Goal: Task Accomplishment & Management: Manage account settings

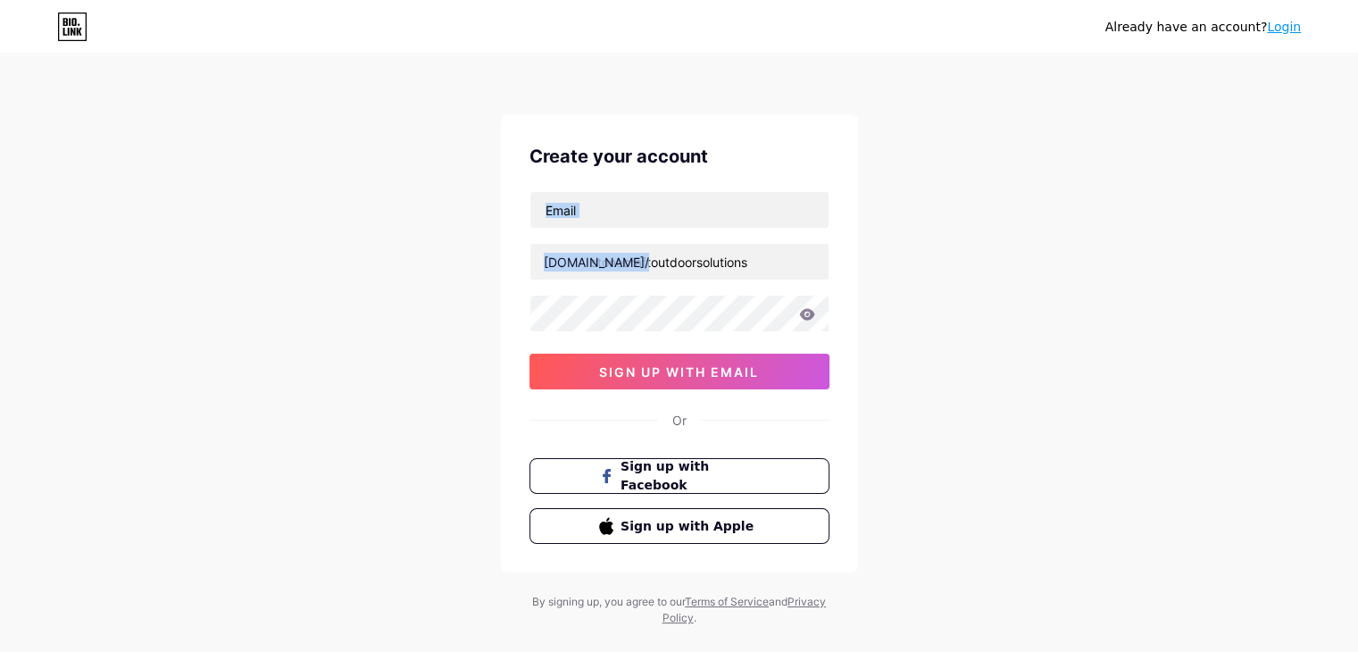
drag, startPoint x: 414, startPoint y: 232, endPoint x: 1202, endPoint y: 153, distance: 791.8
click at [1052, 101] on div "Already have an account? Login Create your account [DOMAIN_NAME]/ stonecraftout…" at bounding box center [679, 341] width 1358 height 683
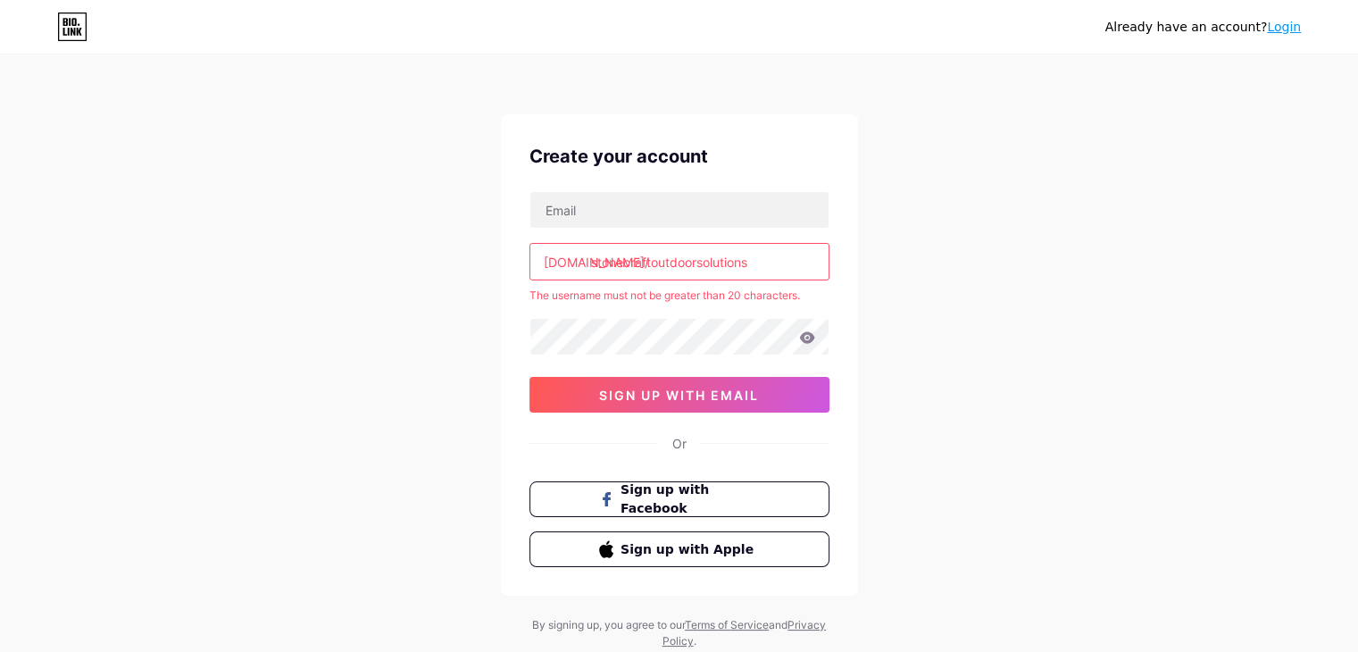
click at [937, 281] on div "Already have an account? Login Create your account [DOMAIN_NAME]/ stonecraftout…" at bounding box center [679, 353] width 1358 height 706
click at [591, 258] on input "stonecraftoutdoorsolutions" at bounding box center [680, 262] width 298 height 36
click at [586, 259] on div "[DOMAIN_NAME]/" at bounding box center [596, 262] width 105 height 19
drag, startPoint x: 589, startPoint y: 260, endPoint x: 940, endPoint y: 261, distance: 351.0
click at [940, 261] on div "Already have an account? Login Create your account [DOMAIN_NAME]/ stonecraftout…" at bounding box center [679, 353] width 1358 height 706
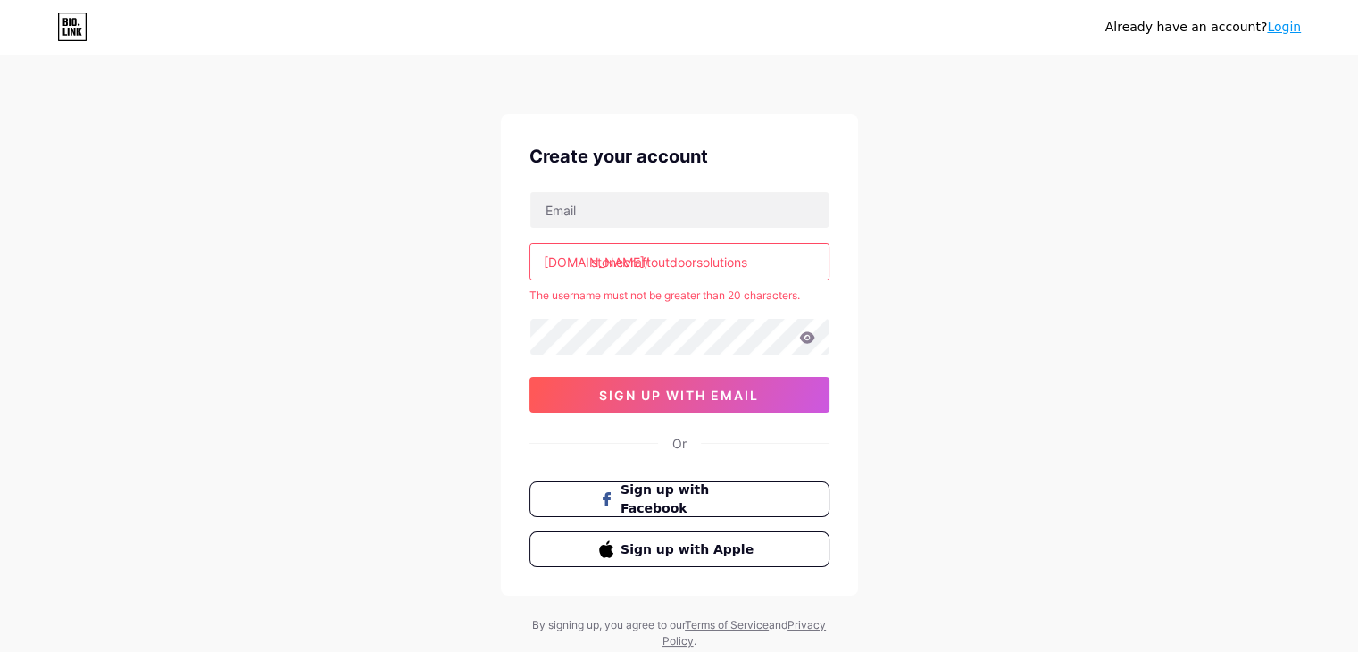
paste input "o"
type input "stoneos"
click at [974, 270] on div "Already have an account? Login Create your account [DOMAIN_NAME]/ stoneos The u…" at bounding box center [679, 353] width 1358 height 706
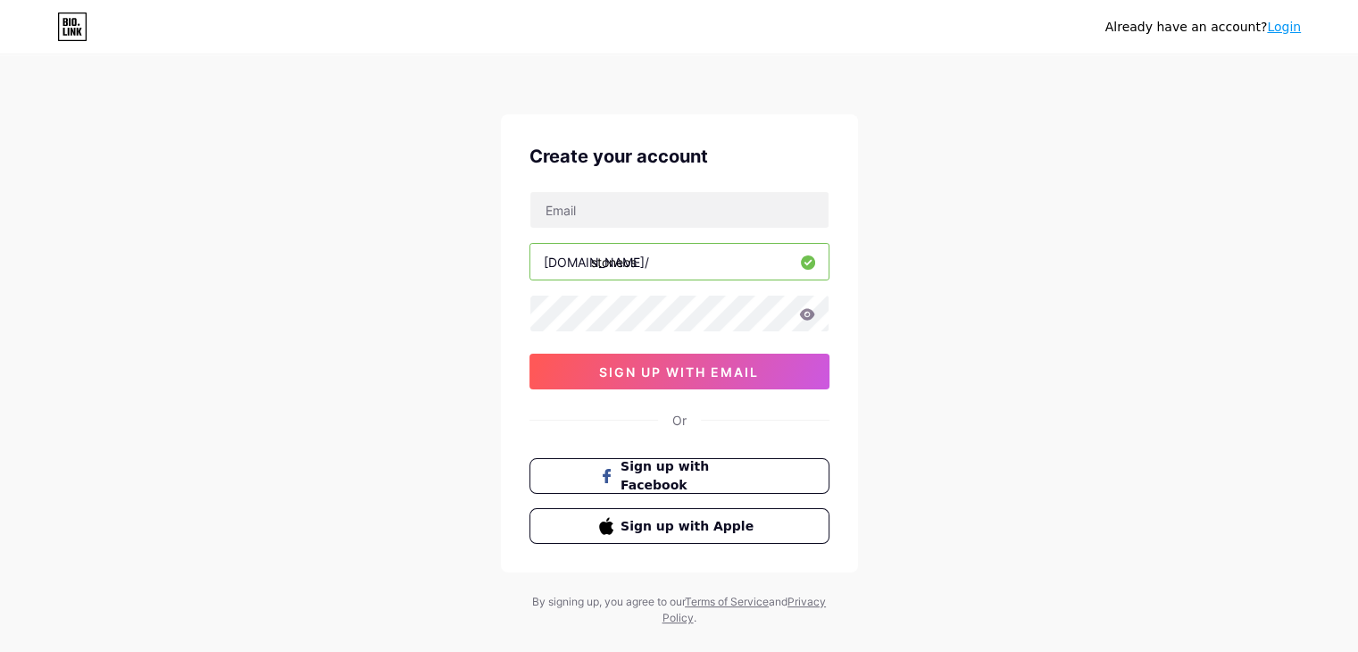
click at [629, 231] on div "[DOMAIN_NAME]/ stoneos 0cAFcWeA4QCzaqcgMeYpveMBtqdUqI9HY3OHrRmyufhlQ0mNI1_GTHQn…" at bounding box center [680, 290] width 300 height 198
click at [608, 215] on input "text" at bounding box center [680, 210] width 298 height 36
paste input "[EMAIL_ADDRESS][DOMAIN_NAME]"
type input "[EMAIL_ADDRESS][DOMAIN_NAME]"
click at [1039, 224] on div "Already have an account? Login Create your account [EMAIL_ADDRESS][DOMAIN_NAME]…" at bounding box center [679, 341] width 1358 height 683
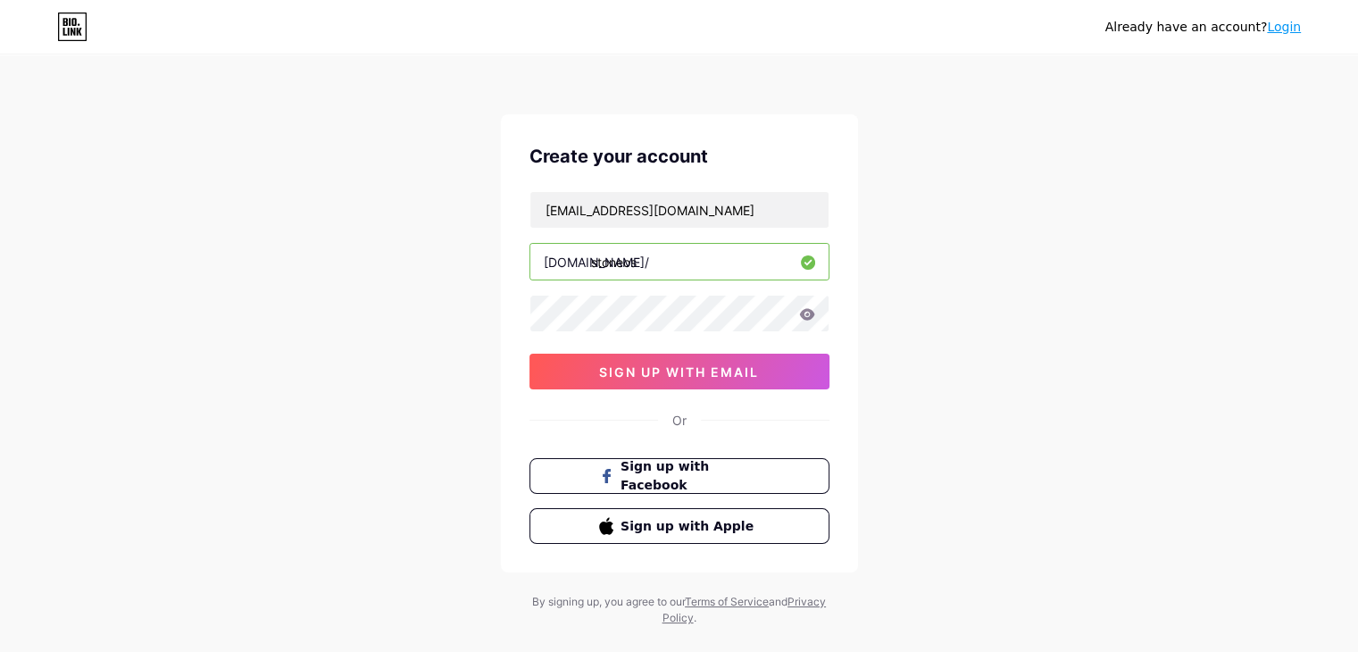
click at [932, 404] on div "Already have an account? Login Create your account [EMAIL_ADDRESS][DOMAIN_NAME]…" at bounding box center [679, 341] width 1358 height 683
click at [966, 400] on div "Already have an account? Login Create your account [EMAIL_ADDRESS][DOMAIN_NAME]…" at bounding box center [679, 341] width 1358 height 683
click at [668, 380] on button "sign up with email" at bounding box center [680, 372] width 300 height 36
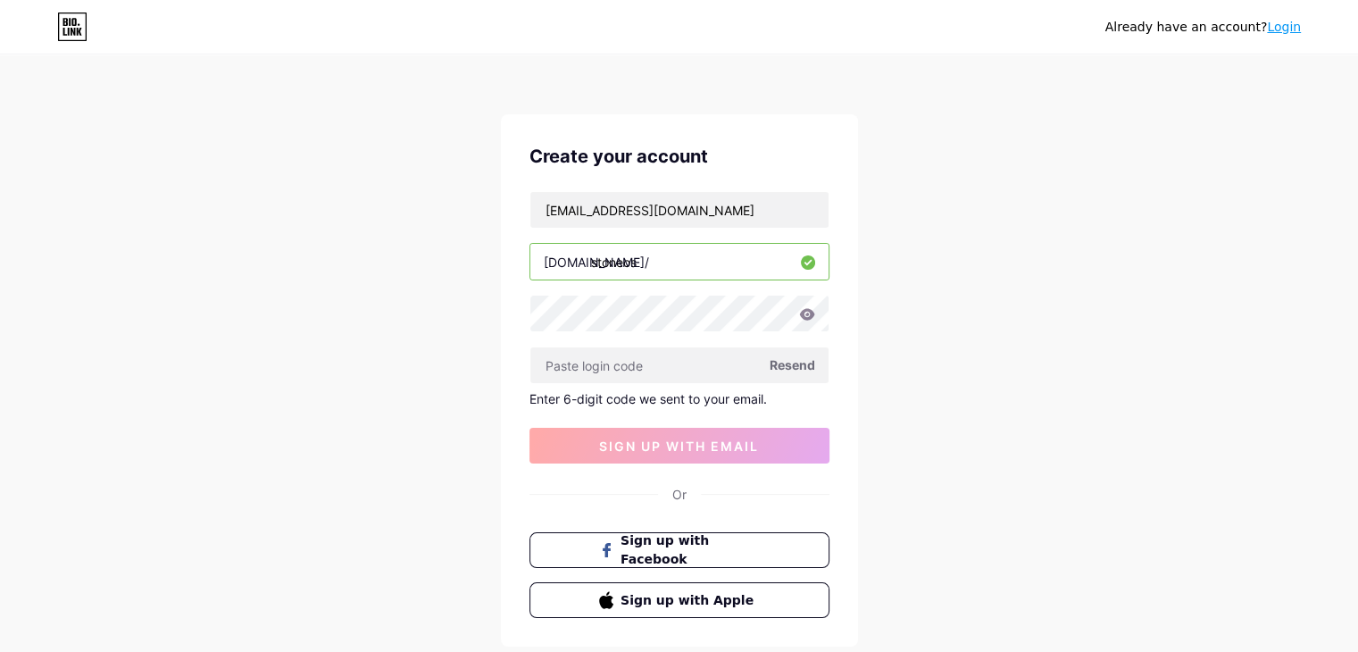
click at [784, 362] on span "Resend" at bounding box center [793, 364] width 46 height 19
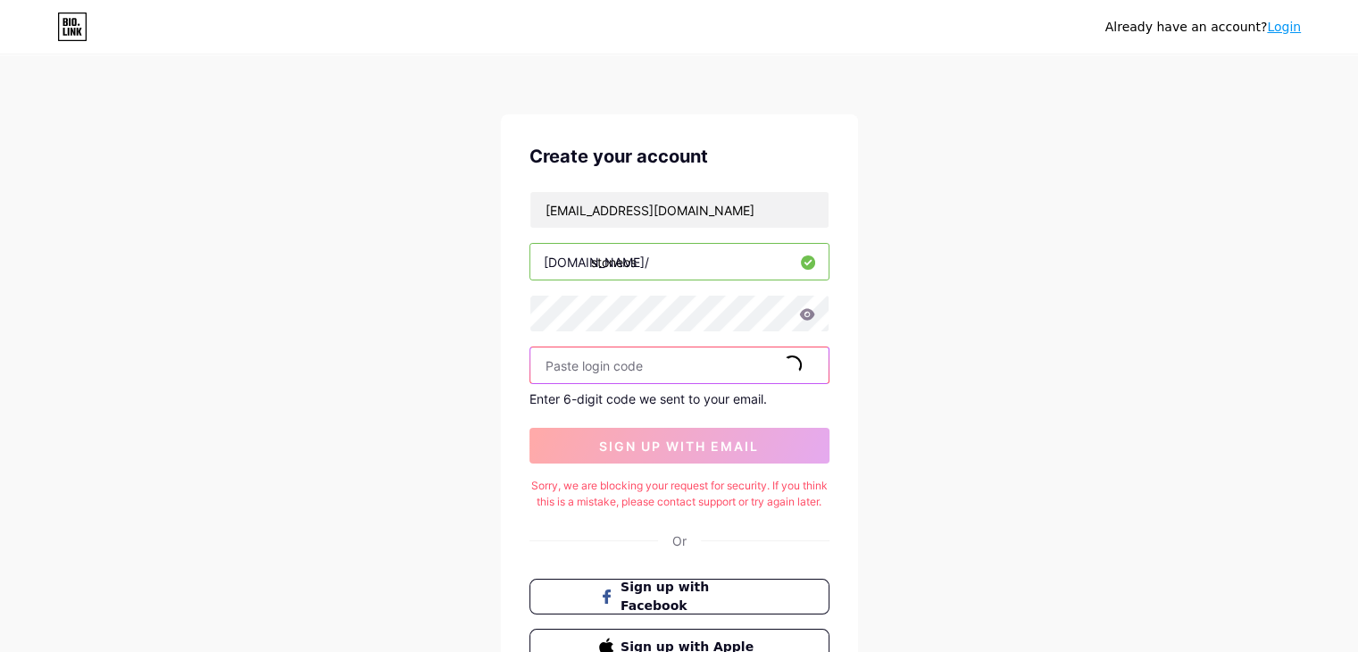
click at [665, 375] on input "text" at bounding box center [680, 365] width 298 height 36
click at [697, 397] on div "Enter 6-digit code we sent to your email." at bounding box center [680, 398] width 300 height 15
click at [886, 387] on div "Already have an account? Login Create your account [EMAIL_ADDRESS][DOMAIN_NAME]…" at bounding box center [679, 402] width 1358 height 804
click at [77, 24] on icon at bounding box center [72, 27] width 30 height 29
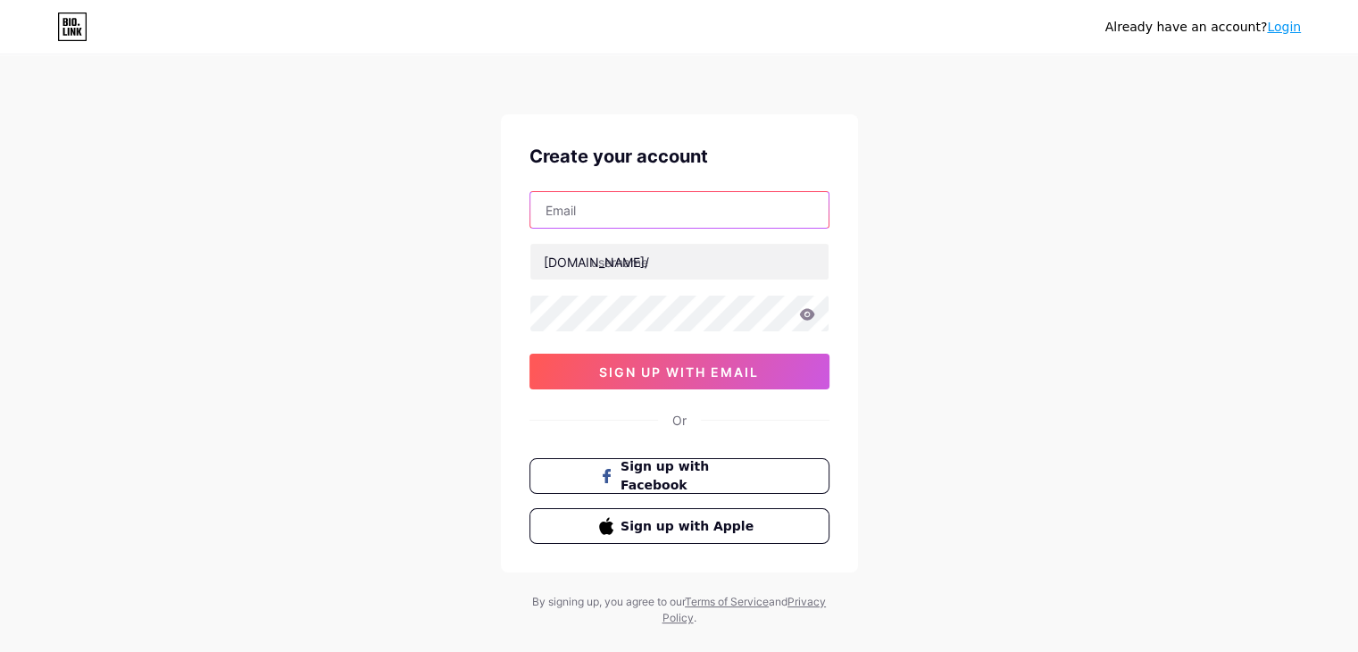
click at [596, 212] on input "text" at bounding box center [680, 210] width 298 height 36
paste input "[EMAIL_ADDRESS][DOMAIN_NAME]"
type input "[EMAIL_ADDRESS][DOMAIN_NAME]"
click at [1040, 170] on div "Already have an account? Login Create your account stoneos@proton.me bio.link/ …" at bounding box center [679, 341] width 1358 height 683
click at [981, 222] on div "Already have an account? Login Create your account stoneos@proton.me bio.link/ …" at bounding box center [679, 341] width 1358 height 683
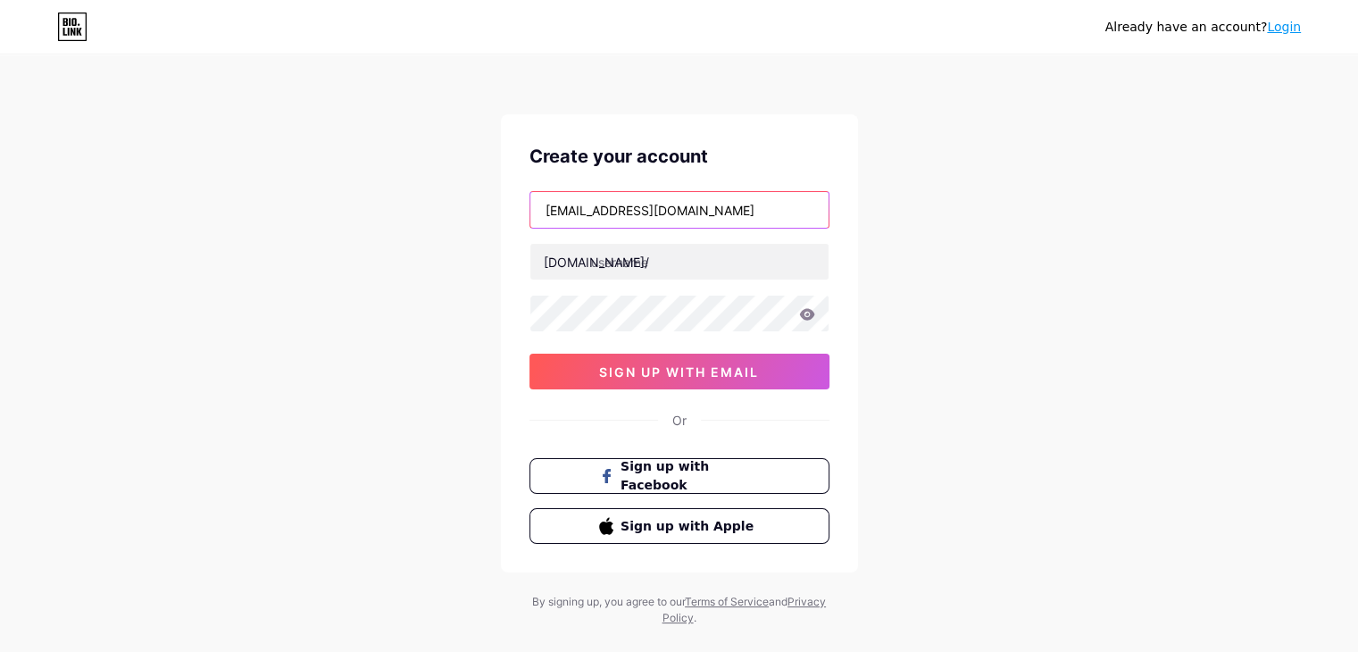
drag, startPoint x: 593, startPoint y: 212, endPoint x: 463, endPoint y: 212, distance: 130.4
click at [463, 212] on div "Already have an account? Login Create your account stoneos@proton.me bio.link/ …" at bounding box center [679, 341] width 1358 height 683
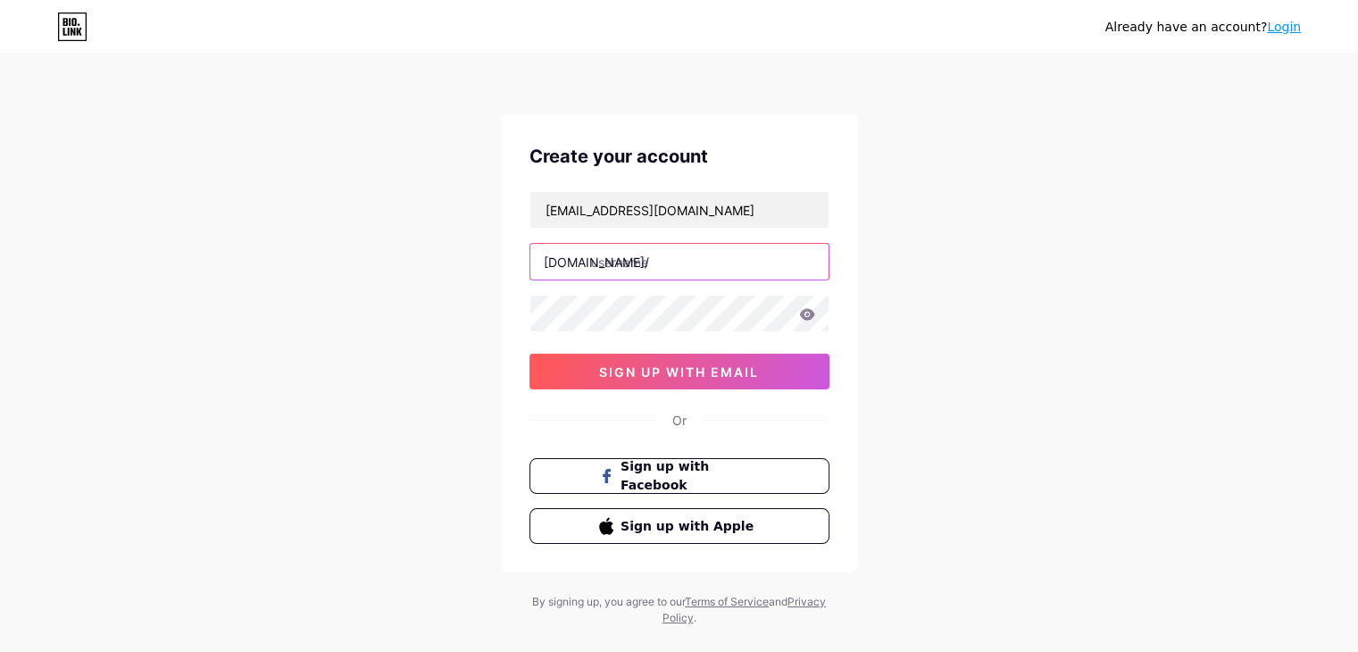
click at [600, 262] on input "text" at bounding box center [680, 262] width 298 height 36
paste input "stoneos"
type input "stoneos"
click at [891, 283] on div "Already have an account? Login Create your account stoneos@proton.me bio.link/ …" at bounding box center [679, 341] width 1358 height 683
click at [974, 351] on div "Already have an account? Login Create your account stoneos@proton.me bio.link/ …" at bounding box center [679, 341] width 1358 height 683
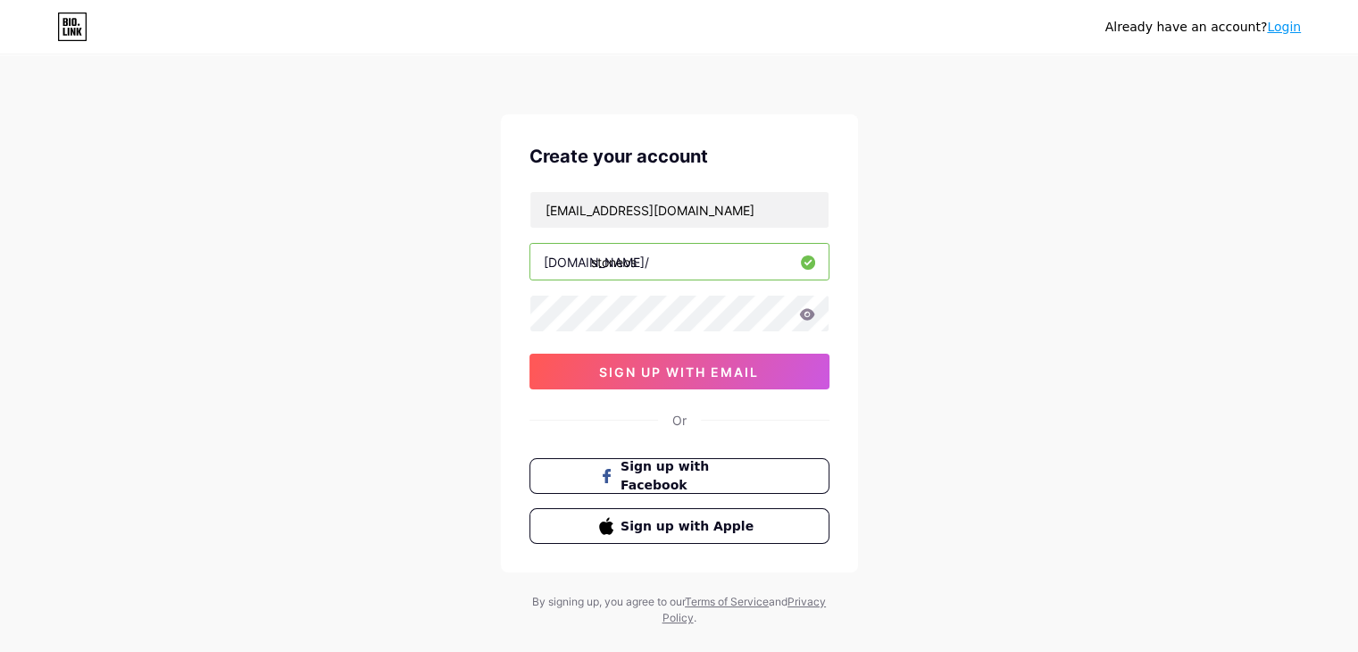
click at [1016, 340] on div "Already have an account? Login Create your account stoneos@proton.me bio.link/ …" at bounding box center [679, 341] width 1358 height 683
click at [715, 372] on span "sign up with email" at bounding box center [679, 371] width 160 height 15
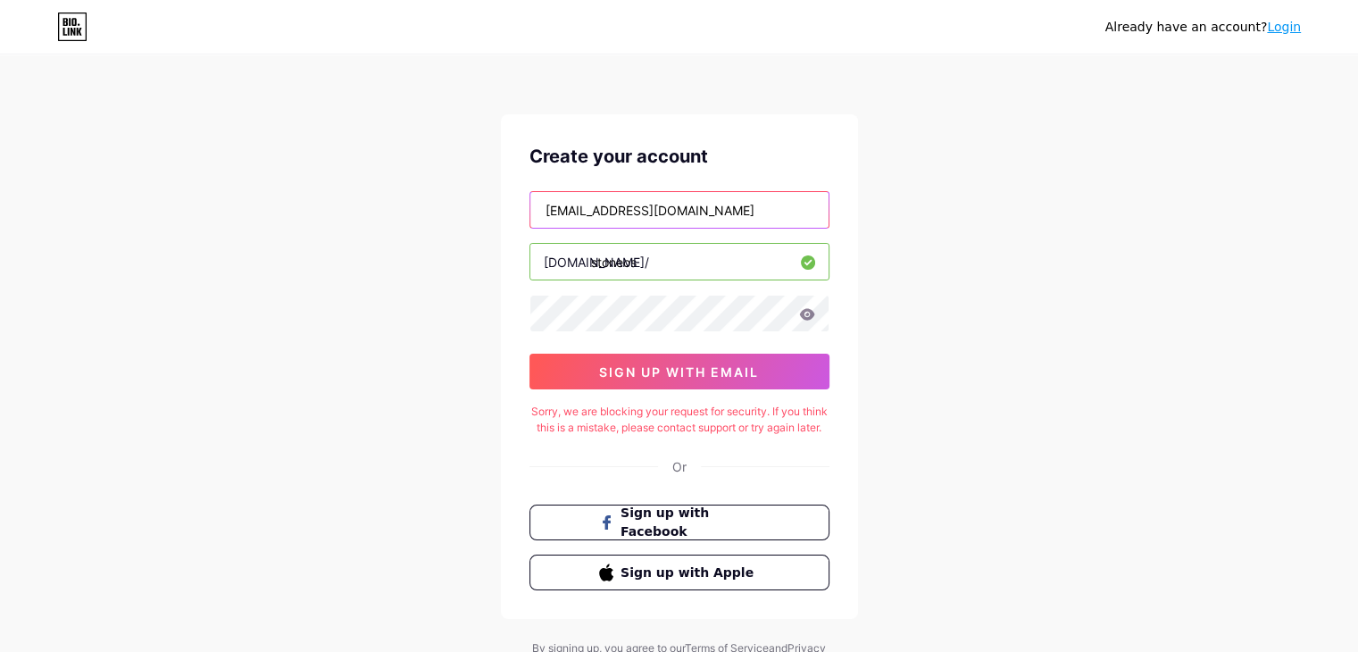
click at [698, 208] on input "[EMAIL_ADDRESS][DOMAIN_NAME]" at bounding box center [680, 210] width 298 height 36
click at [611, 223] on input "text" at bounding box center [680, 210] width 298 height 36
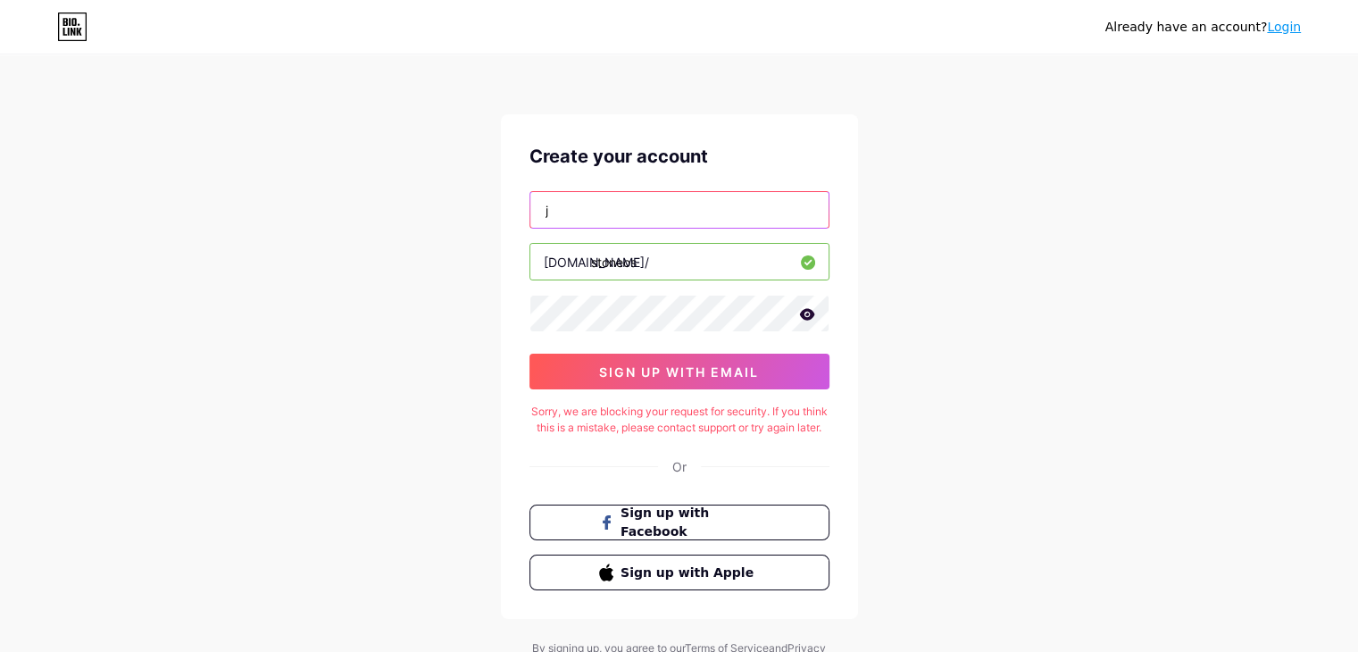
type input "jackjohnsonde@gmail.com"
click at [934, 263] on div "Already have an account? Login Create your account jackjohnsonde@gmail.com bio.…" at bounding box center [679, 365] width 1358 height 730
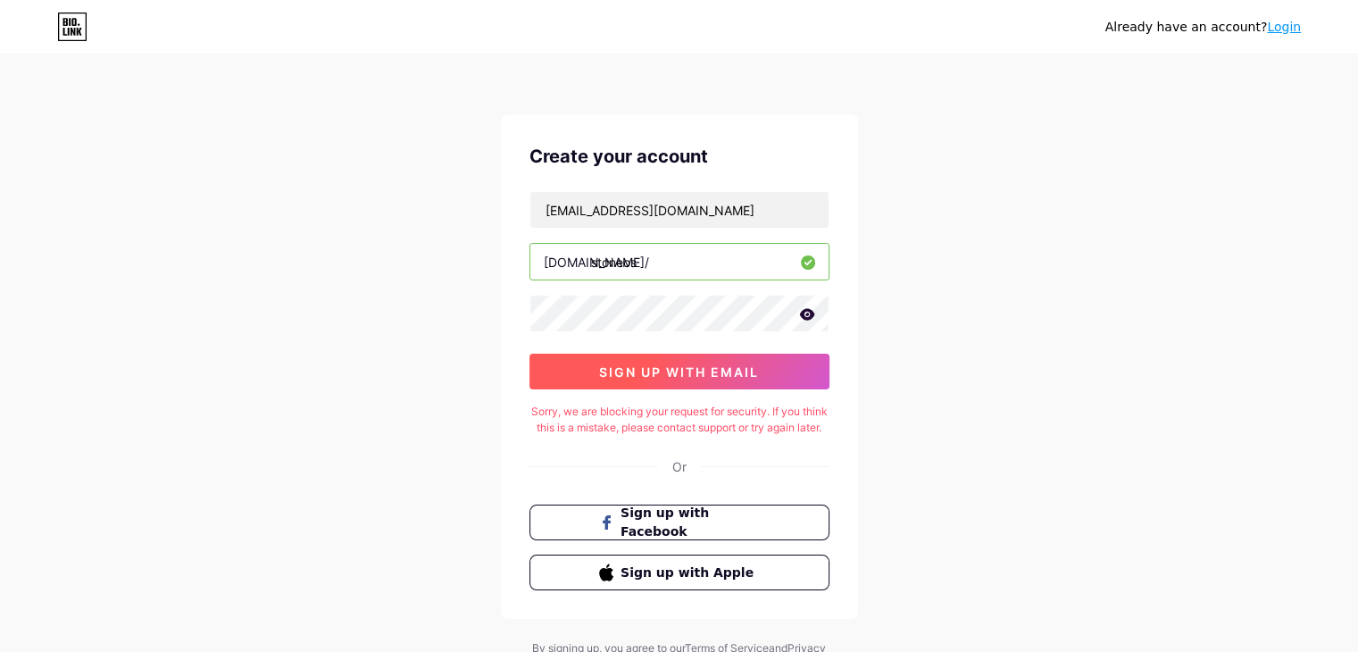
click at [663, 362] on button "sign up with email" at bounding box center [680, 372] width 300 height 36
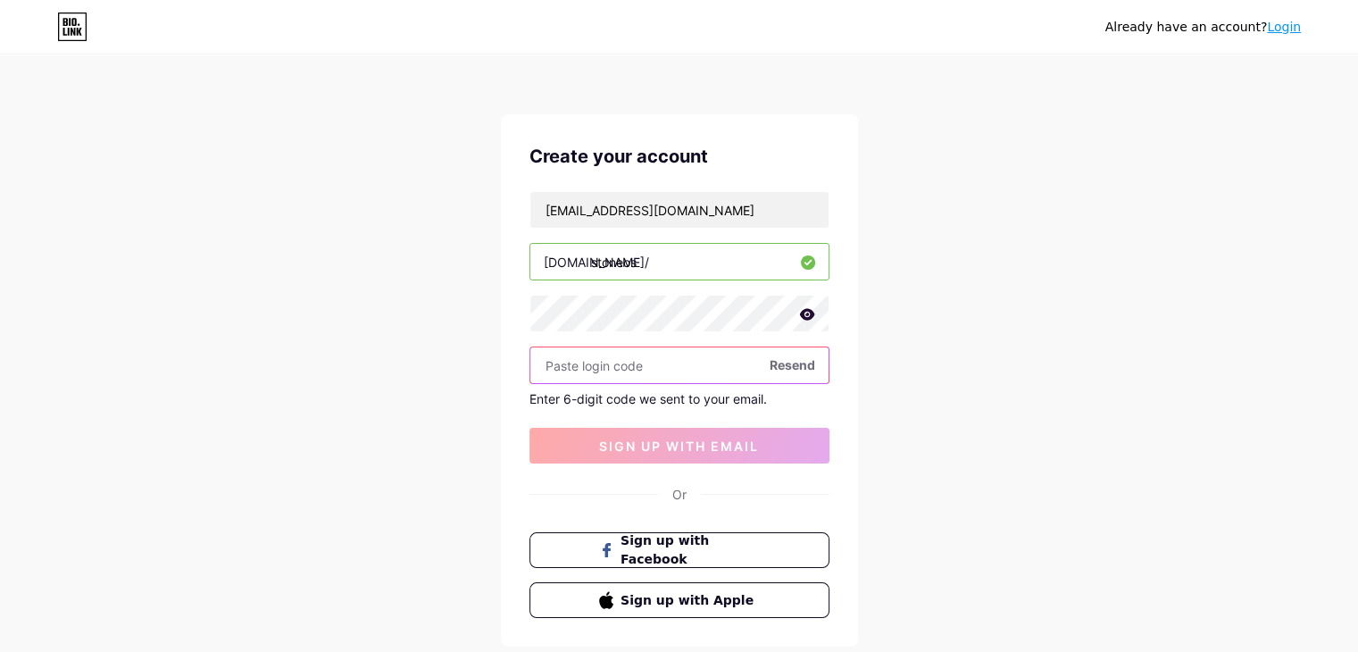
paste input "168879"
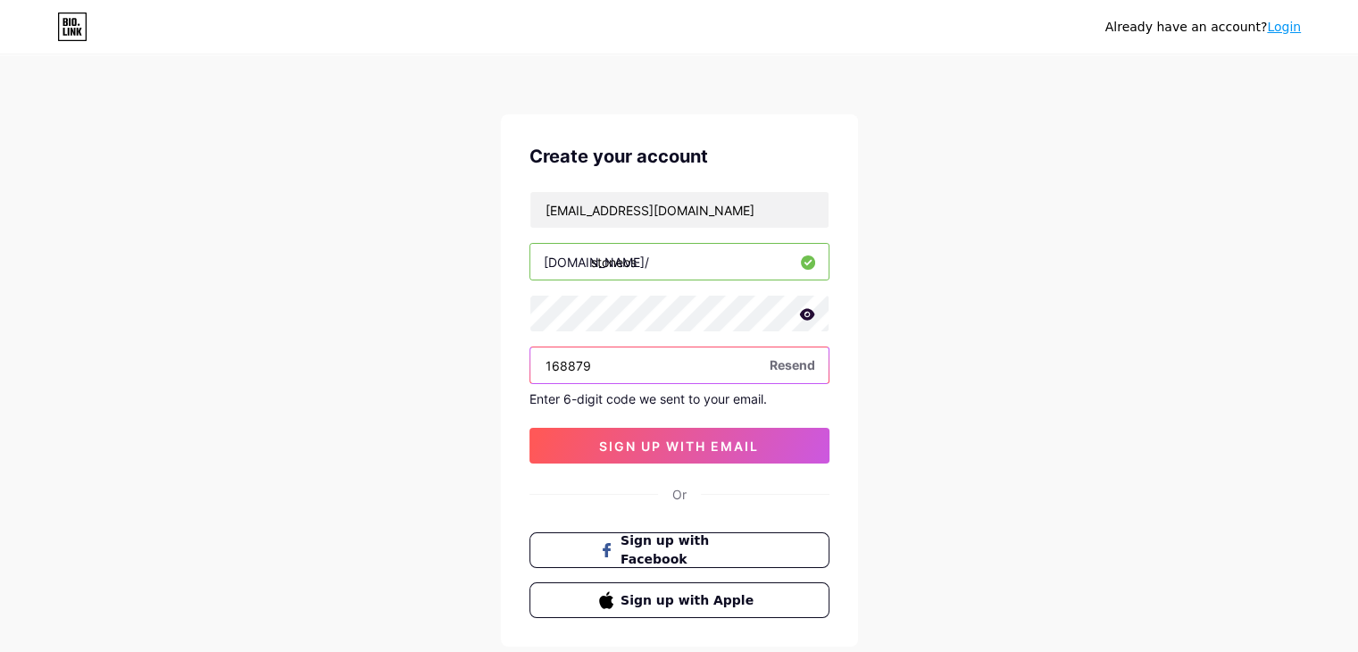
type input "168879"
click at [990, 394] on div "Already have an account? Login Create your account jackjohnsonde@gmail.com bio.…" at bounding box center [679, 378] width 1358 height 757
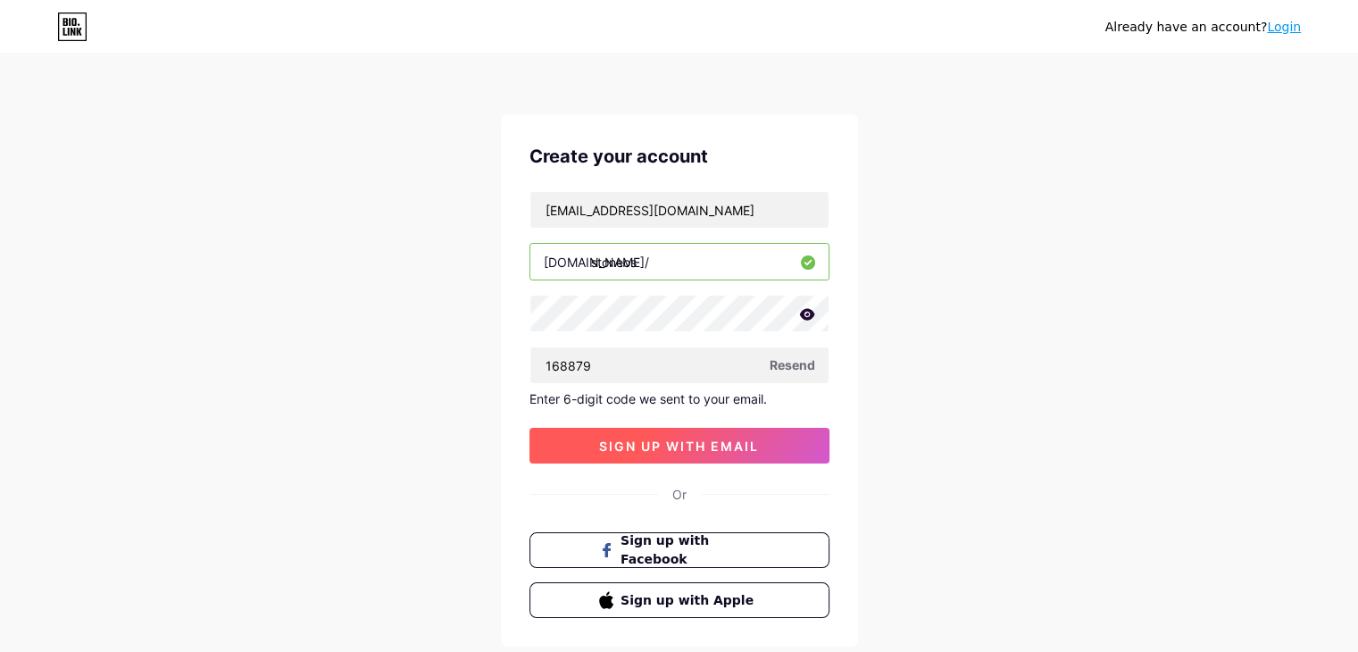
click at [660, 444] on span "sign up with email" at bounding box center [679, 446] width 160 height 15
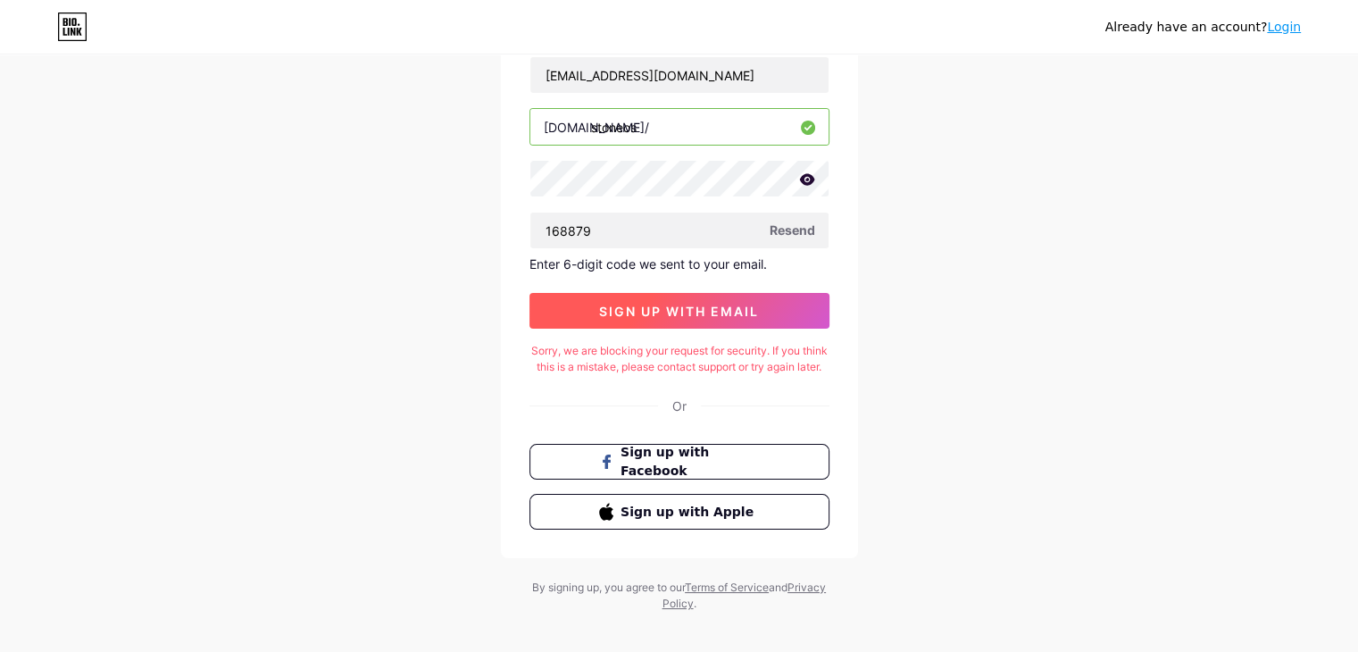
scroll to position [167, 0]
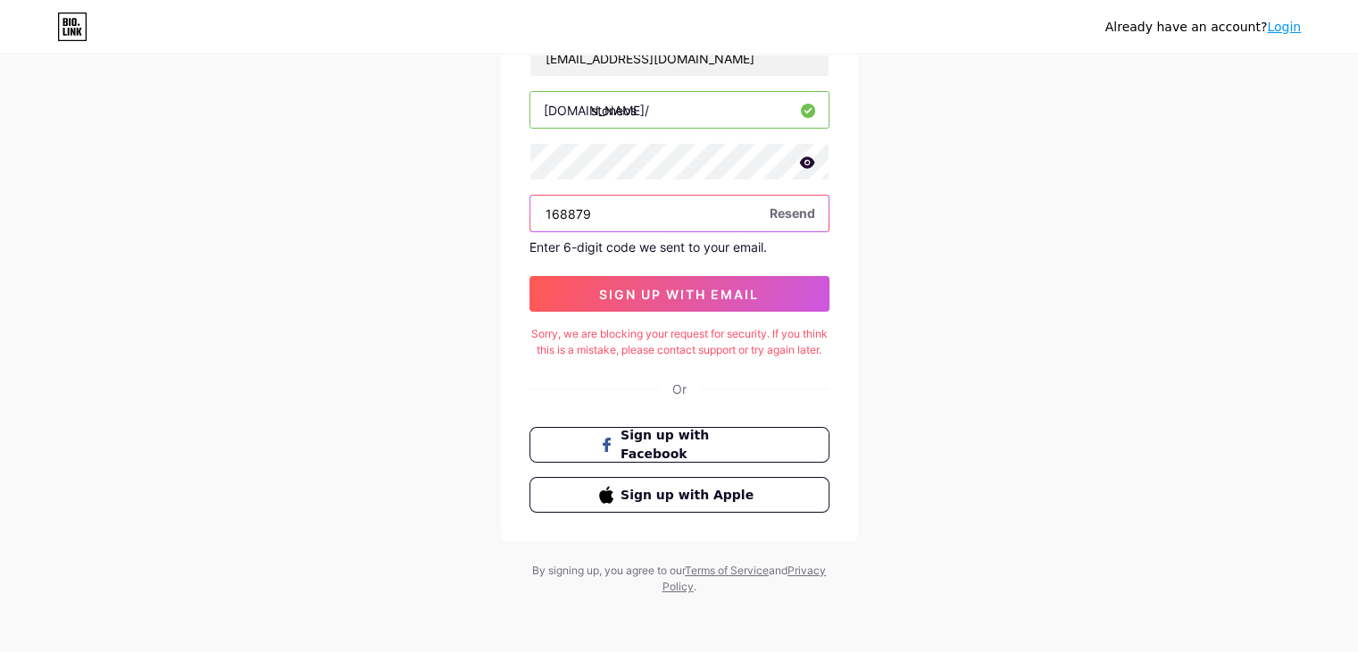
drag, startPoint x: 650, startPoint y: 184, endPoint x: 382, endPoint y: 219, distance: 270.2
click at [382, 219] on div "Already have an account? Login Create your account jackjohnsonde@gmail.com bio.…" at bounding box center [679, 250] width 1358 height 804
click at [385, 219] on div "Already have an account? Login Create your account jackjohnsonde@gmail.com bio.…" at bounding box center [679, 250] width 1358 height 804
click at [700, 294] on button "sign up with email" at bounding box center [680, 294] width 300 height 36
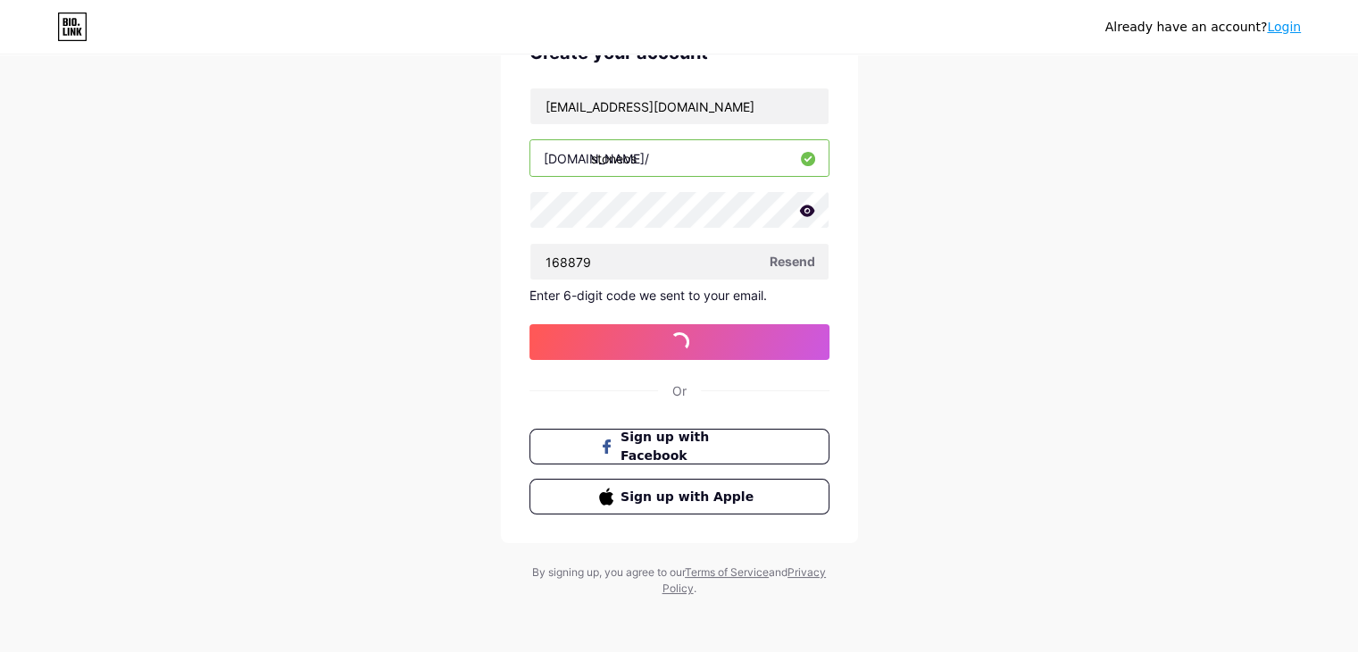
scroll to position [0, 0]
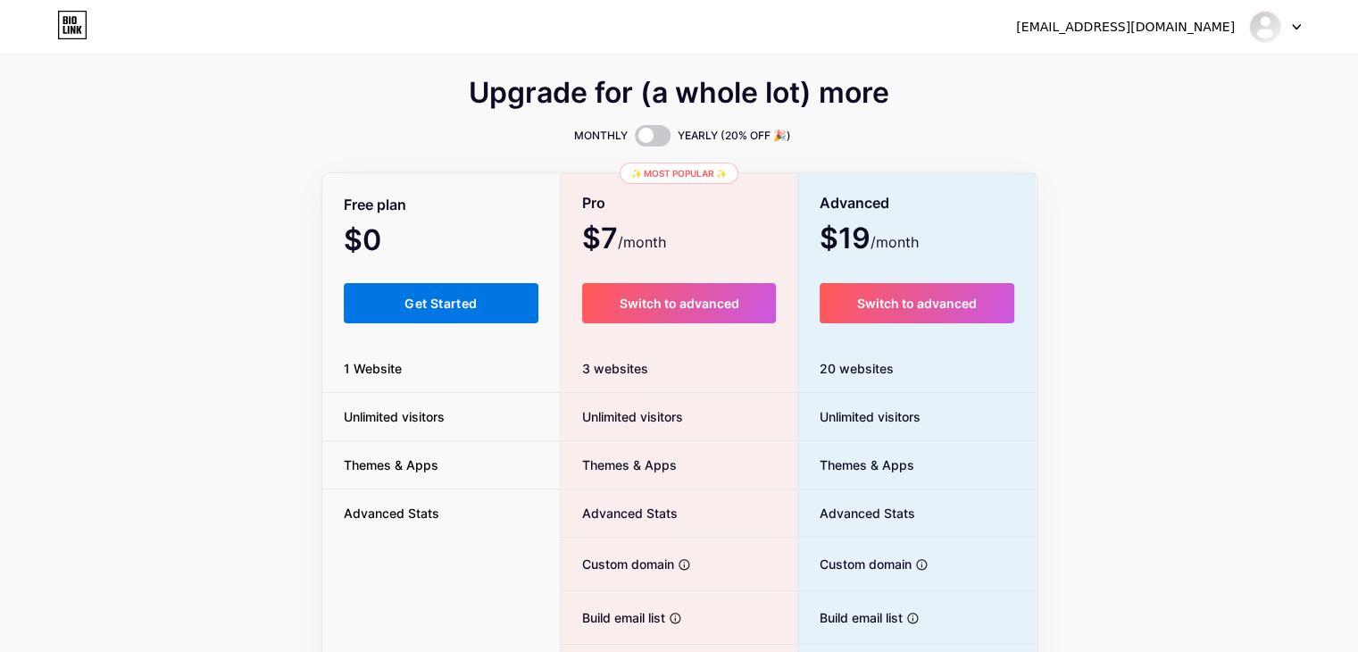
click at [464, 303] on span "Get Started" at bounding box center [441, 303] width 72 height 15
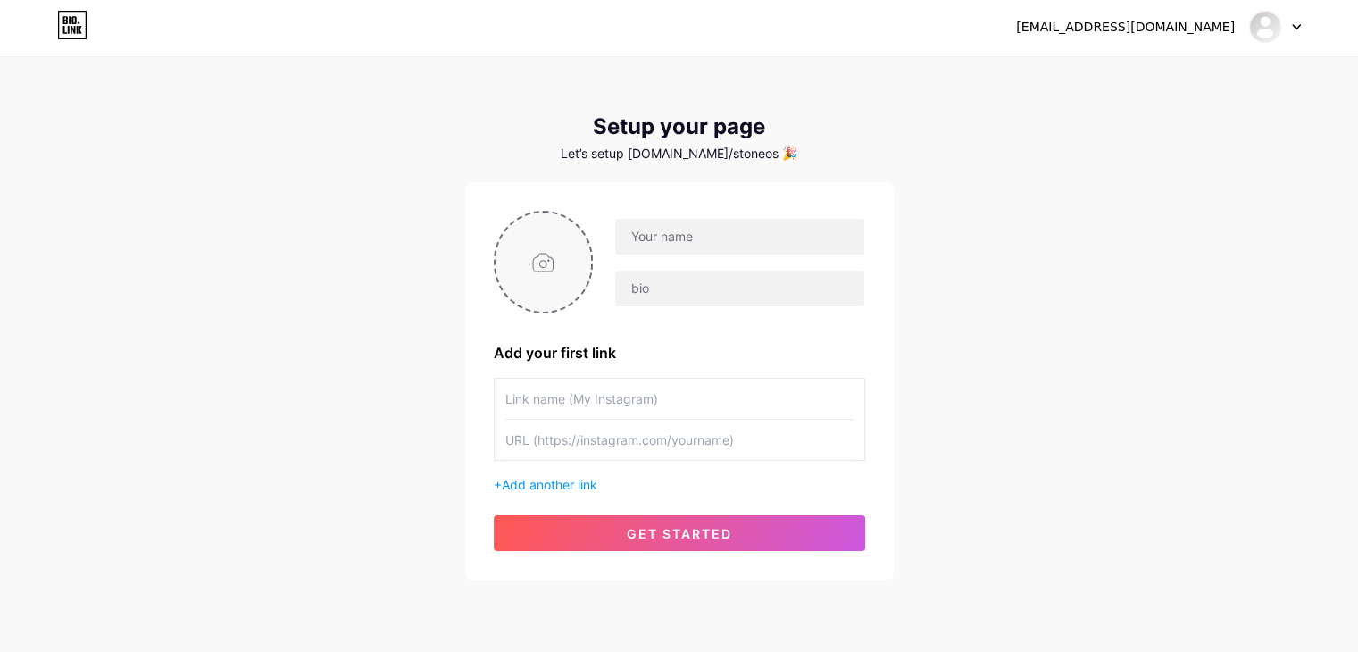
click at [556, 263] on input "file" at bounding box center [544, 262] width 96 height 99
type input "C:\fakepath\ffffff-1-Photoroom (1).png"
click at [665, 241] on input "text" at bounding box center [739, 237] width 248 height 36
paste input "Stonecraft Outdoor Solutions"
type input "Stonecraft Outdoor Solutions"
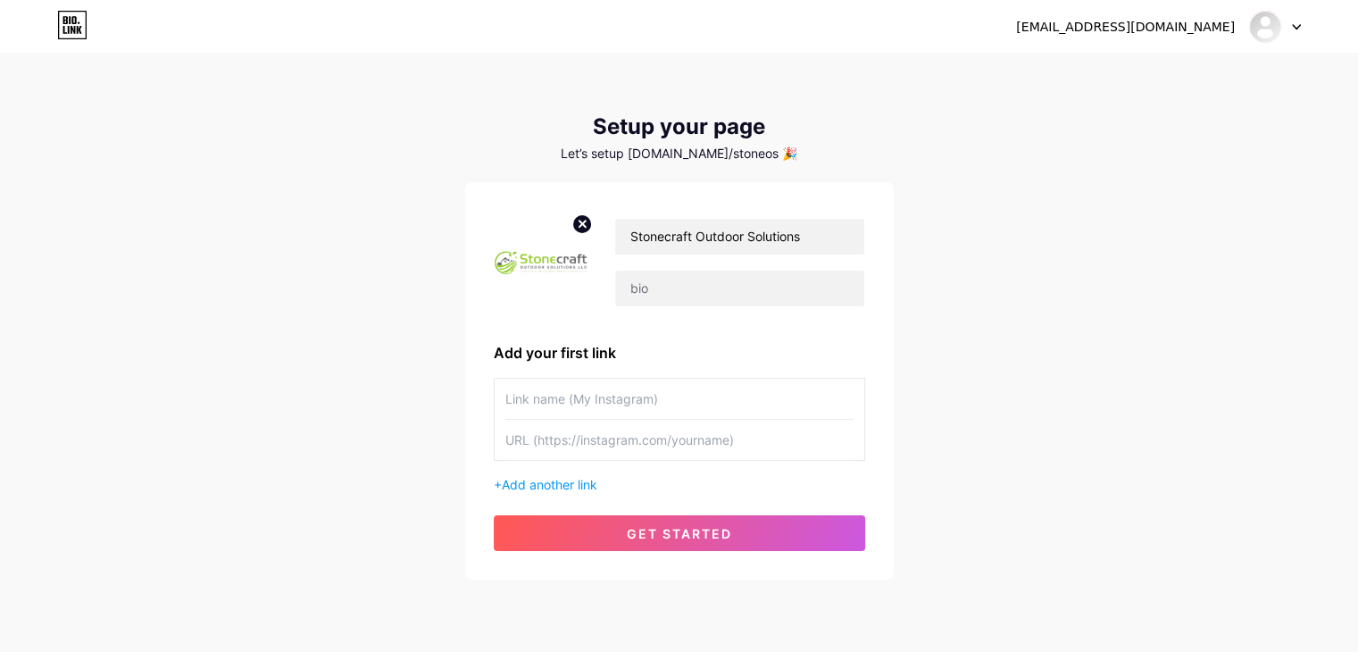
click at [1041, 236] on div "jackjohnsonde@gmail.com Dashboard Logout Setup your page Let’s setup bio.link/s…" at bounding box center [679, 318] width 1358 height 637
click at [700, 287] on input "text" at bounding box center [739, 289] width 248 height 36
paste input "With over 10 years of experience and more than 1,000 completed projects, Stonec…"
type input "With over 10 years of experience and more than 1,000 completed projects, Stonec…"
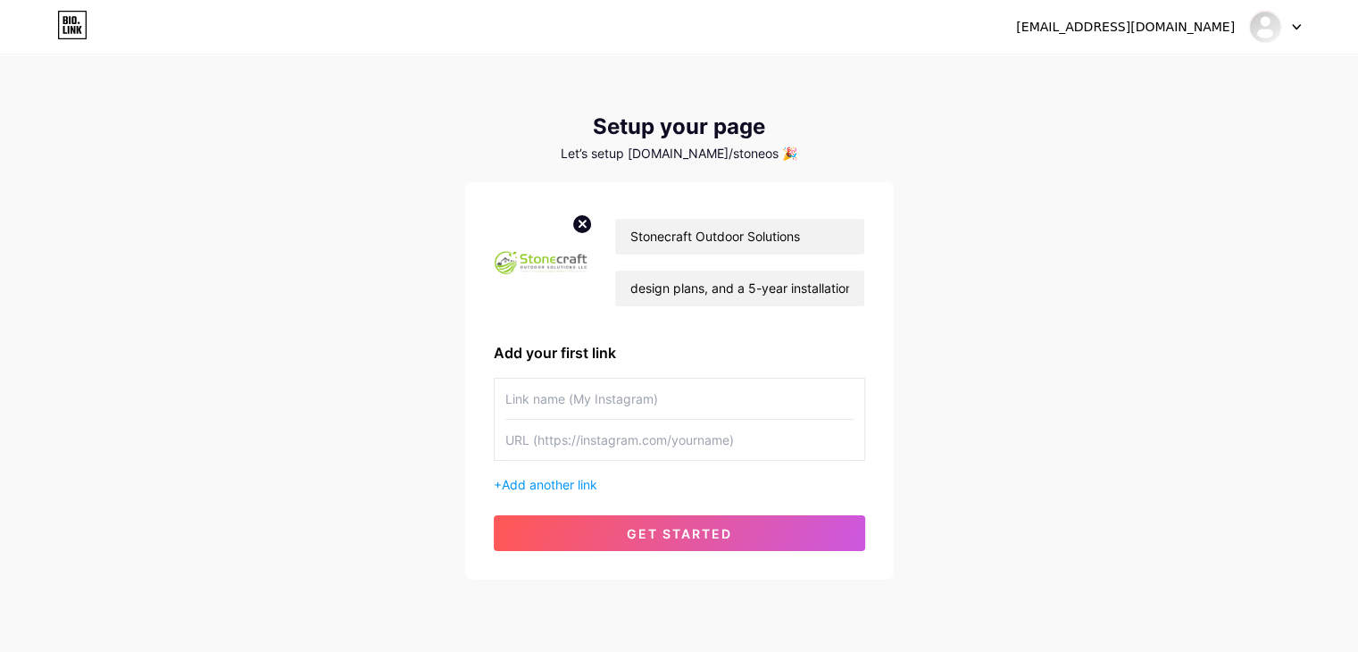
scroll to position [0, 0]
click at [904, 312] on div "jackjohnsonde@gmail.com Dashboard Logout Setup your page Let’s setup bio.link/s…" at bounding box center [679, 318] width 1358 height 637
click at [642, 394] on input "text" at bounding box center [680, 399] width 348 height 40
click at [680, 443] on input "text" at bounding box center [680, 440] width 348 height 40
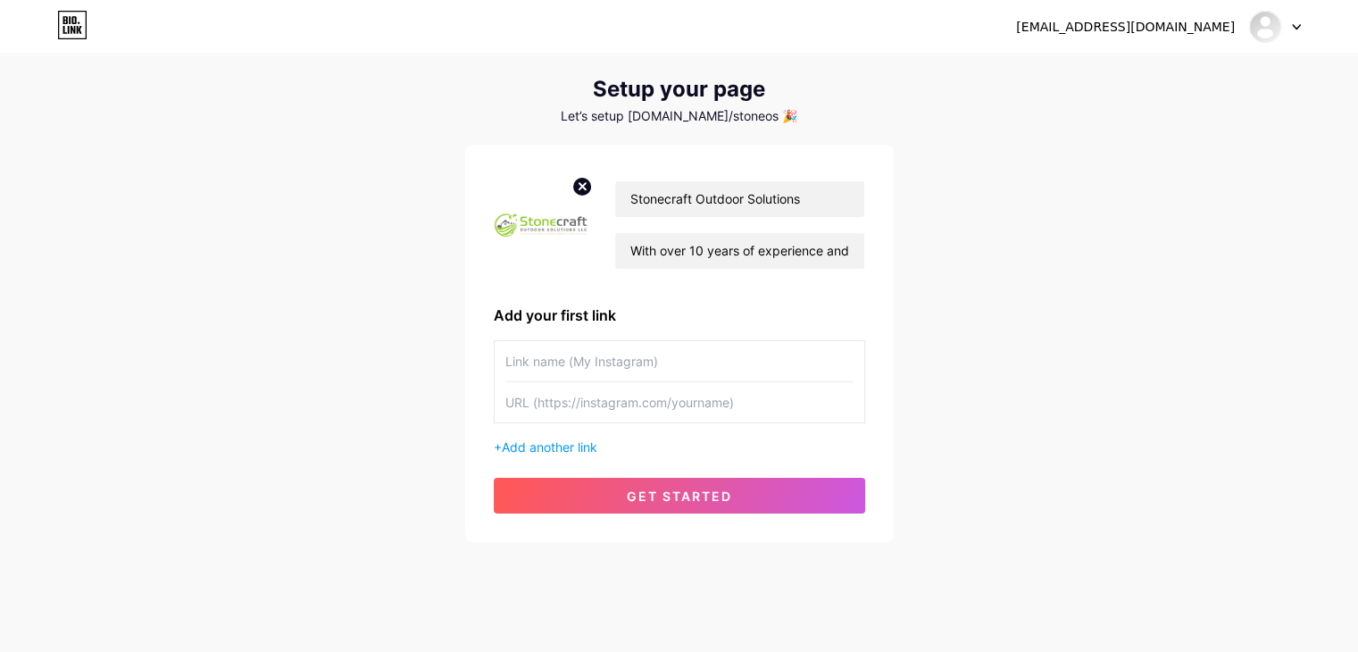
scroll to position [56, 0]
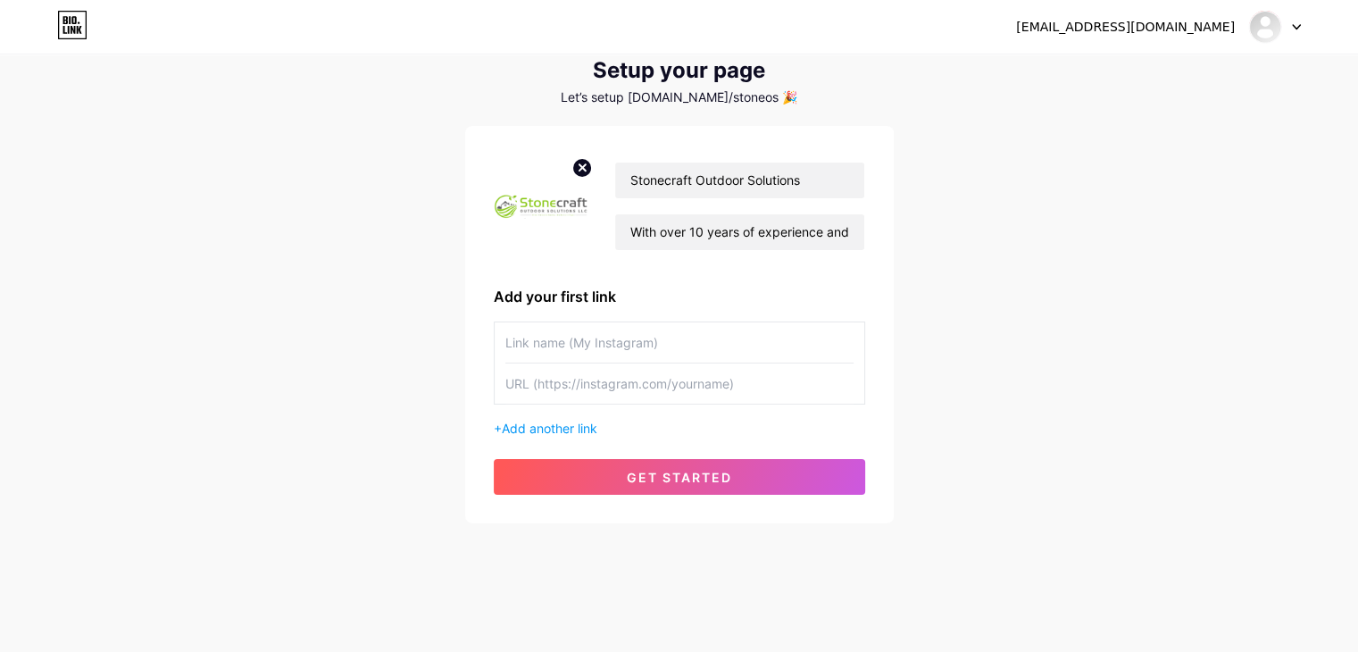
click at [543, 349] on input "text" at bounding box center [680, 342] width 348 height 40
click at [569, 386] on input "text" at bounding box center [680, 384] width 348 height 40
paste input "https://stonecraftoutdoorsolutions.com/"
drag, startPoint x: 552, startPoint y: 387, endPoint x: 599, endPoint y: 387, distance: 47.3
click at [599, 387] on input "https://stonecraftoutdoorsolutions.com/" at bounding box center [680, 384] width 348 height 40
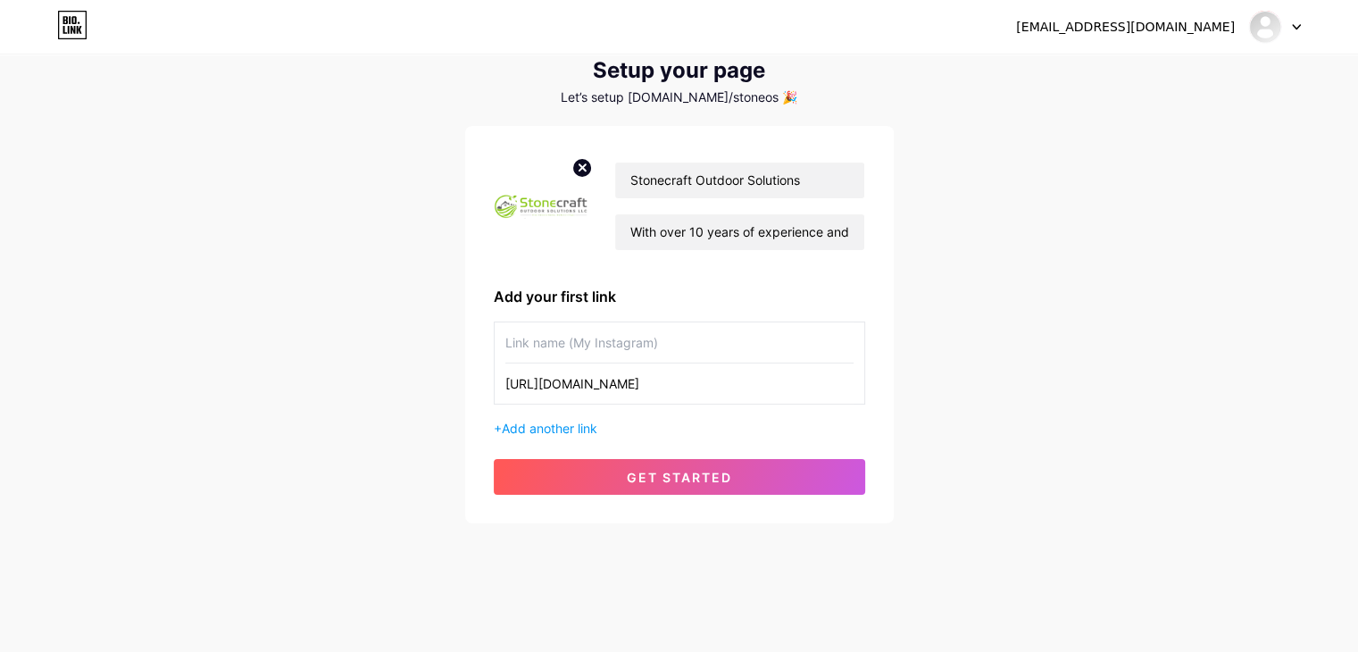
drag, startPoint x: 547, startPoint y: 383, endPoint x: 735, endPoint y: 384, distance: 188.5
click at [735, 384] on input "https://stonecraftoutdoorsolutions.com/" at bounding box center [680, 384] width 348 height 40
type input "https://stonecraftoutdoorsolutions.com/"
click at [585, 336] on input "text" at bounding box center [680, 342] width 348 height 40
paste input "stonecraftoutdoorsolutions.com"
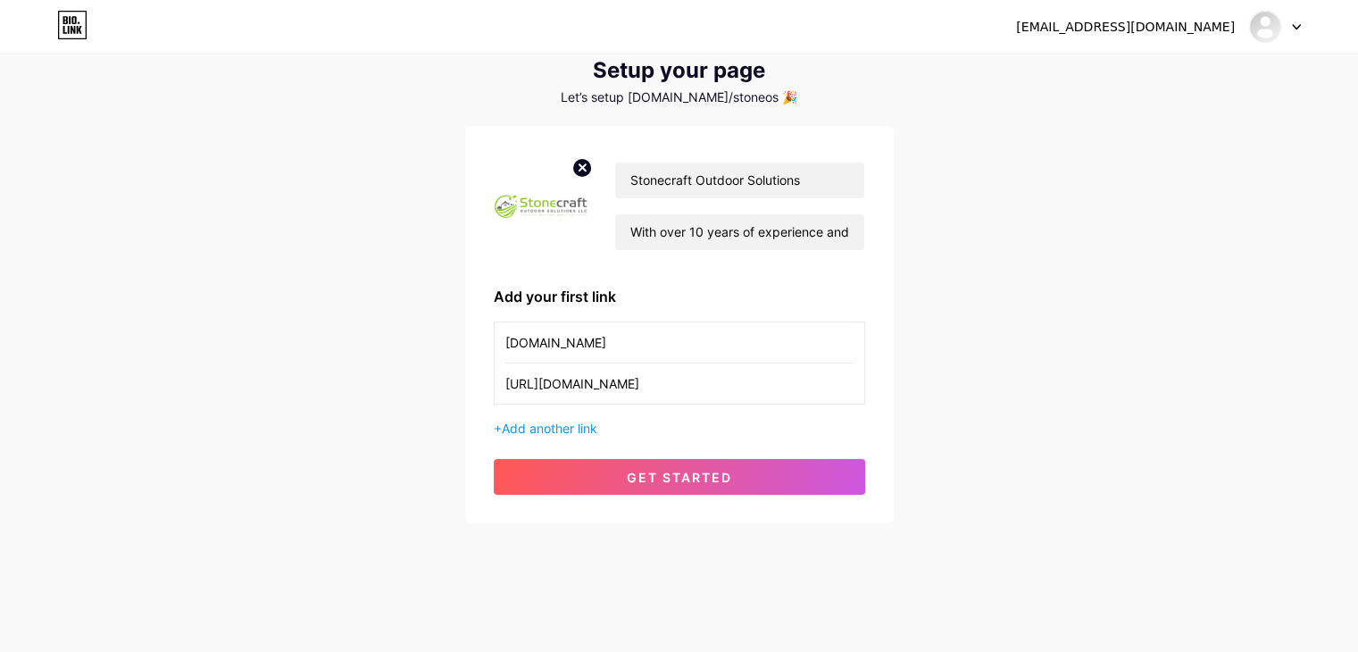
type input "stonecraftoutdoorsolutions.com"
click at [864, 315] on div "Stonecraft Outdoor Solutions With over 10 years of experience and more than 1,0…" at bounding box center [680, 325] width 372 height 340
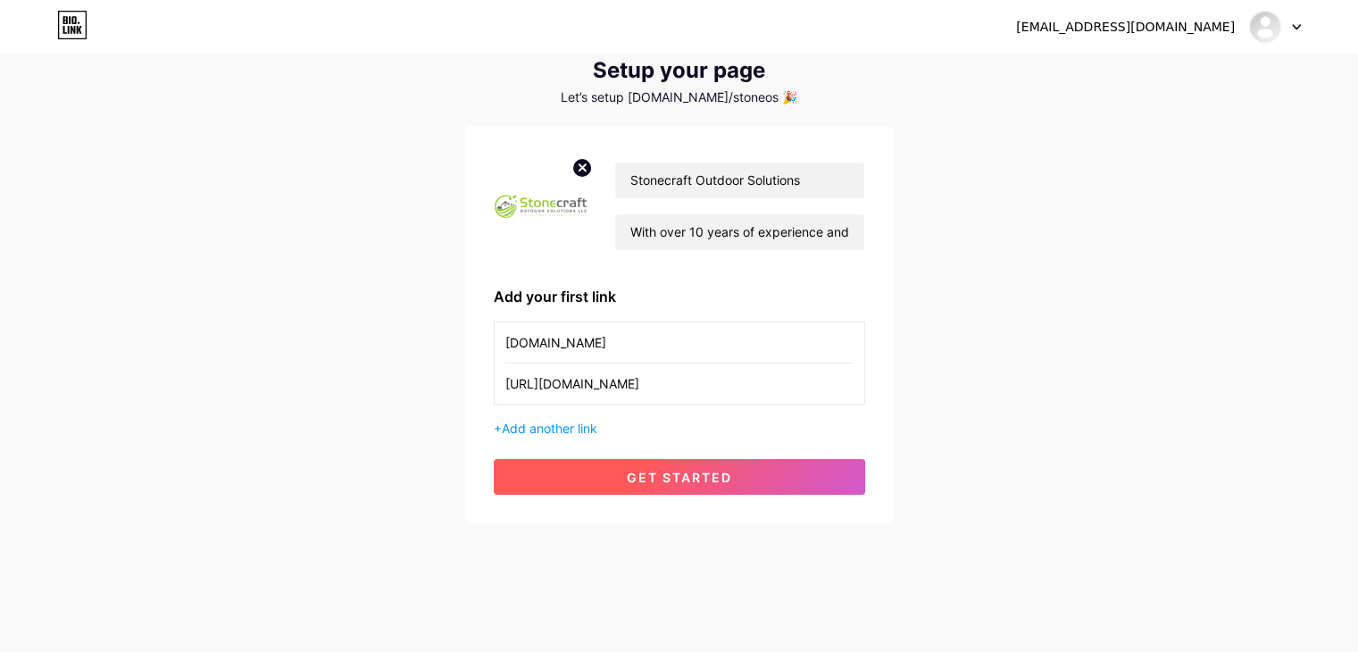
click at [650, 480] on span "get started" at bounding box center [679, 477] width 105 height 15
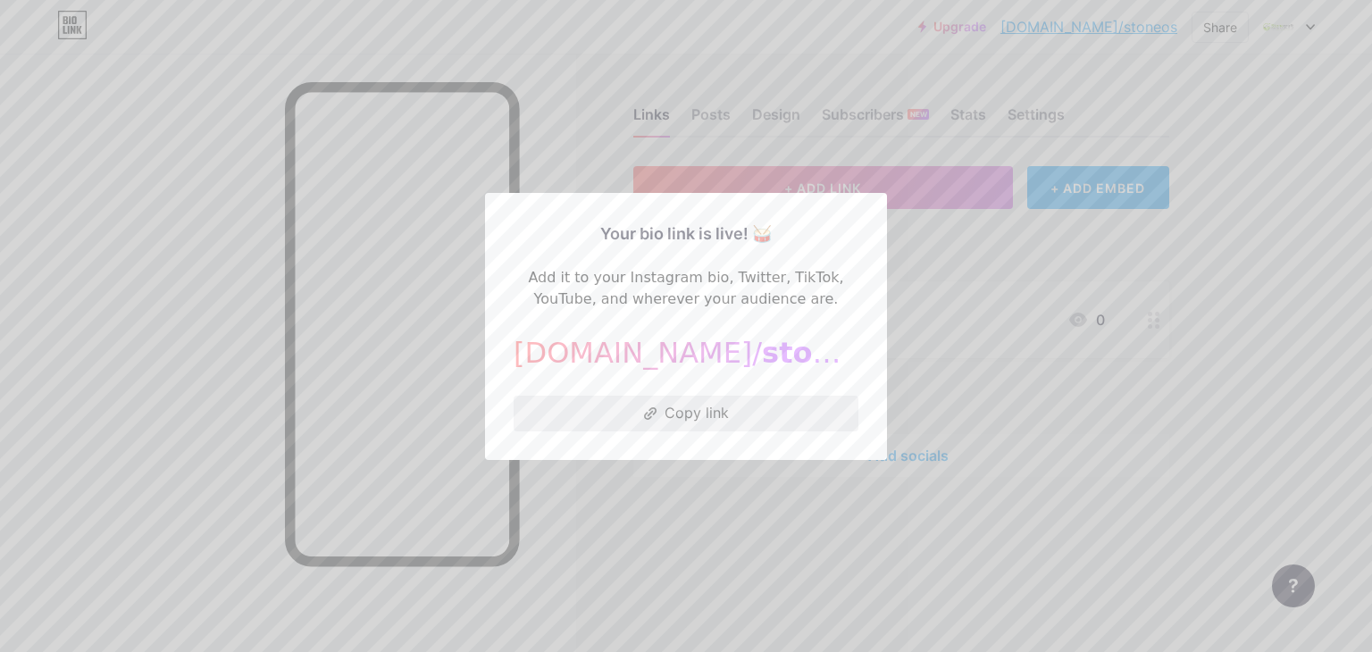
click at [686, 397] on button "Copy link" at bounding box center [686, 414] width 345 height 36
click at [939, 267] on div at bounding box center [686, 326] width 1372 height 652
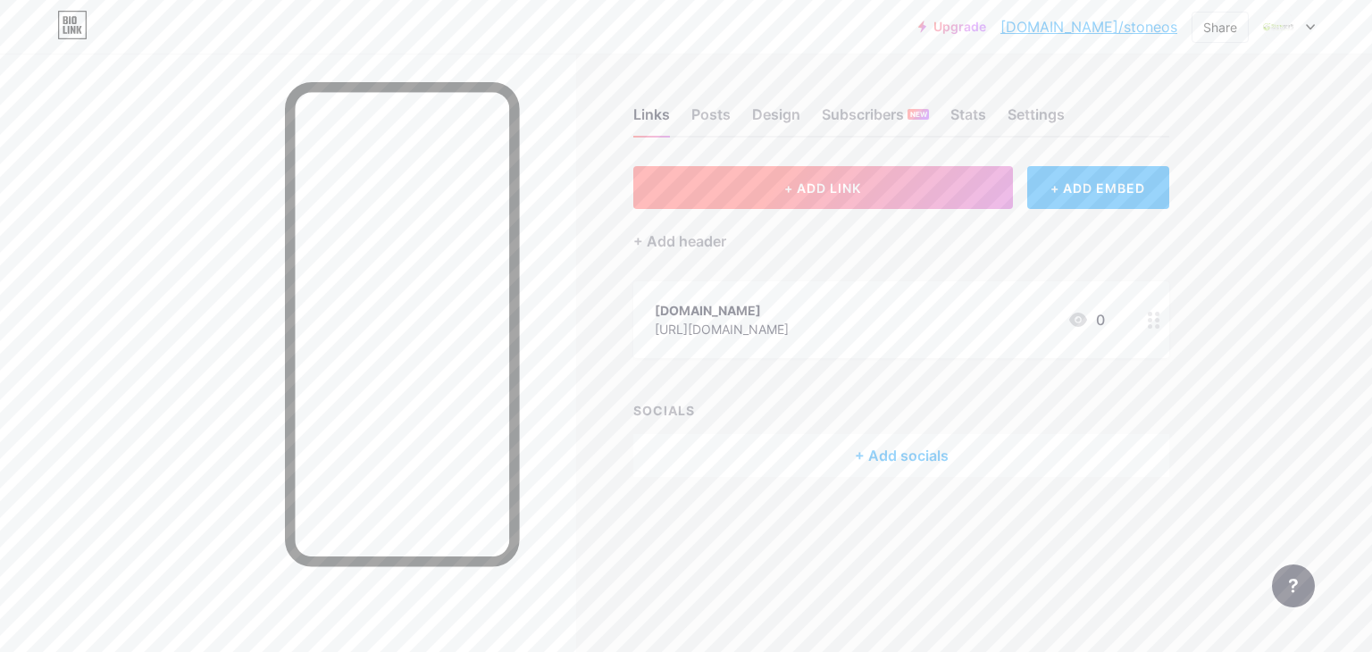
click at [865, 195] on button "+ ADD LINK" at bounding box center [823, 187] width 380 height 43
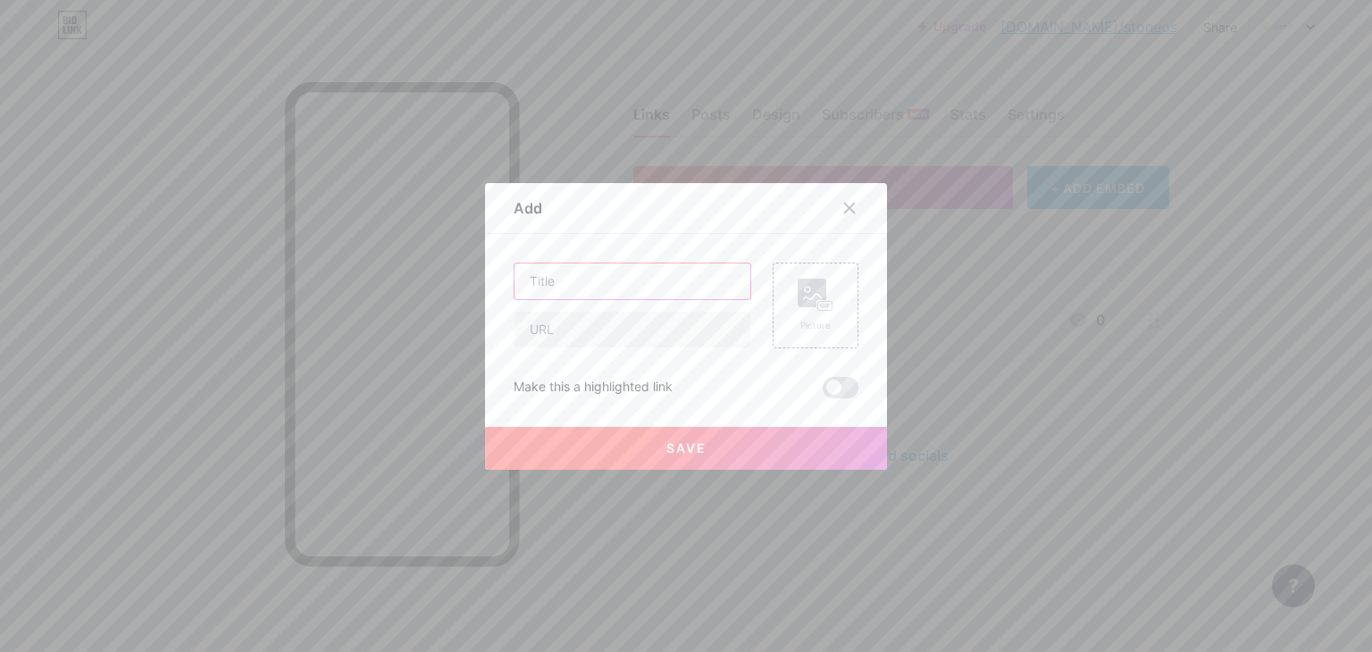
click at [573, 288] on input "text" at bounding box center [632, 281] width 236 height 36
click at [557, 336] on input "text" at bounding box center [632, 330] width 236 height 36
paste input "https://stonecraftoutdoorsolutions.com/services/"
type input "https://stonecraftoutdoorsolutions.com/services/"
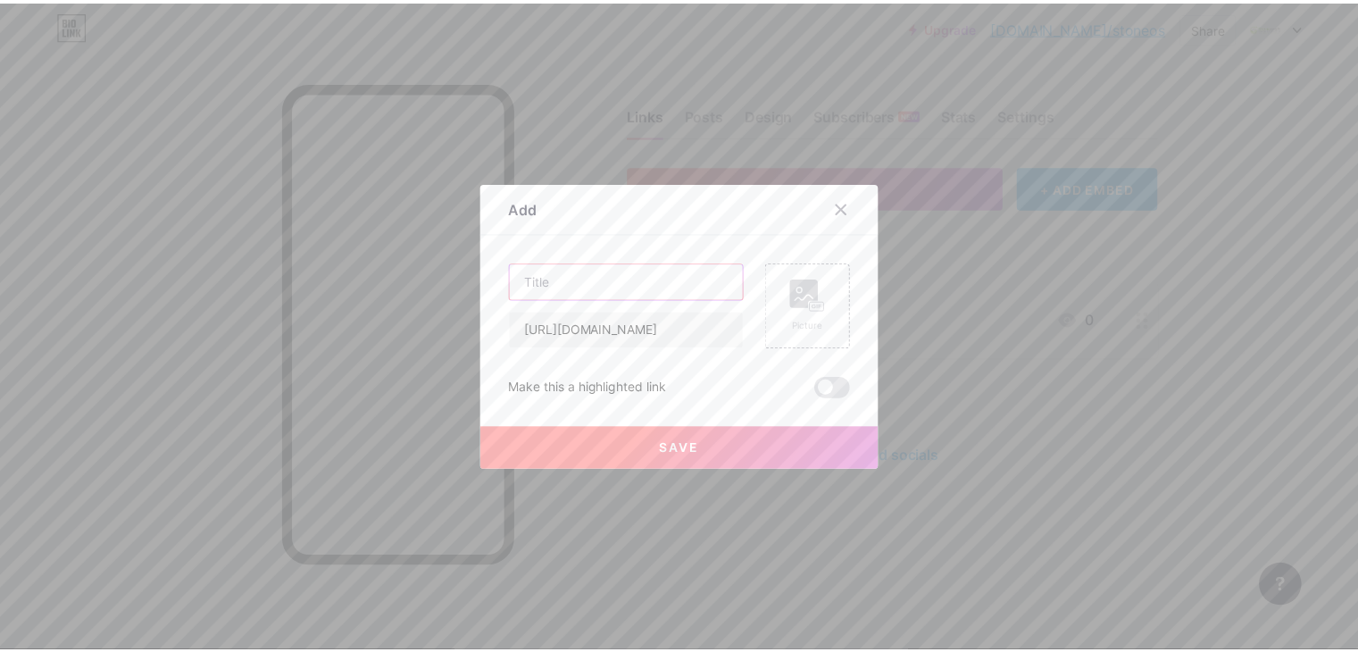
scroll to position [0, 0]
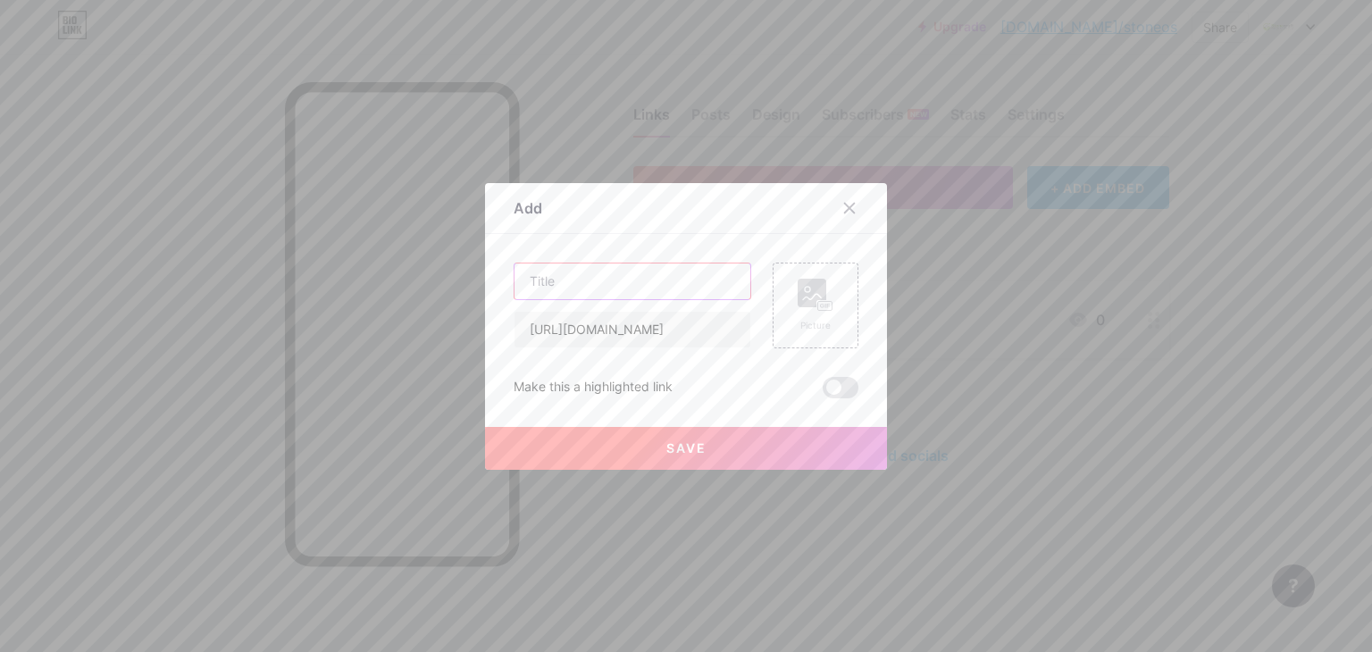
click at [581, 288] on input "text" at bounding box center [632, 281] width 236 height 36
type input "Visit Our Service"
click at [738, 380] on div "Make this a highlighted link" at bounding box center [686, 387] width 345 height 21
click at [678, 440] on span "Save" at bounding box center [686, 447] width 40 height 15
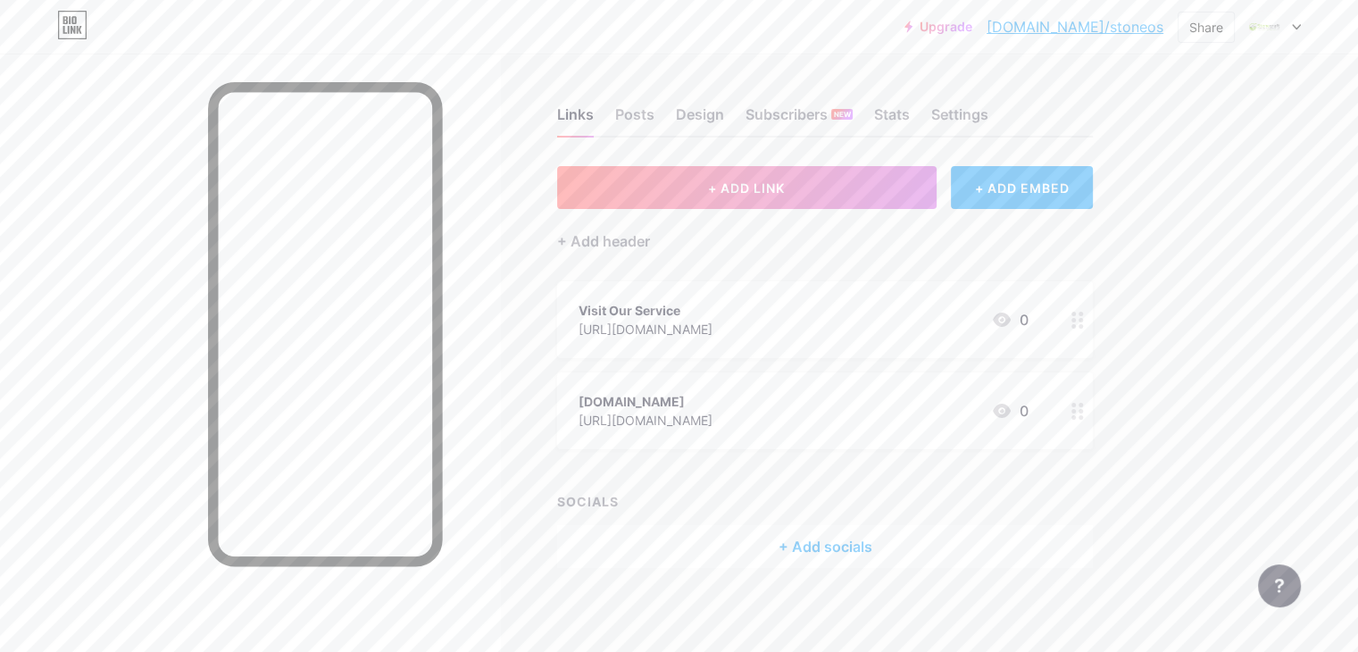
drag, startPoint x: 679, startPoint y: 408, endPoint x: 673, endPoint y: 344, distance: 64.6
click at [673, 344] on span "Visit Our Service https://stonecraftoutdoorsolutions.com/services/ 0 stonecraft…" at bounding box center [825, 365] width 536 height 168
click at [1273, 369] on div "Upgrade bio.link/stoneo... bio.link/stoneos Share Switch accounts Stonecraft Ou…" at bounding box center [679, 328] width 1358 height 657
click at [785, 192] on span "+ ADD LINK" at bounding box center [746, 187] width 77 height 15
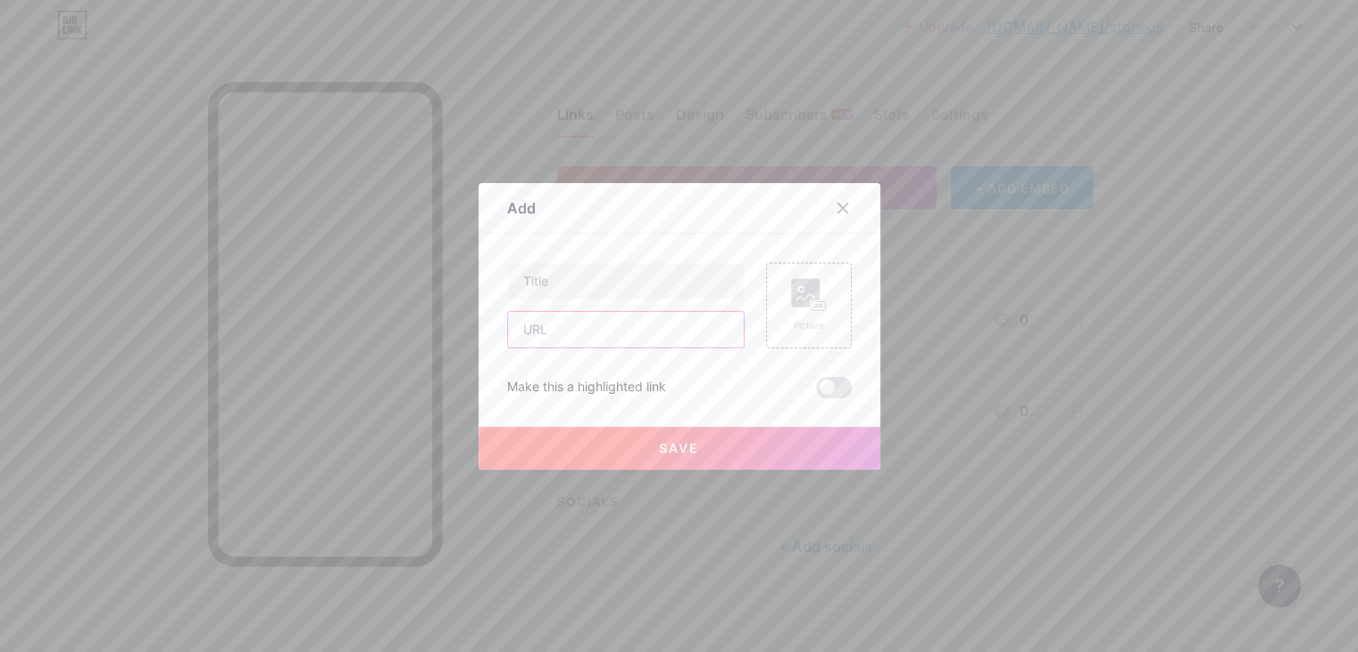
click at [564, 333] on input "text" at bounding box center [626, 330] width 236 height 36
paste input "https://stonecraftoutdoorsolutions.com/about-us/"
type input "https://stonecraftoutdoorsolutions.com/about-us/"
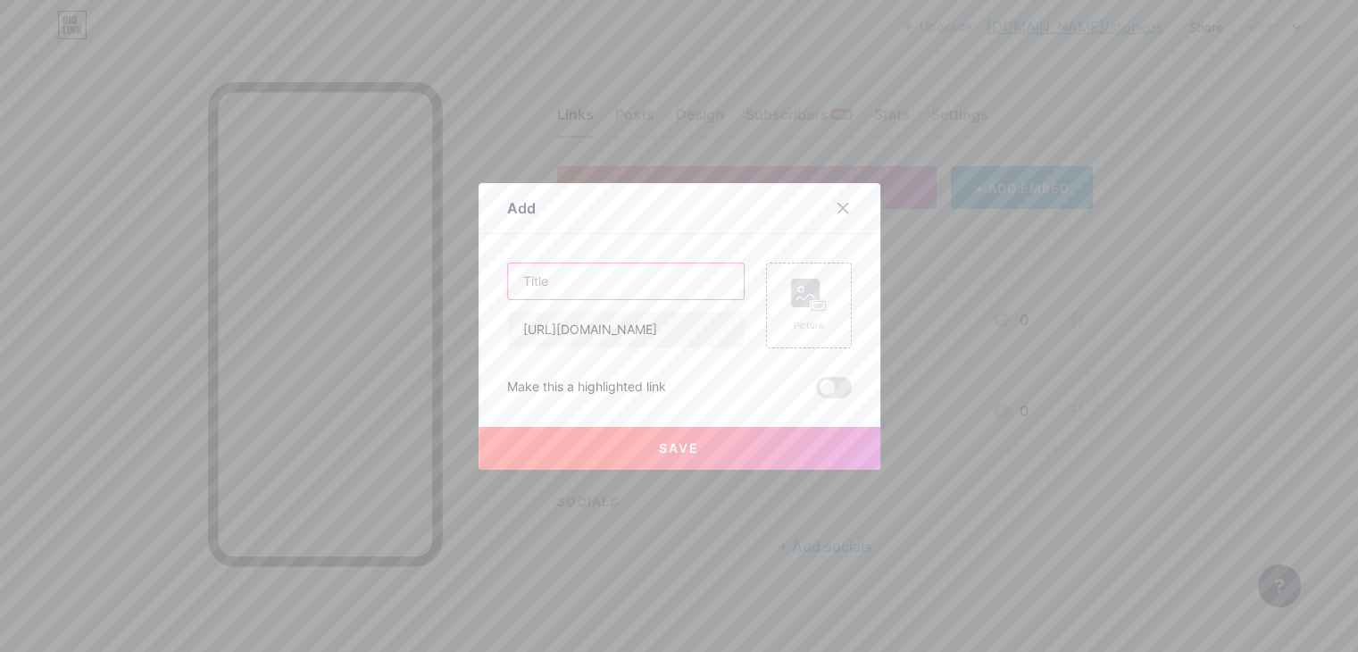
click at [602, 280] on input "text" at bounding box center [626, 281] width 236 height 36
type input "About Us"
click at [651, 447] on button "Save" at bounding box center [680, 448] width 402 height 43
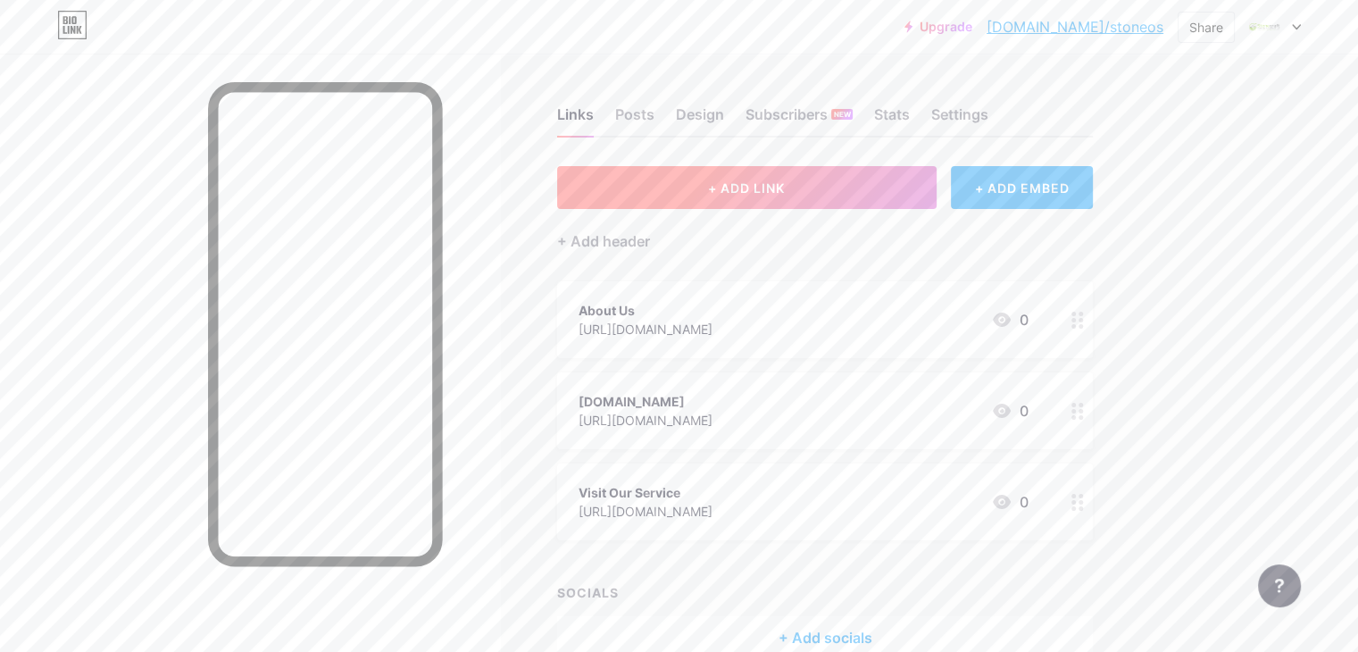
click at [785, 192] on span "+ ADD LINK" at bounding box center [746, 187] width 77 height 15
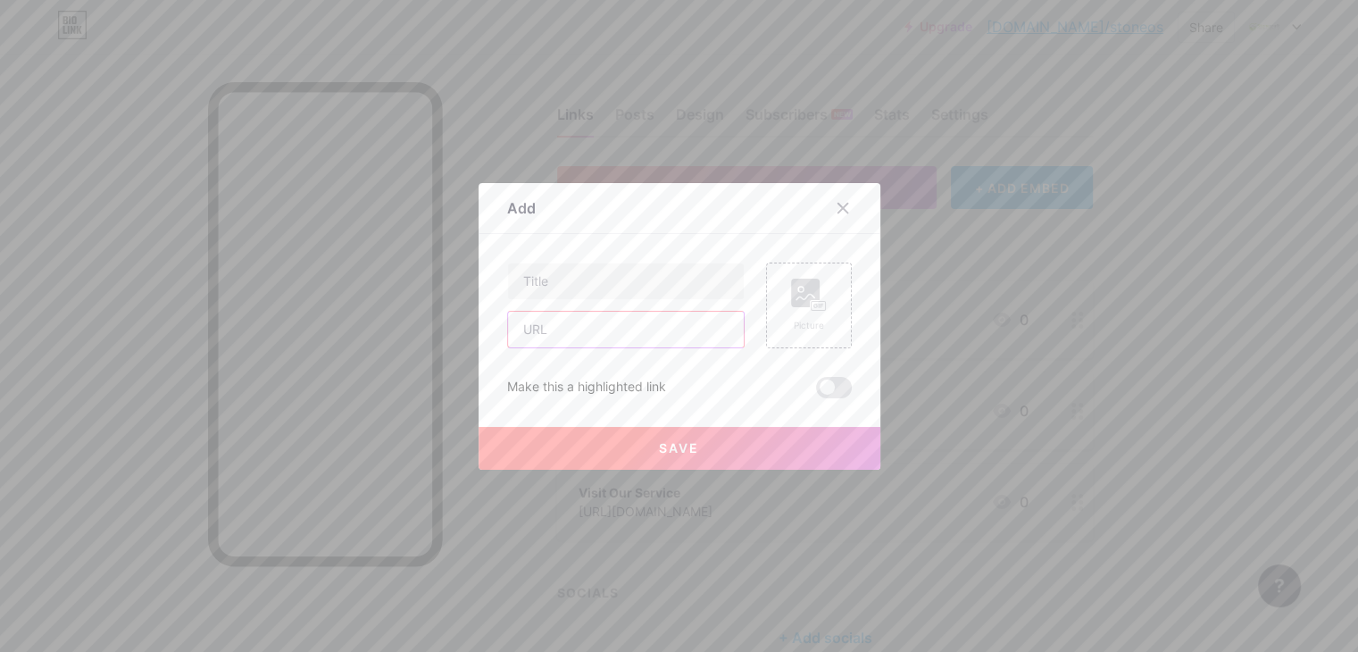
click at [614, 319] on input "text" at bounding box center [626, 330] width 236 height 36
paste input "https://stonecraftoutdoorsolutions.com/contact-us/"
type input "https://stonecraftoutdoorsolutions.com/contact-us/"
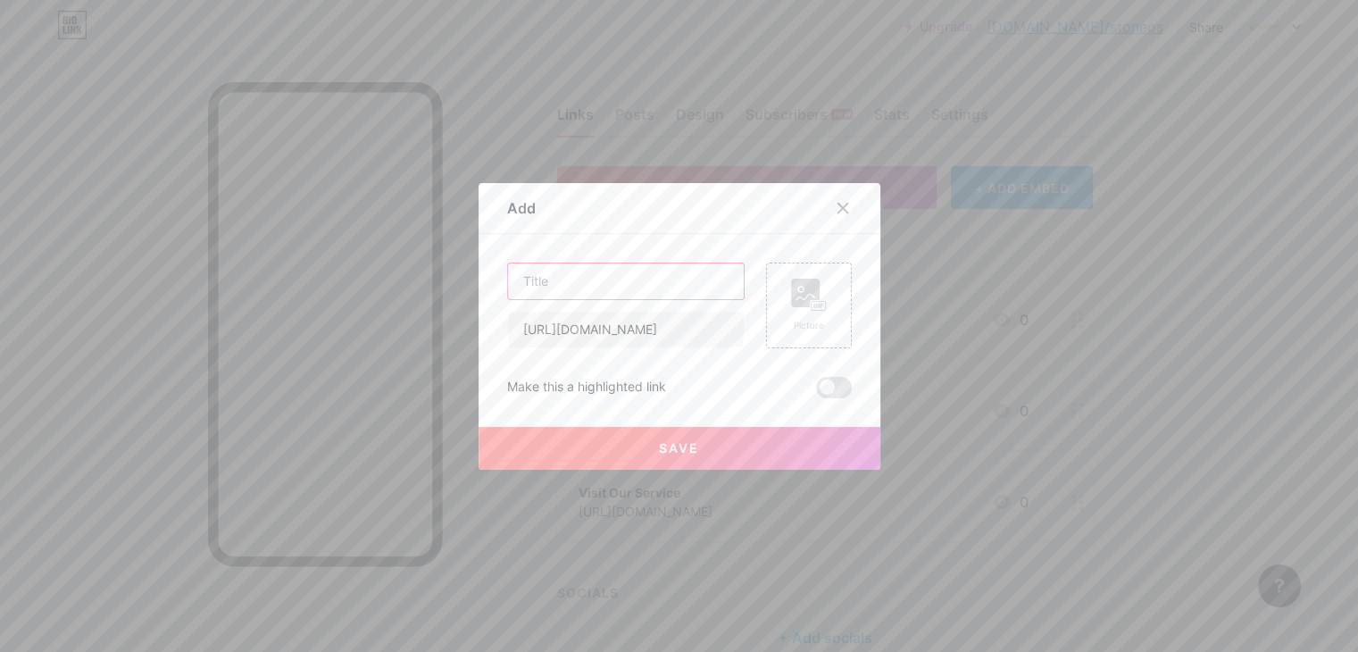
click at [602, 275] on input "text" at bounding box center [626, 281] width 236 height 36
type input "Contact Us"
click at [694, 443] on span "Save" at bounding box center [679, 447] width 40 height 15
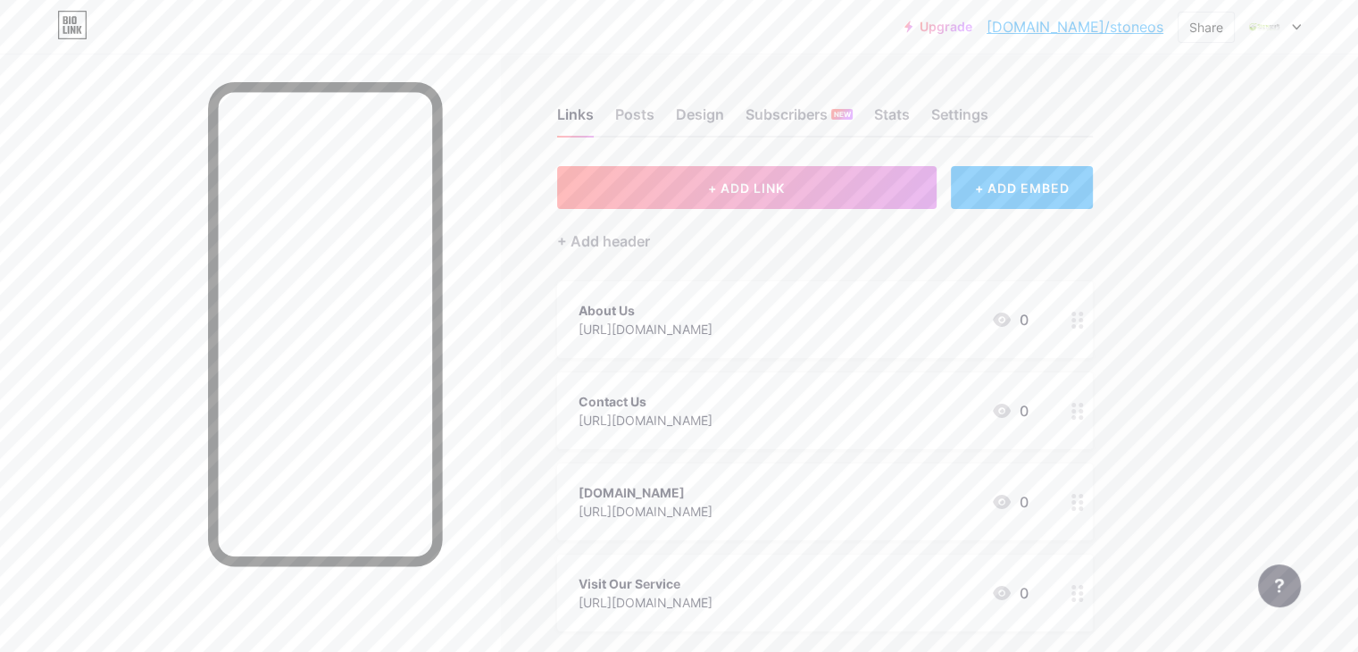
click at [820, 31] on div "Upgrade bio.link/stoneo... bio.link/stoneos Share Switch accounts Stonecraft Ou…" at bounding box center [679, 27] width 1358 height 32
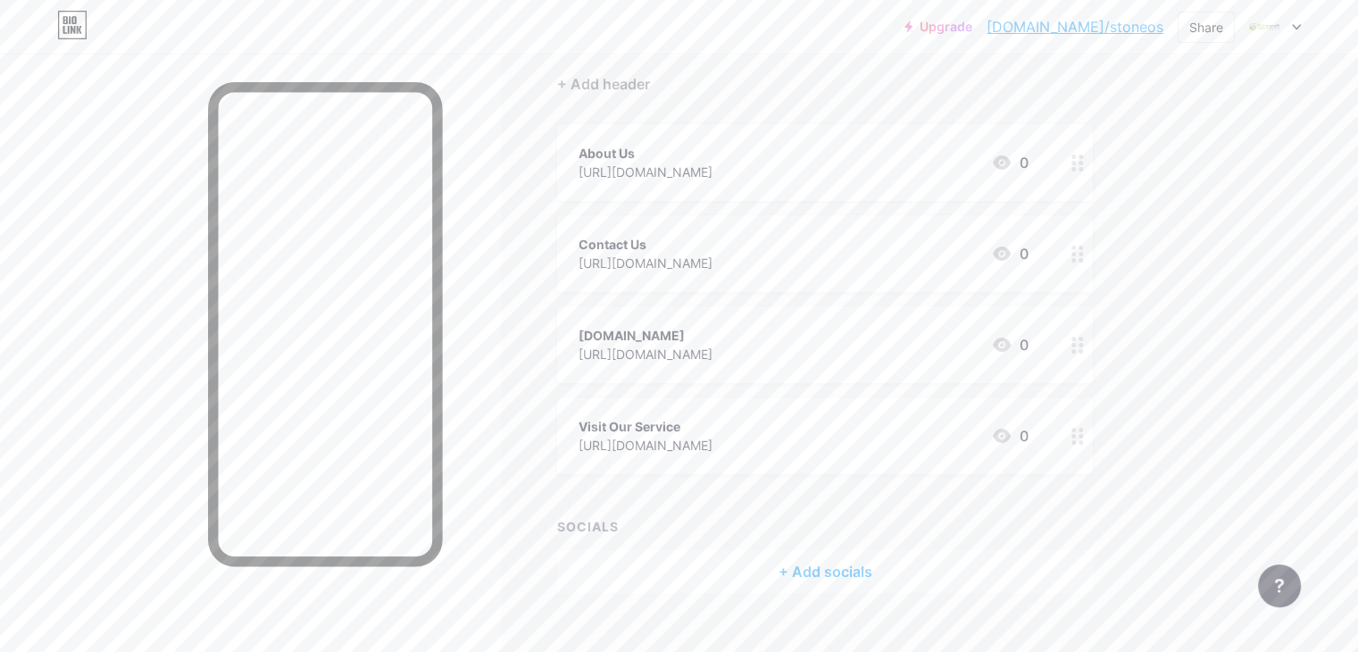
scroll to position [186, 0]
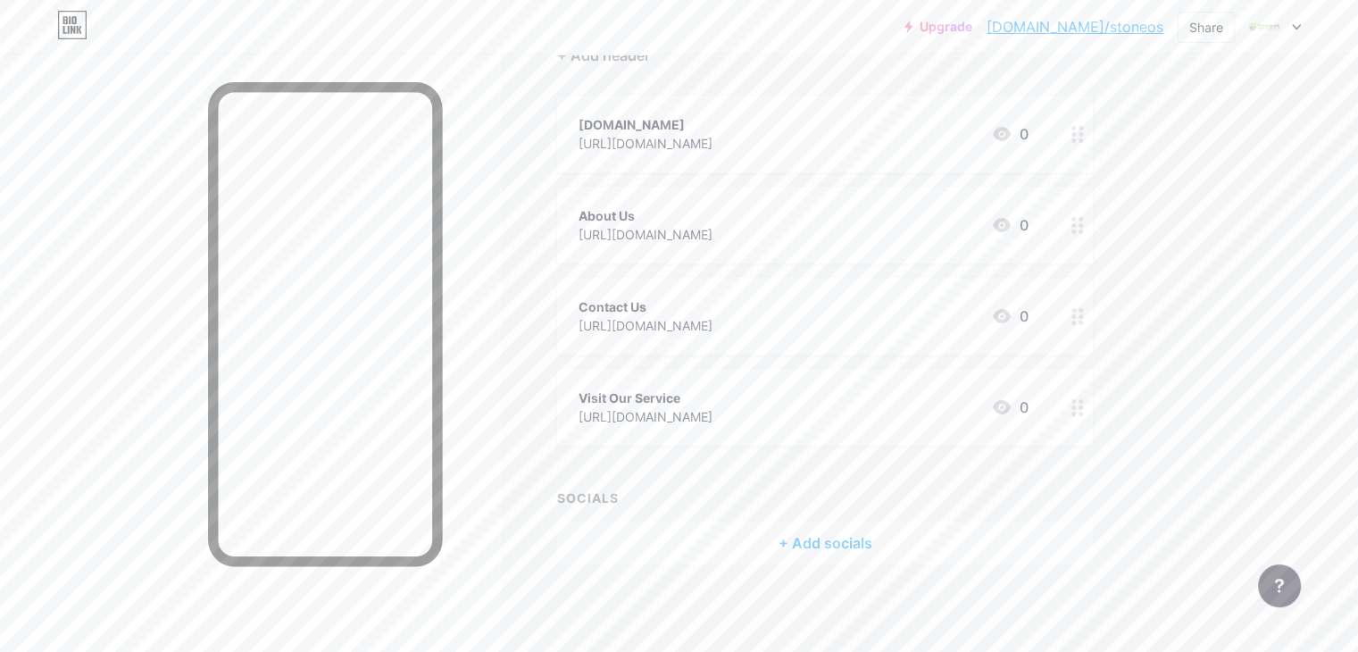
click at [1297, 329] on div "Upgrade bio.link/stoneo... bio.link/stoneos Share Switch accounts Stonecraft Ou…" at bounding box center [679, 234] width 1358 height 840
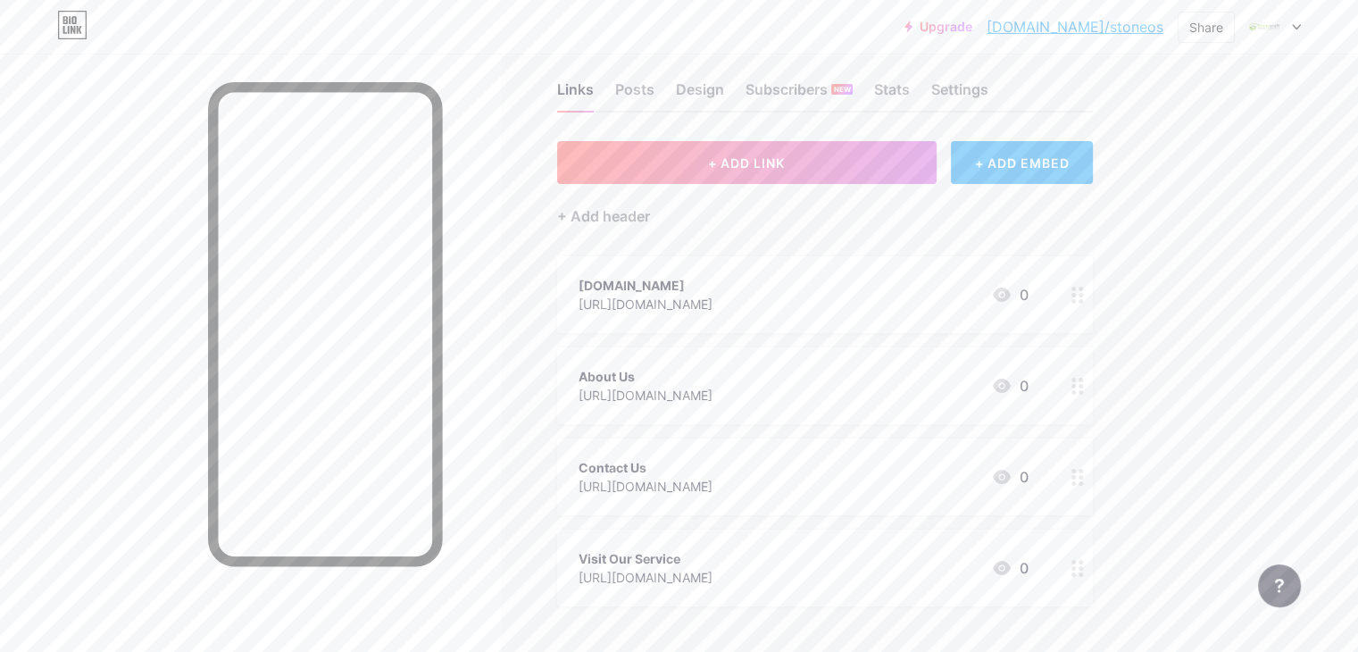
scroll to position [0, 0]
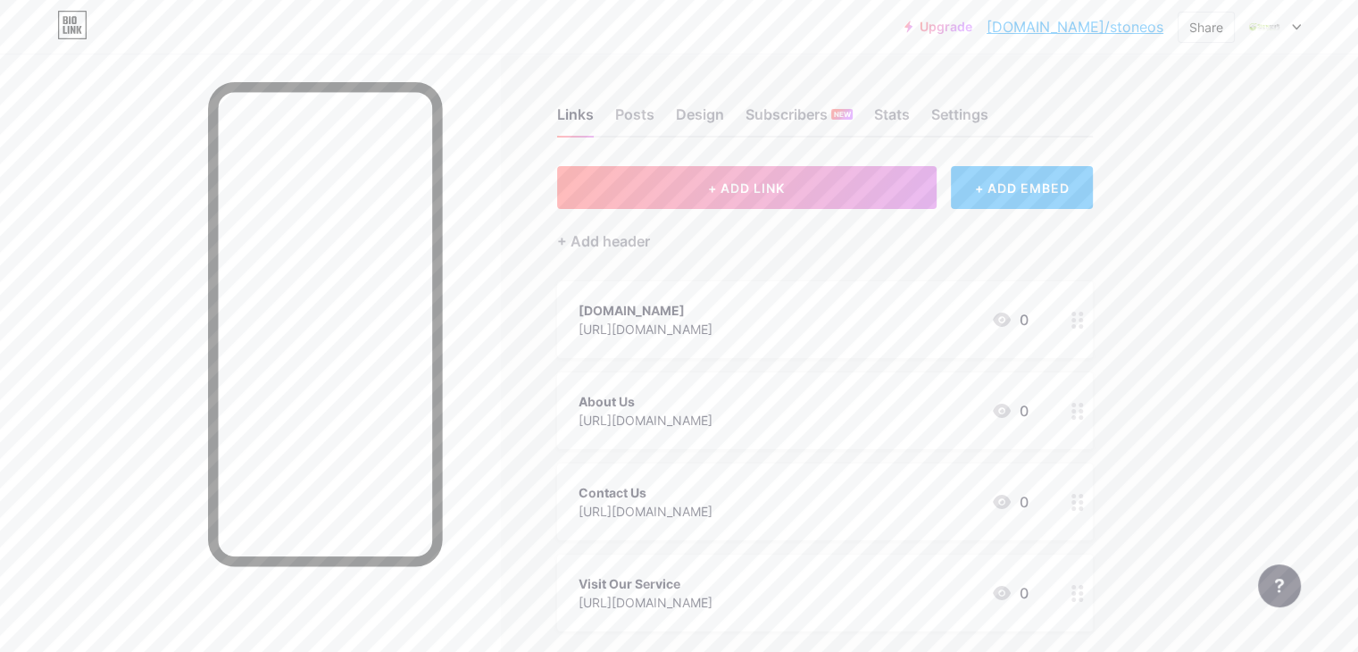
click at [1093, 187] on div "+ ADD EMBED" at bounding box center [1022, 187] width 142 height 43
click at [1011, 40] on icon at bounding box center [1015, 42] width 10 height 10
click at [655, 110] on div "Posts" at bounding box center [634, 120] width 39 height 32
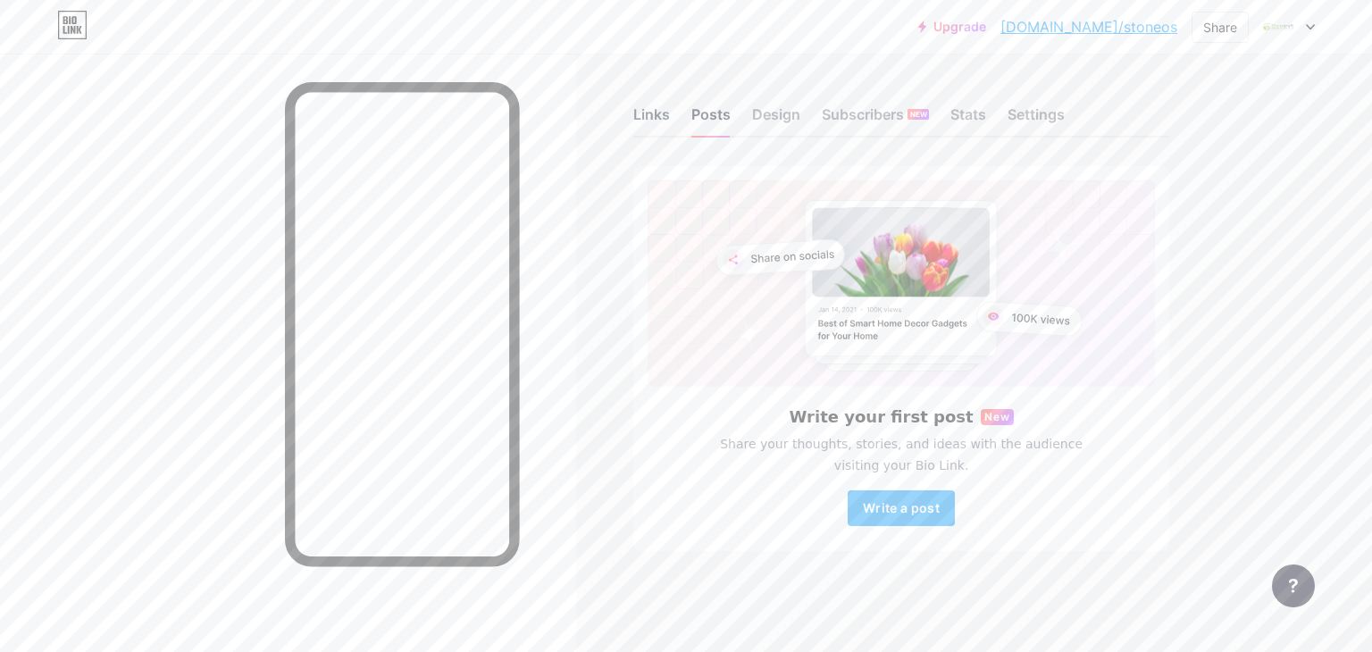
click at [668, 114] on div "Links" at bounding box center [651, 120] width 37 height 32
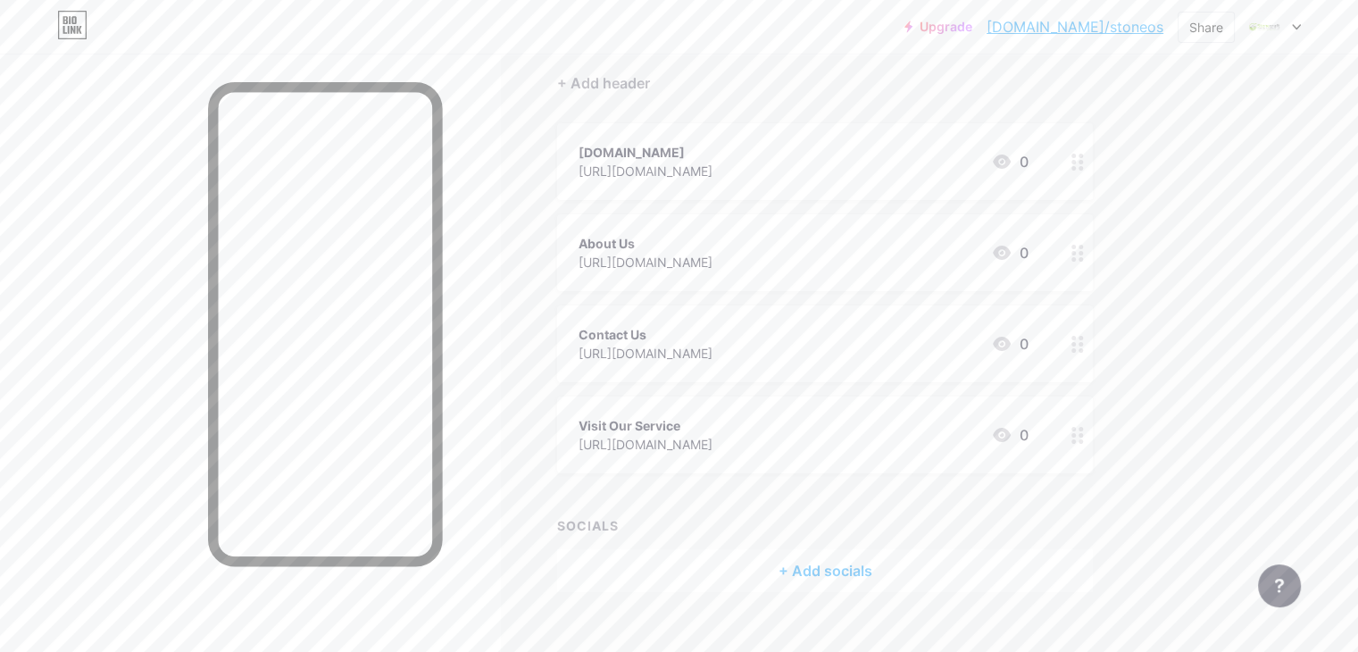
scroll to position [186, 0]
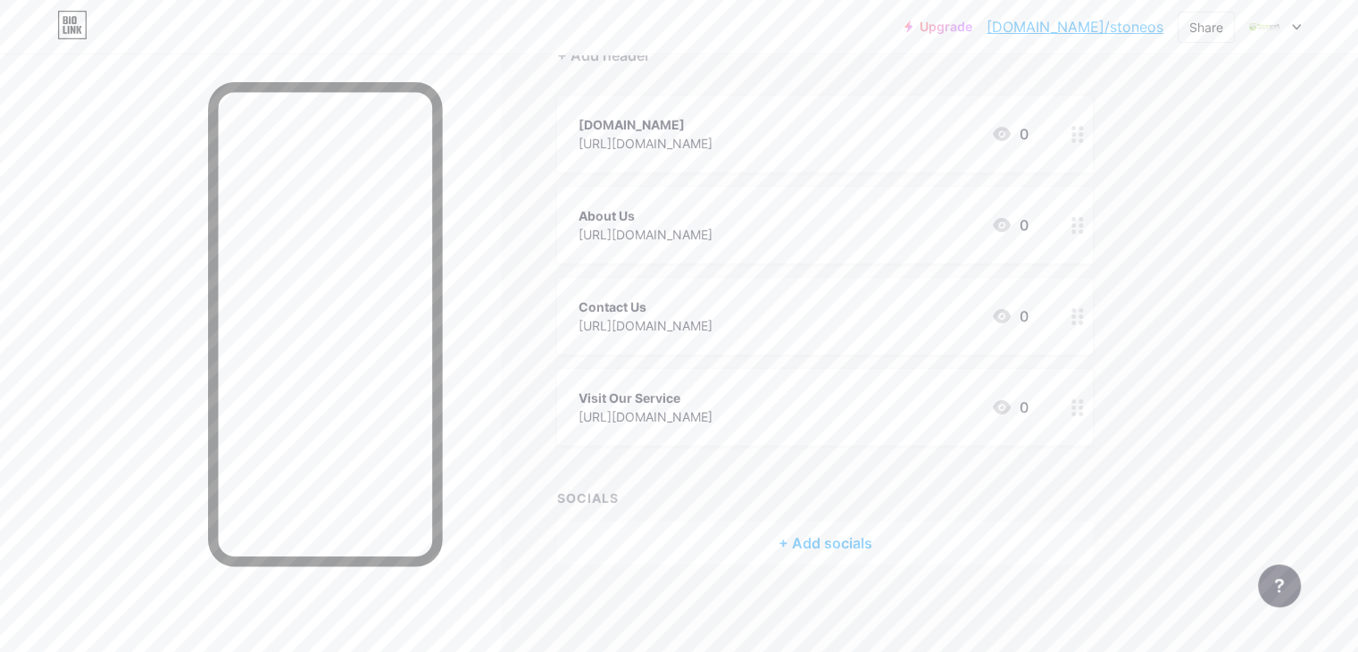
click at [899, 540] on div "+ Add socials" at bounding box center [825, 543] width 536 height 43
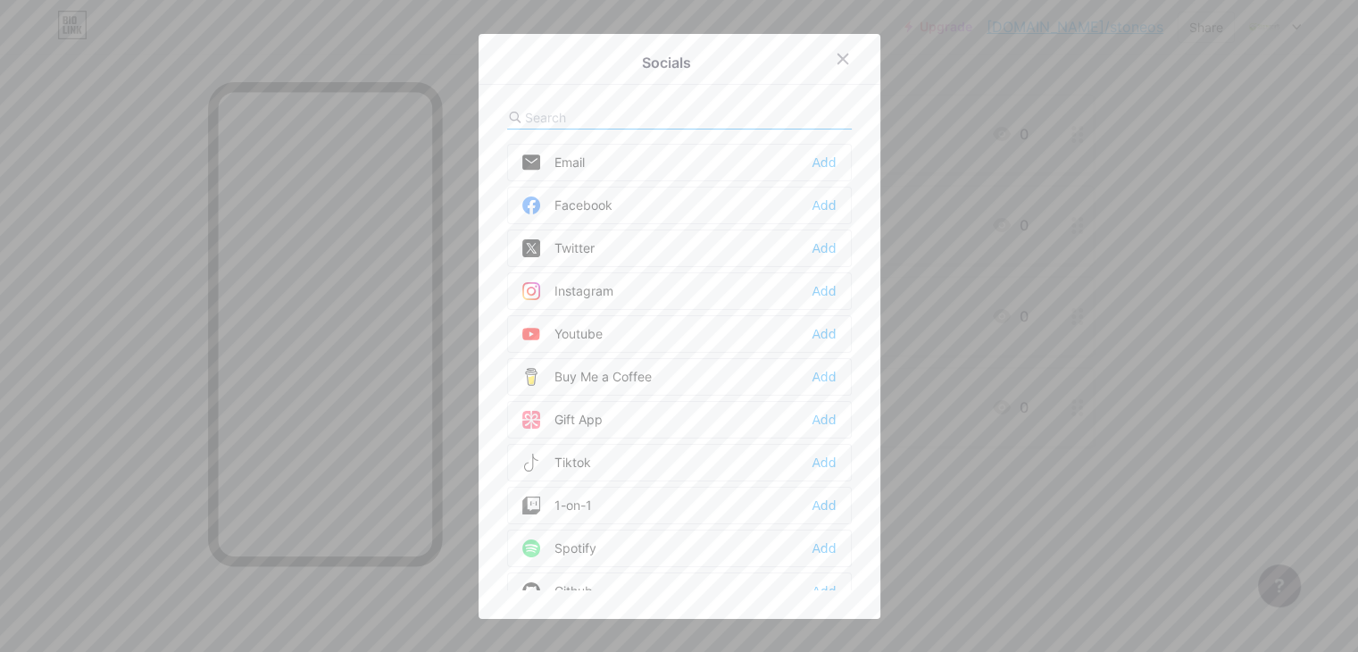
click at [615, 158] on div "Email Add" at bounding box center [679, 163] width 345 height 38
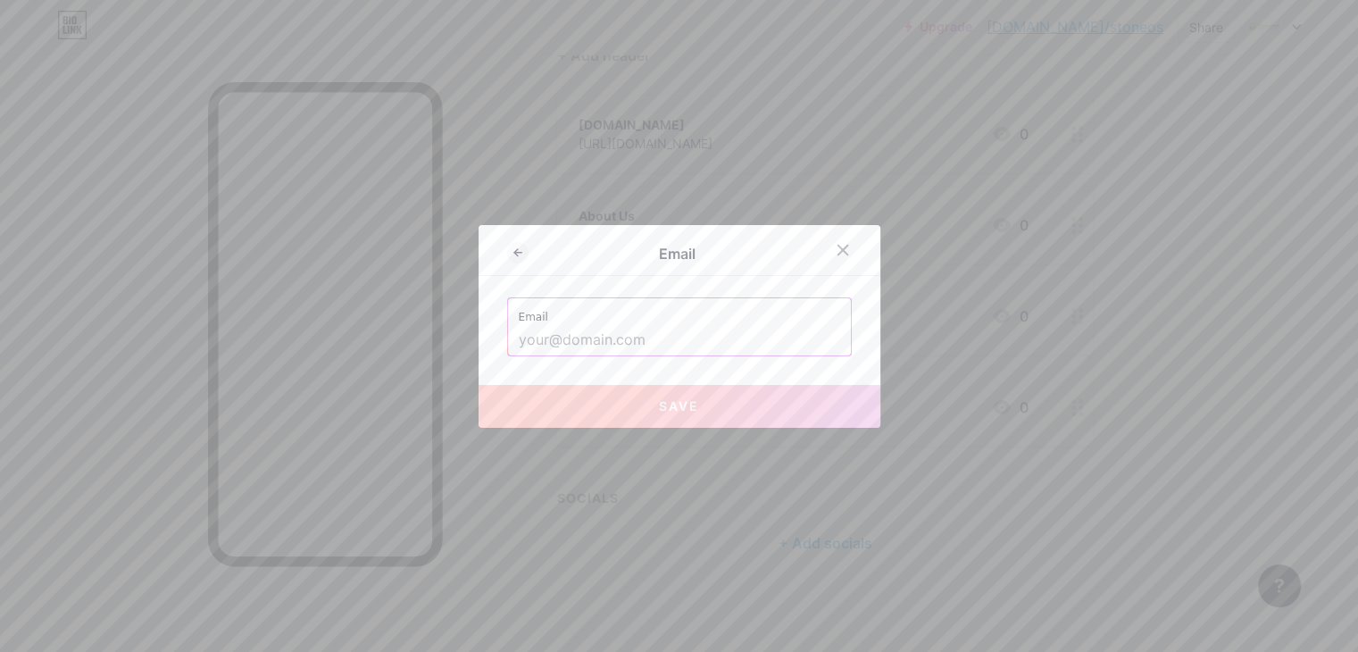
click at [592, 352] on input "text" at bounding box center [680, 340] width 322 height 30
paste input "contact@stonecraftoutdoorsolutions.com"
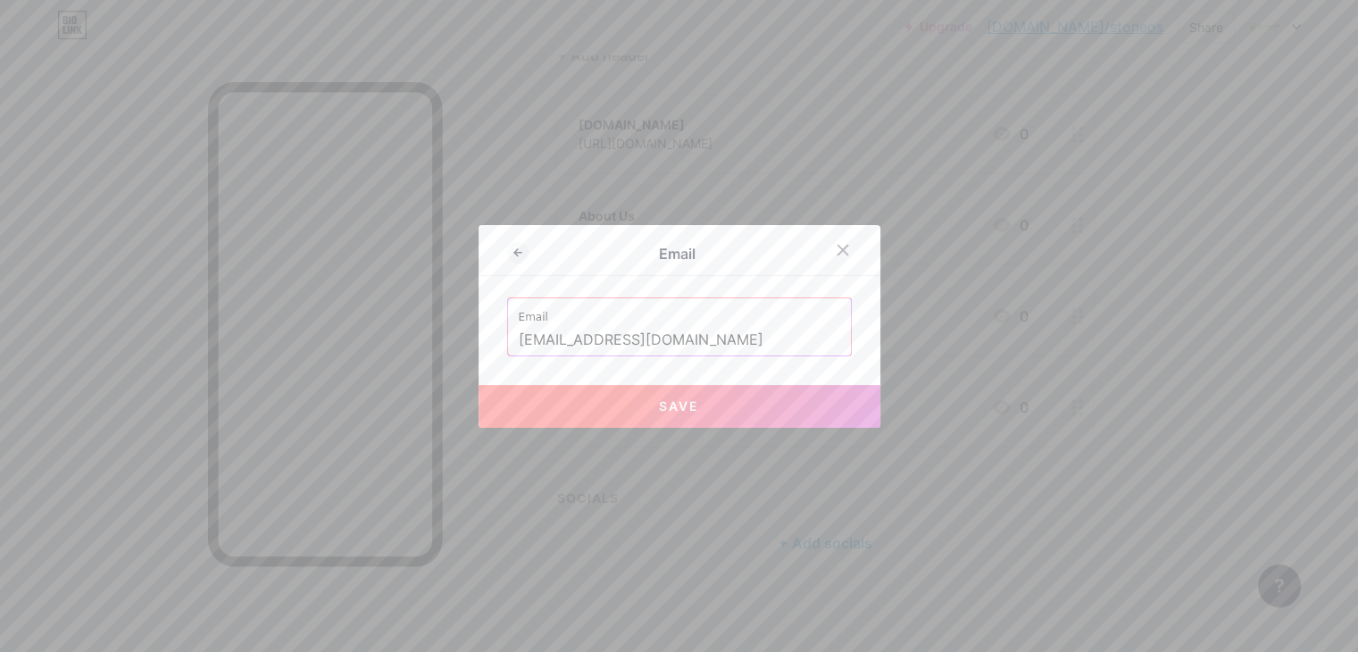
click at [696, 398] on span "Save" at bounding box center [679, 405] width 40 height 15
type input "mailto:contact@stonecraftoutdoorsolutions.com"
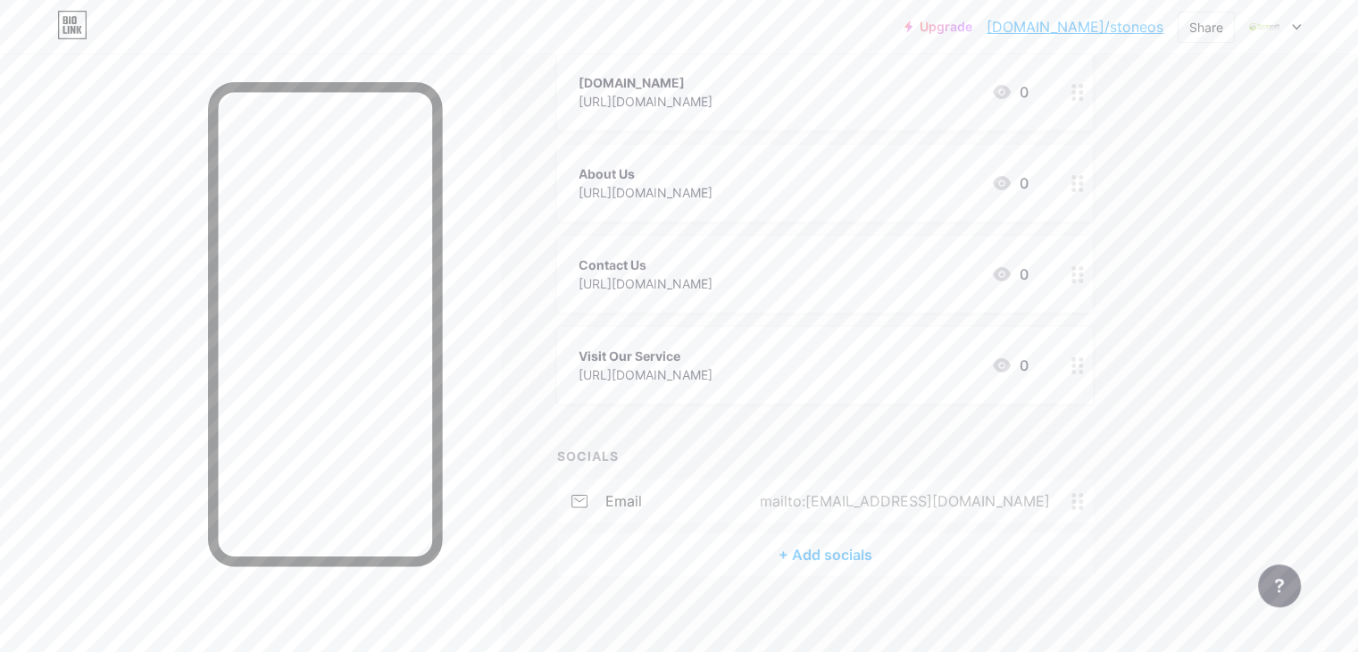
scroll to position [239, 0]
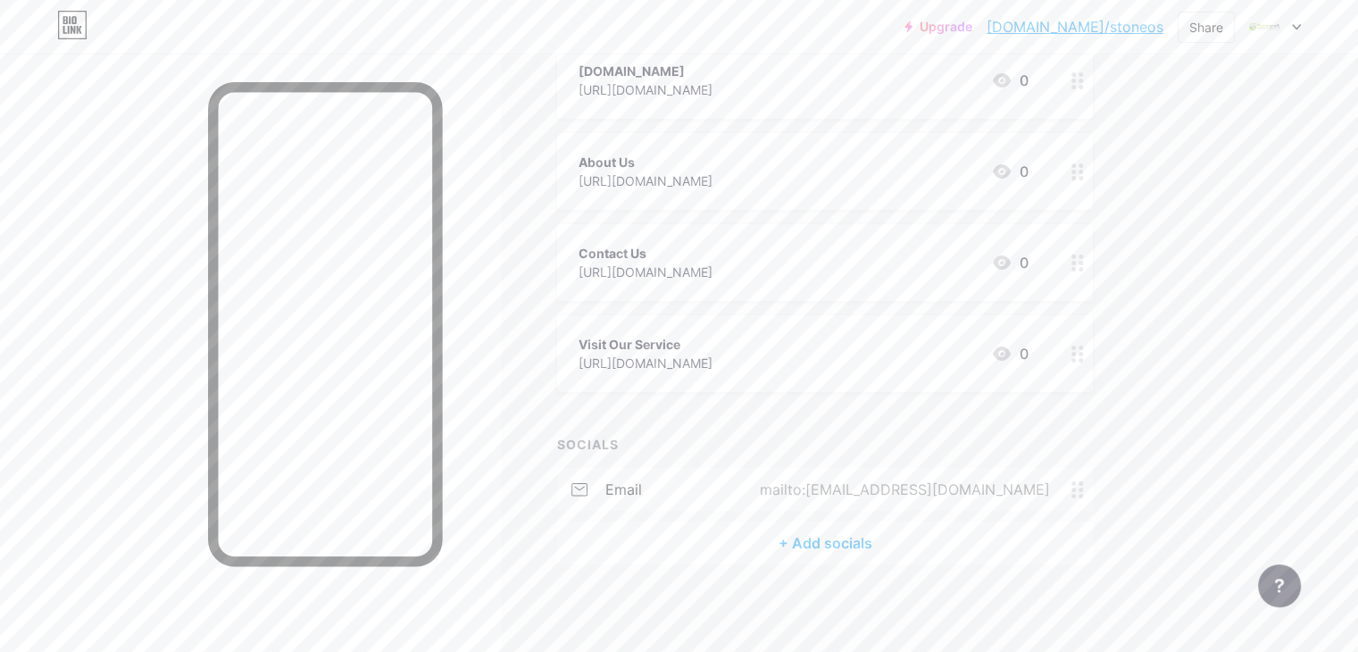
click at [882, 536] on div "+ Add socials" at bounding box center [825, 543] width 536 height 43
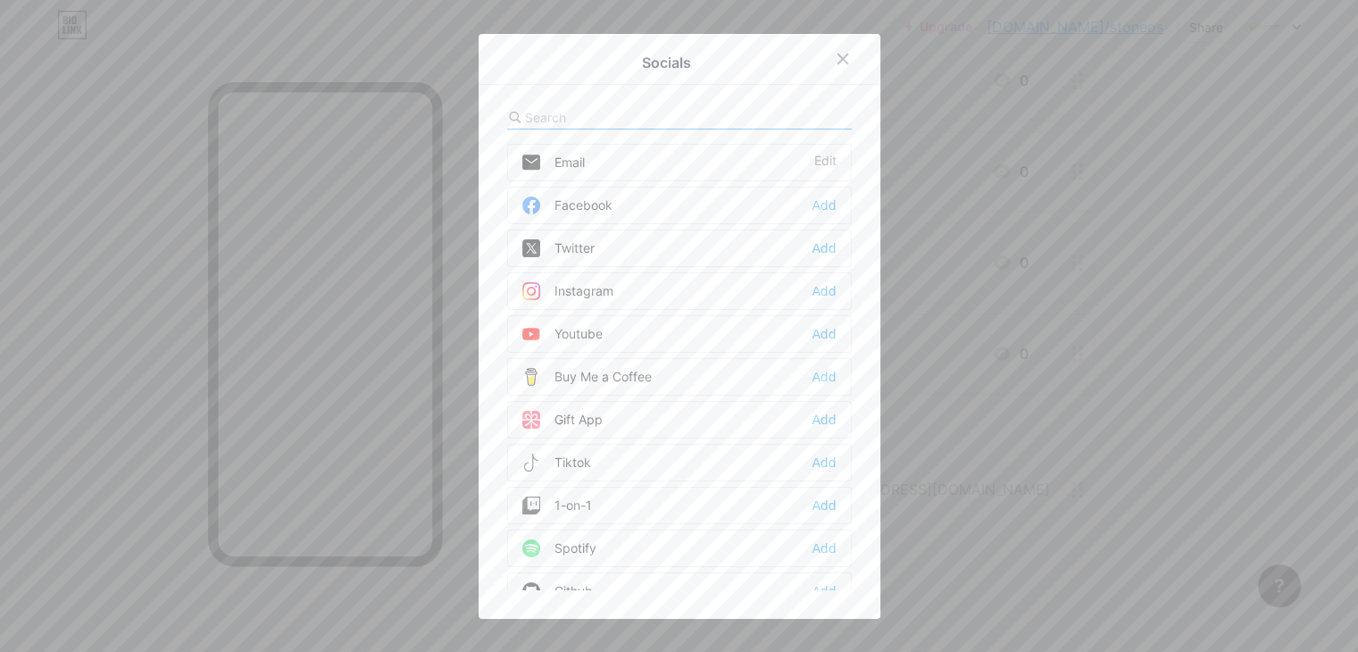
click at [611, 208] on div "Facebook" at bounding box center [567, 205] width 90 height 18
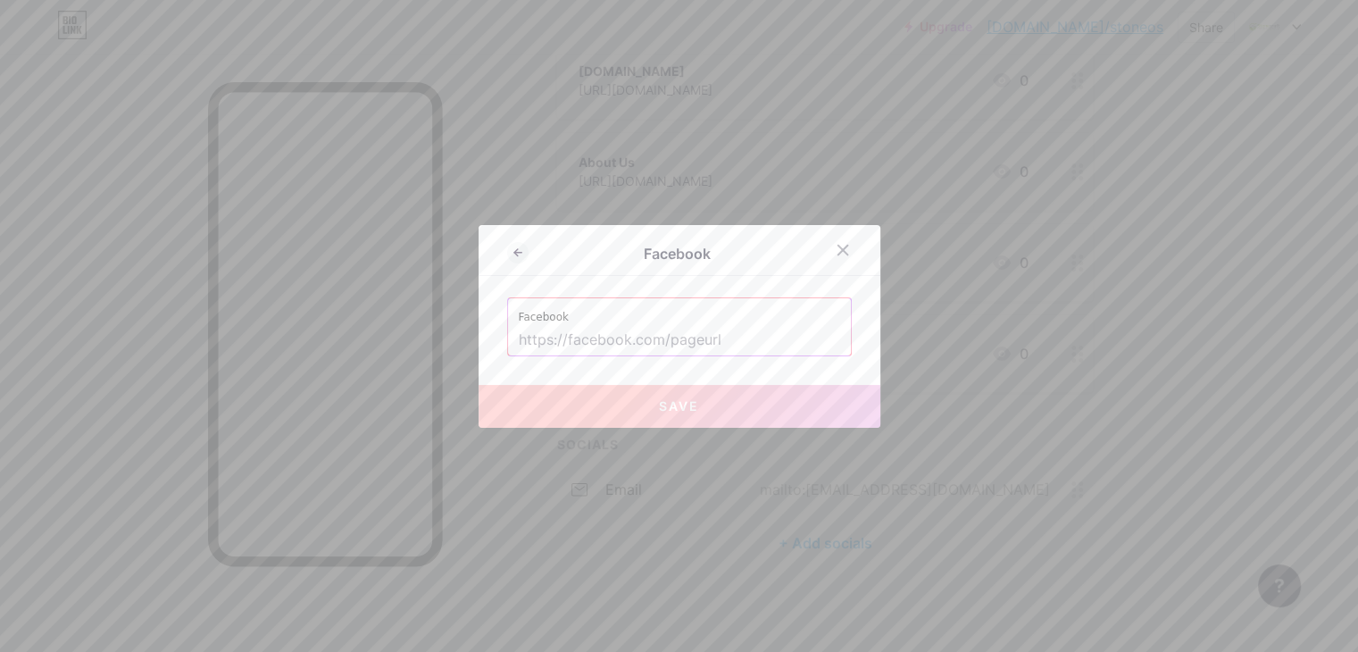
click at [711, 330] on input "text" at bounding box center [680, 340] width 322 height 30
paste input "https://www.facebook.com/p/Stonecraft-Outdoor-Solutions-61573061180688/"
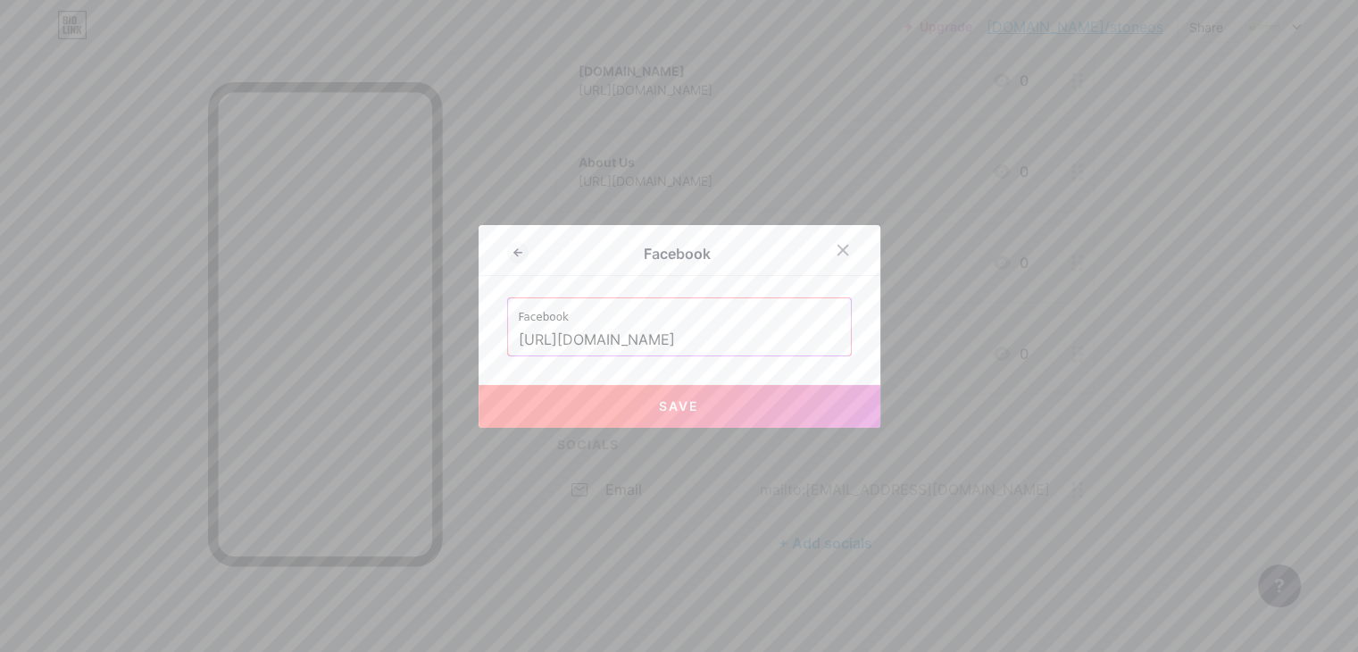
scroll to position [0, 208]
type input "https://www.facebook.com/p/Stonecraft-Outdoor-Solutions-61573061180688/"
click at [665, 405] on span "Save" at bounding box center [679, 405] width 40 height 15
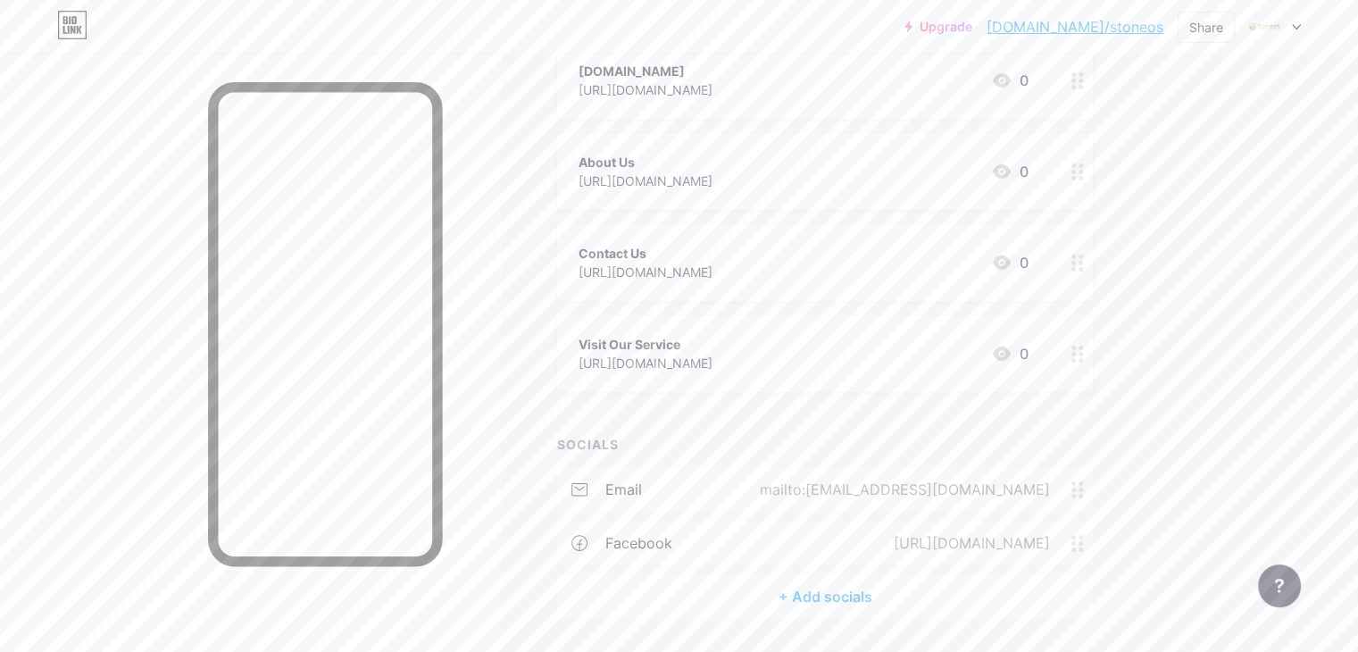
click at [889, 594] on div "+ Add socials" at bounding box center [825, 596] width 536 height 43
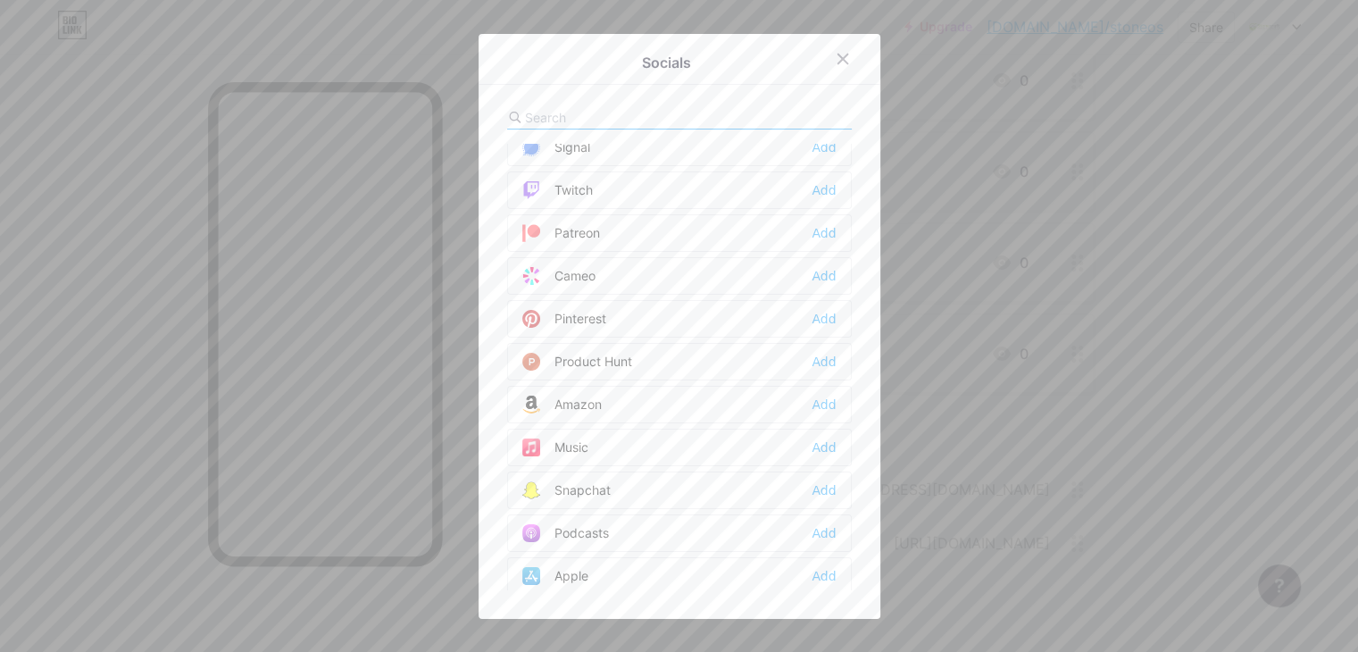
scroll to position [952, 0]
click at [604, 317] on div "Pinterest" at bounding box center [564, 325] width 84 height 18
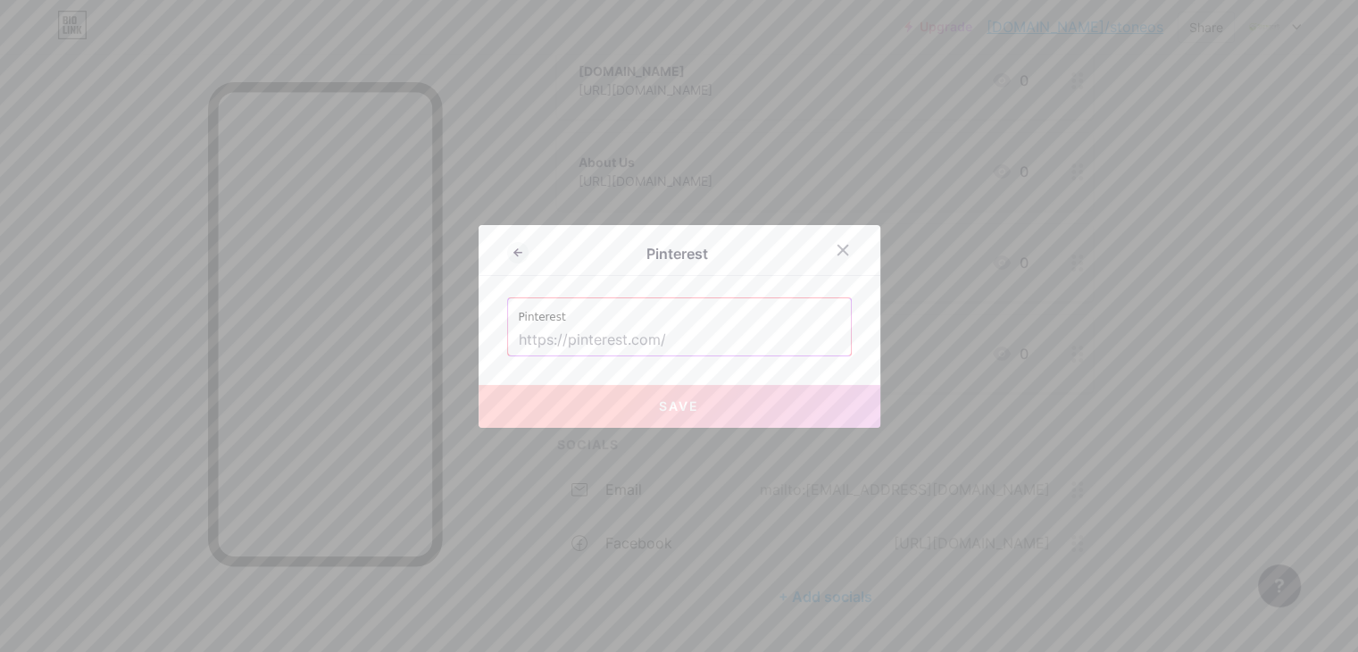
click at [656, 341] on input "text" at bounding box center [680, 340] width 322 height 30
paste input "https://www.pinterest.com/stoneos/"
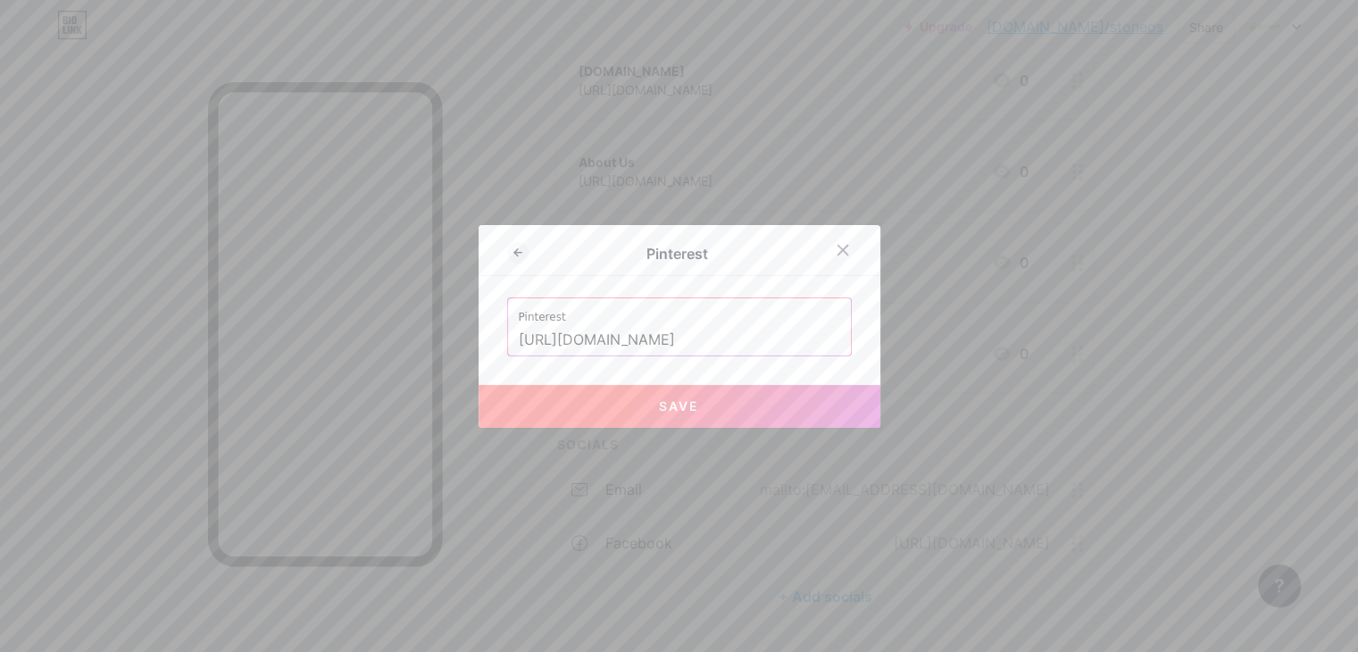
type input "https://www.pinterest.com/stoneos/"
click at [697, 408] on span "Save" at bounding box center [679, 405] width 40 height 15
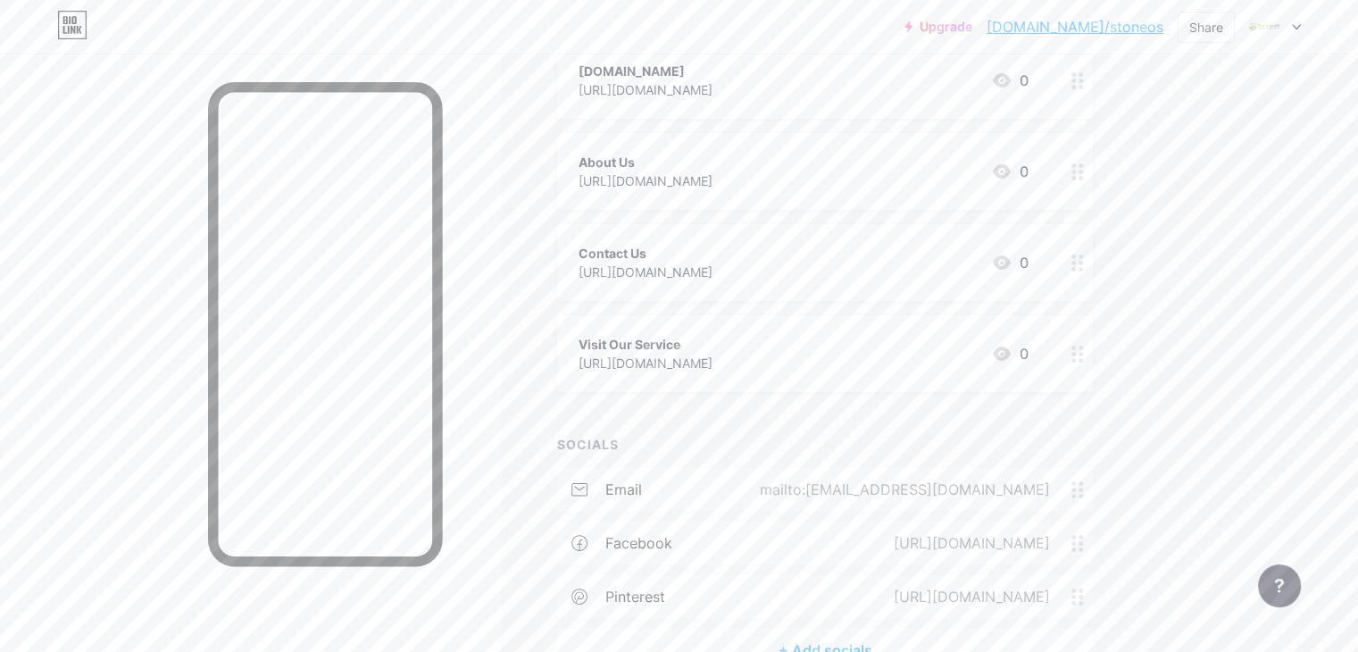
scroll to position [347, 0]
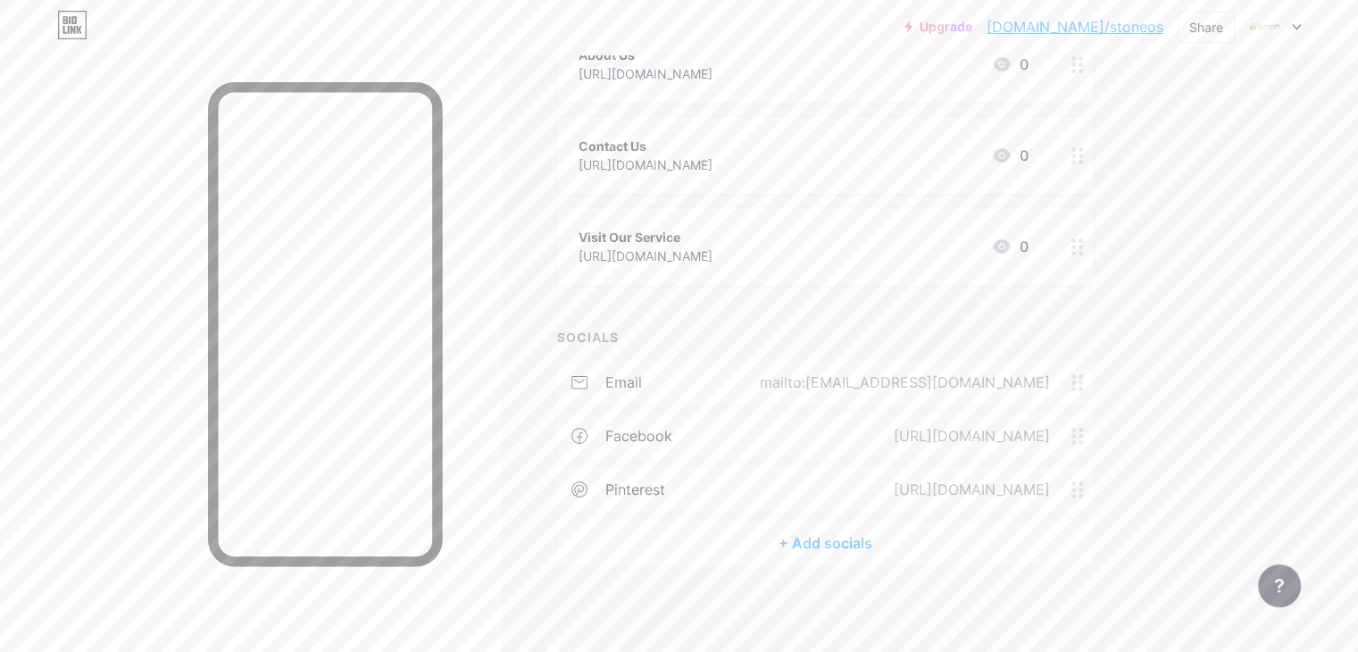
click at [881, 540] on div "+ Add socials" at bounding box center [825, 543] width 536 height 43
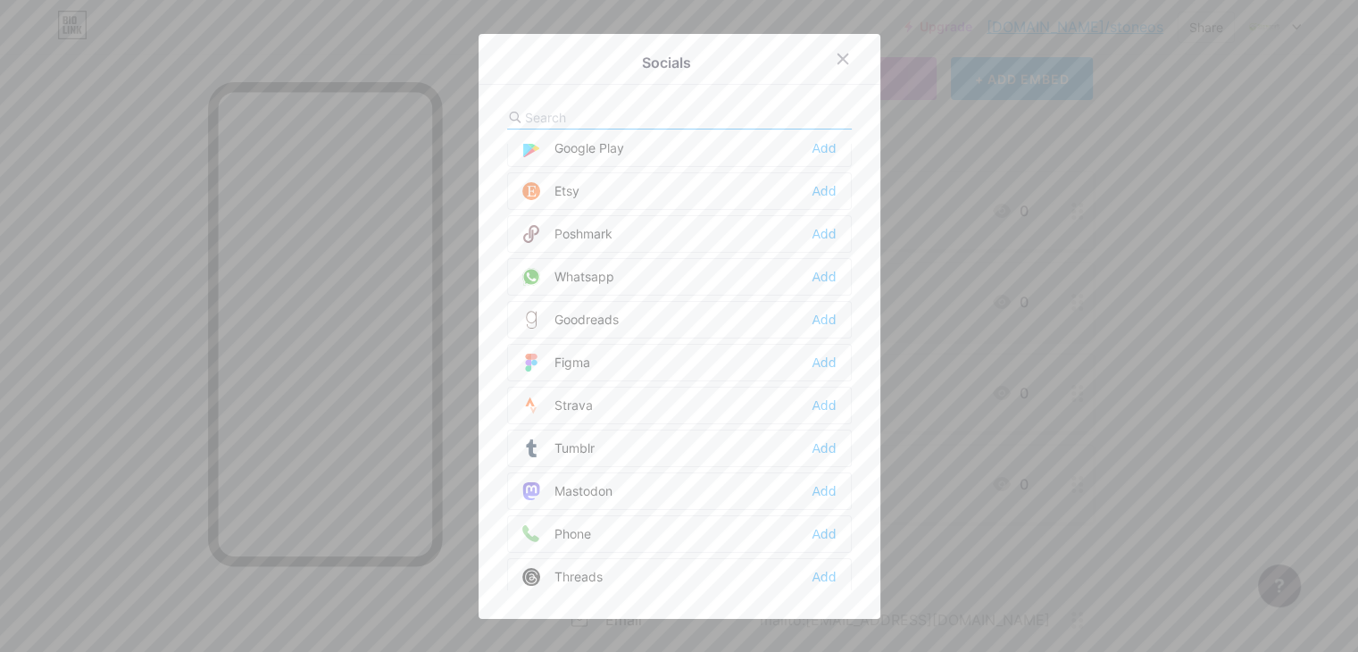
scroll to position [1593, 0]
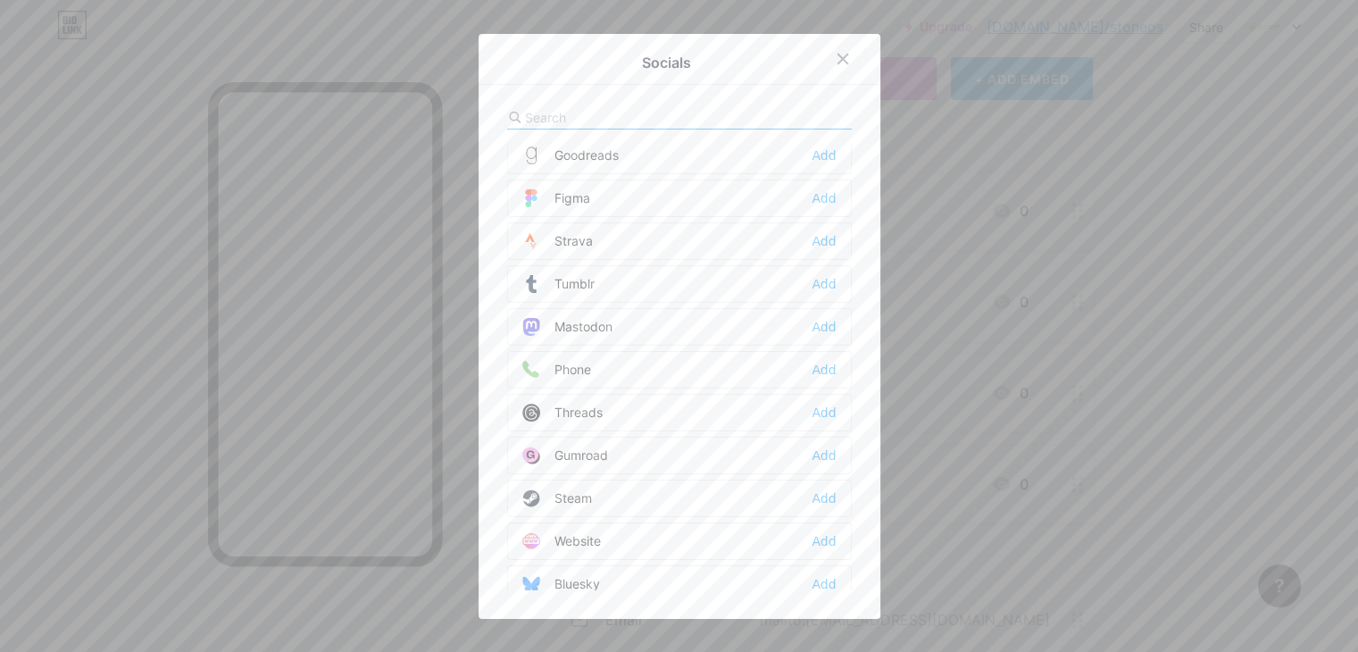
click at [614, 361] on div "Phone Add" at bounding box center [679, 370] width 345 height 38
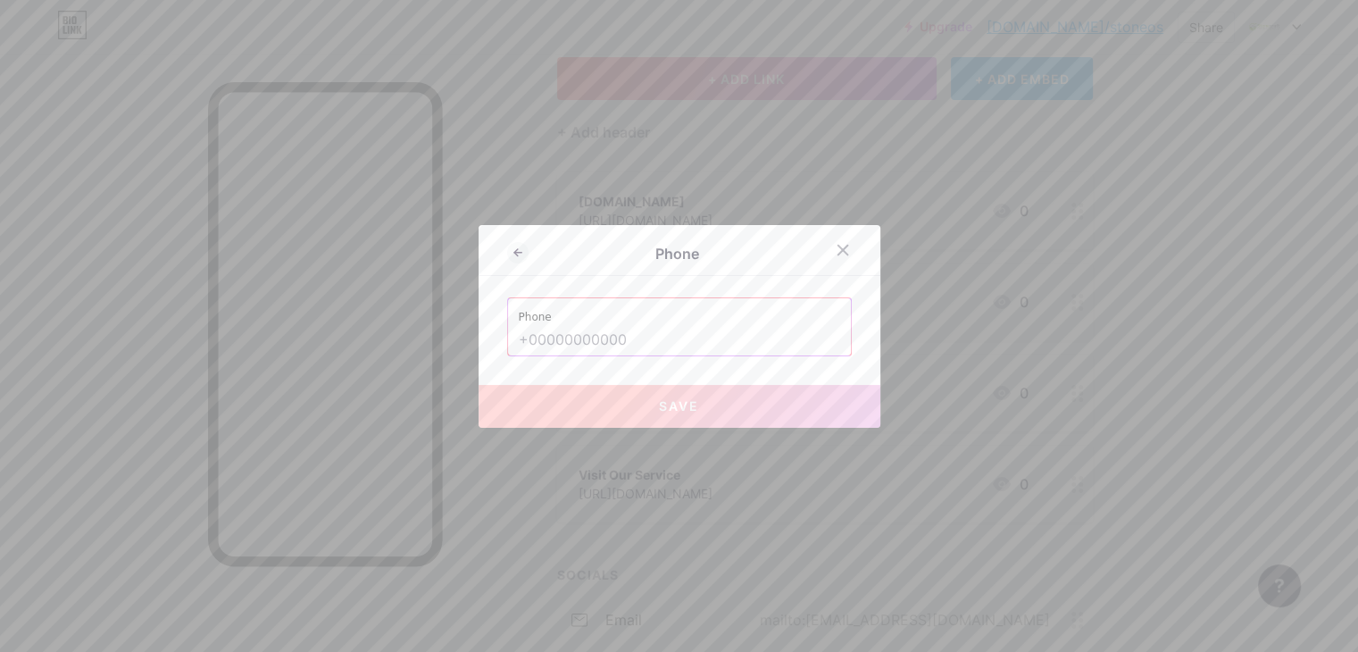
click at [581, 329] on input "text" at bounding box center [680, 340] width 322 height 30
paste input "7179841276"
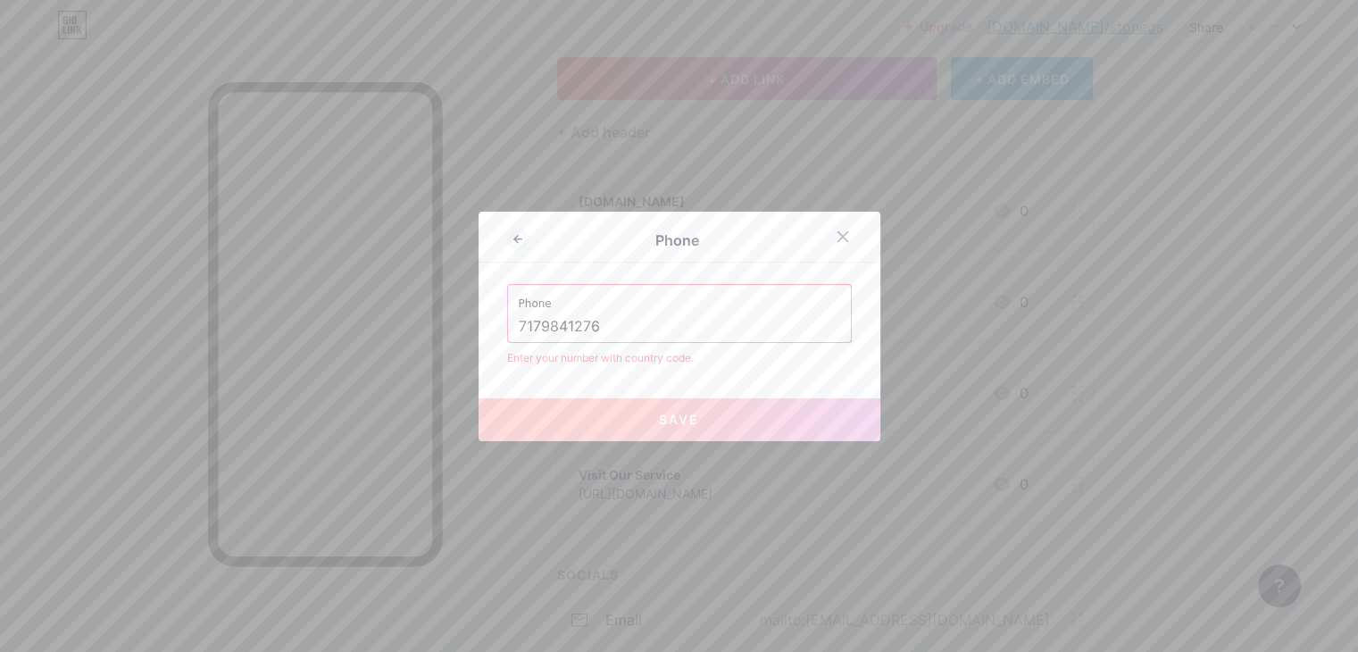
click at [520, 326] on input "7179841276" at bounding box center [680, 327] width 322 height 30
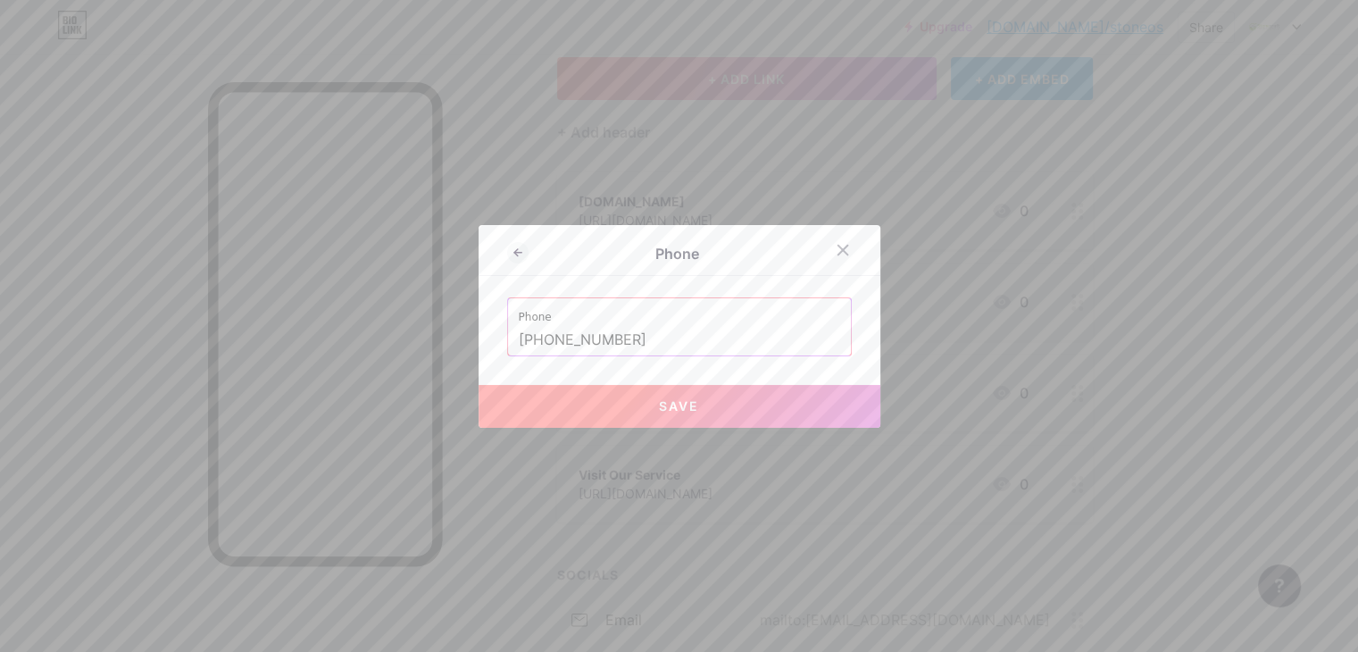
click at [645, 409] on button "Save" at bounding box center [680, 406] width 402 height 43
type input "tel:+17179841276"
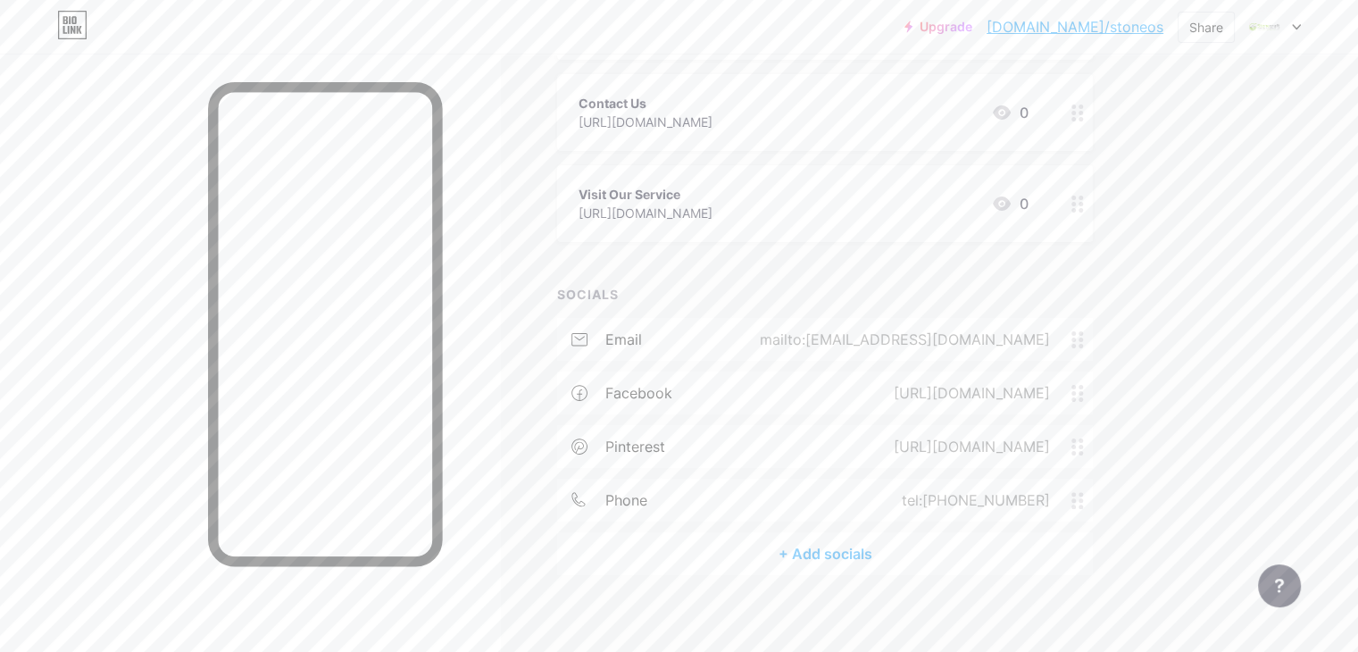
scroll to position [400, 0]
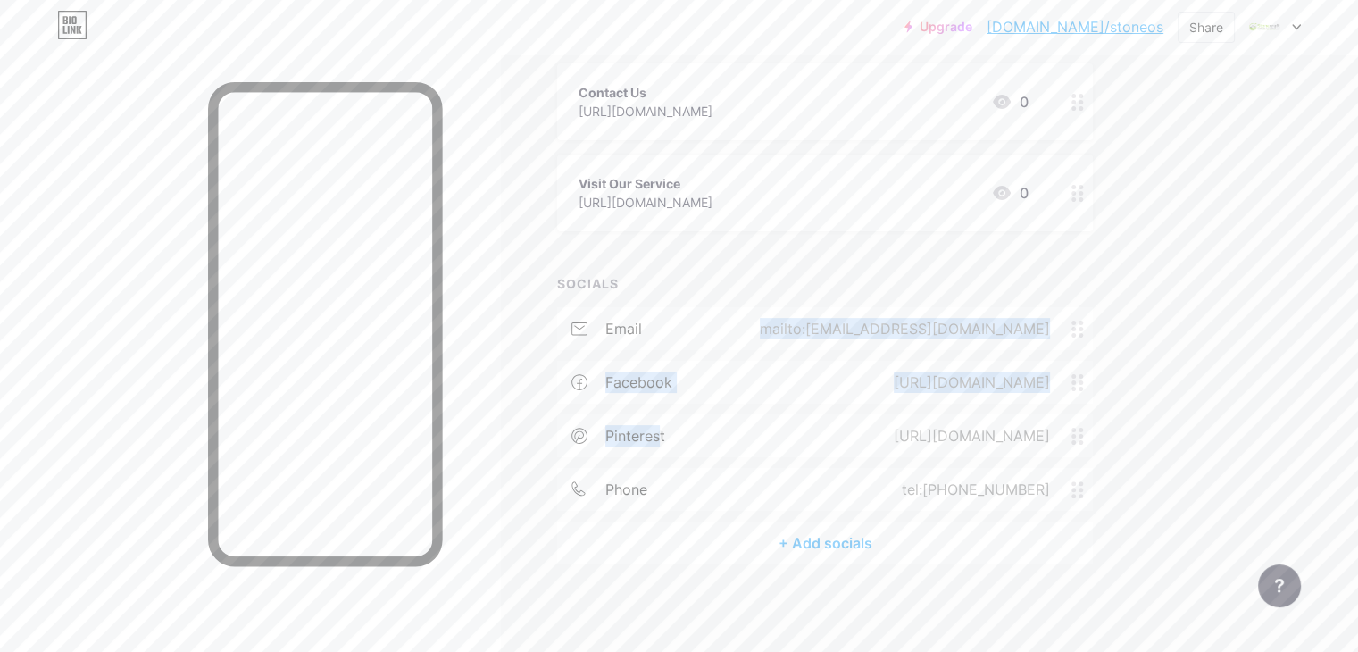
drag, startPoint x: 739, startPoint y: 433, endPoint x: 724, endPoint y: 319, distance: 115.2
click at [724, 319] on div "email mailto:contact@stonecraftoutdoorsolutions.com facebook https://www.facebo…" at bounding box center [825, 414] width 536 height 214
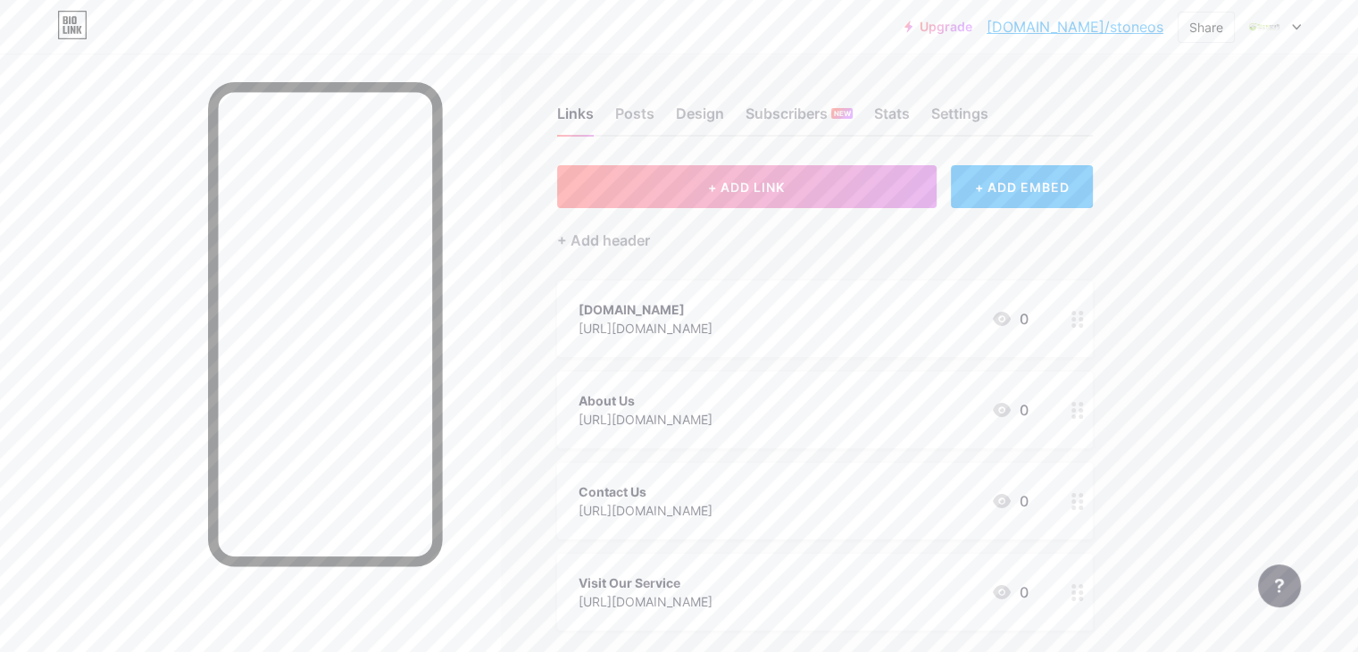
scroll to position [0, 0]
click at [1168, 250] on div "Links Posts Design Subscribers NEW Stats Settings + ADD LINK + ADD EMBED + Add …" at bounding box center [584, 554] width 1168 height 1000
drag, startPoint x: 779, startPoint y: 110, endPoint x: 790, endPoint y: 110, distance: 10.7
click at [724, 110] on div "Design" at bounding box center [700, 120] width 48 height 32
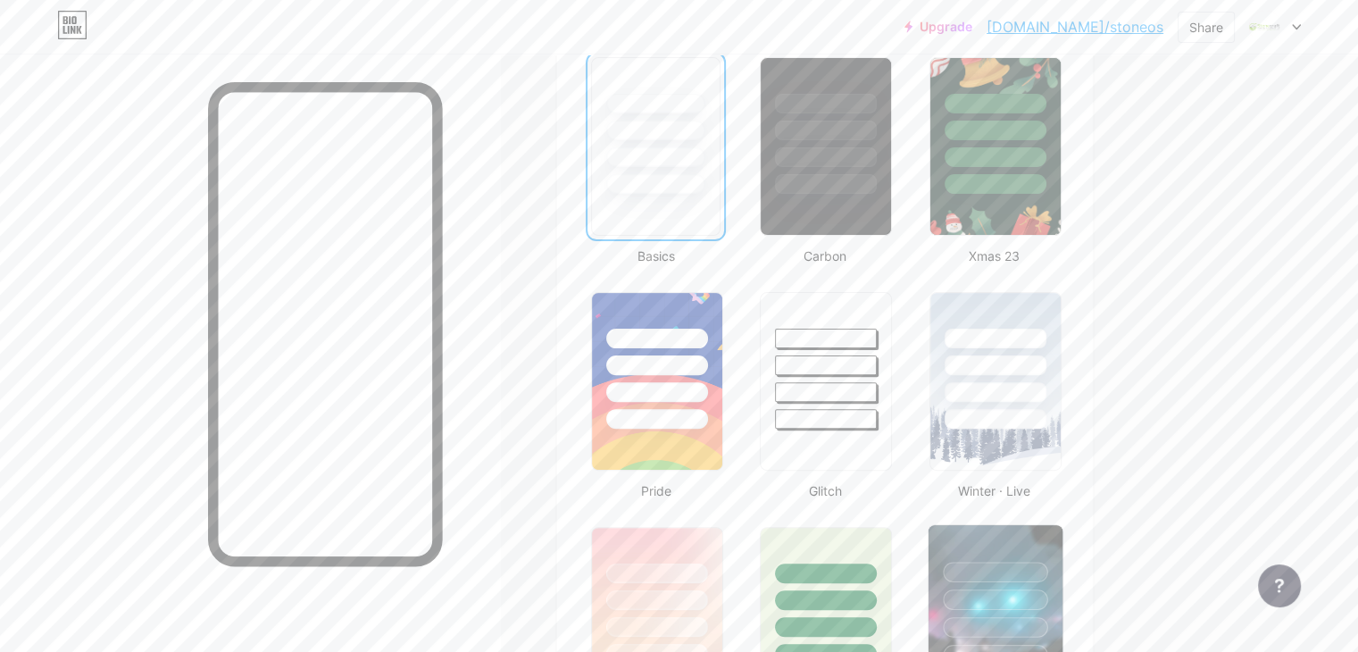
scroll to position [715, 0]
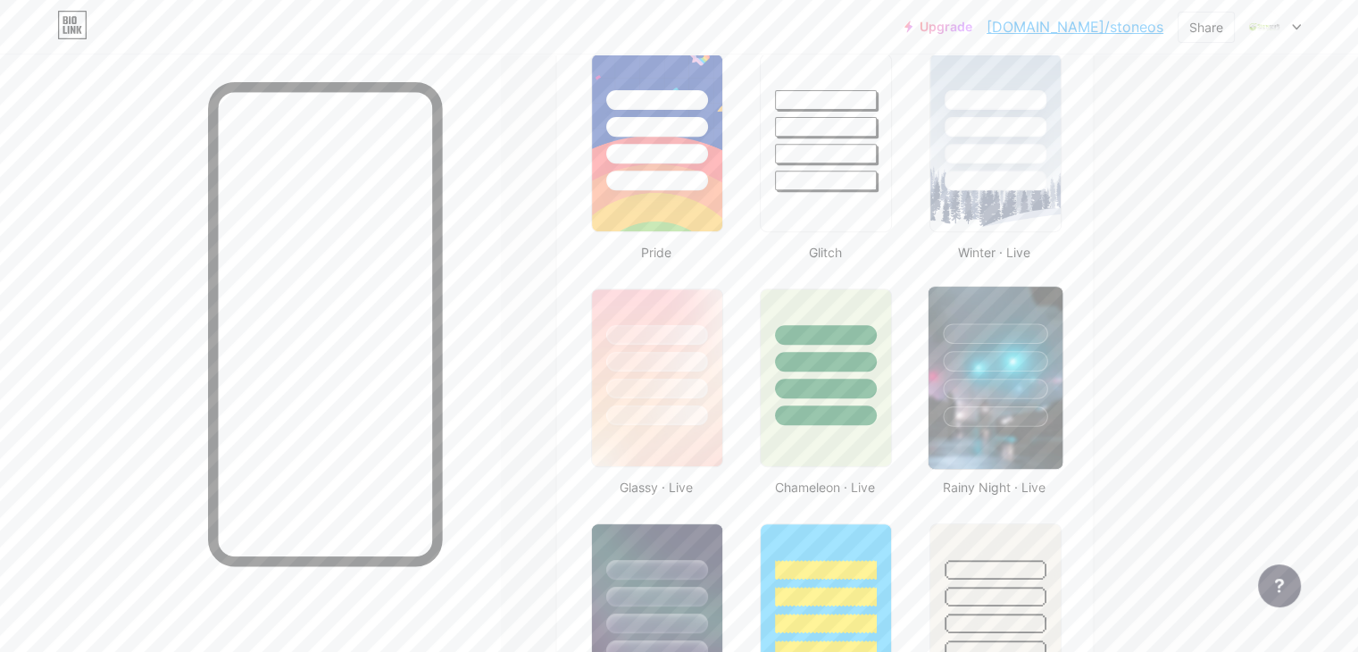
click at [1048, 355] on div at bounding box center [995, 361] width 104 height 21
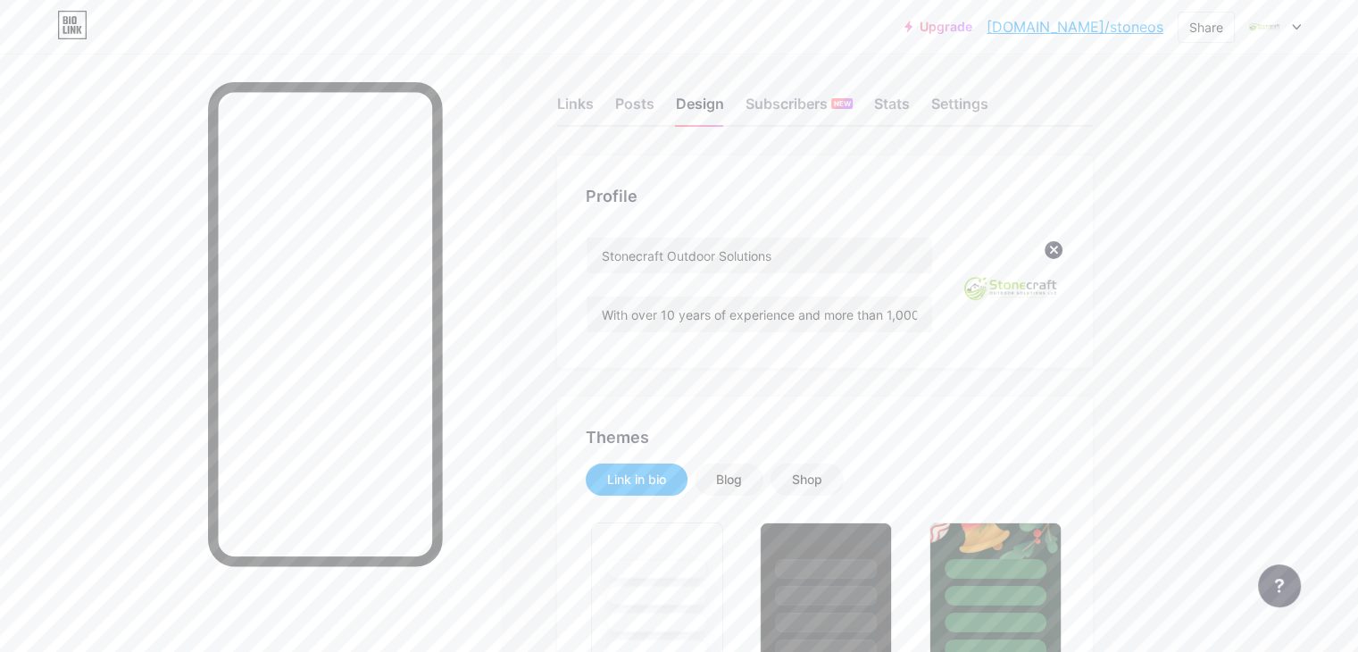
scroll to position [0, 0]
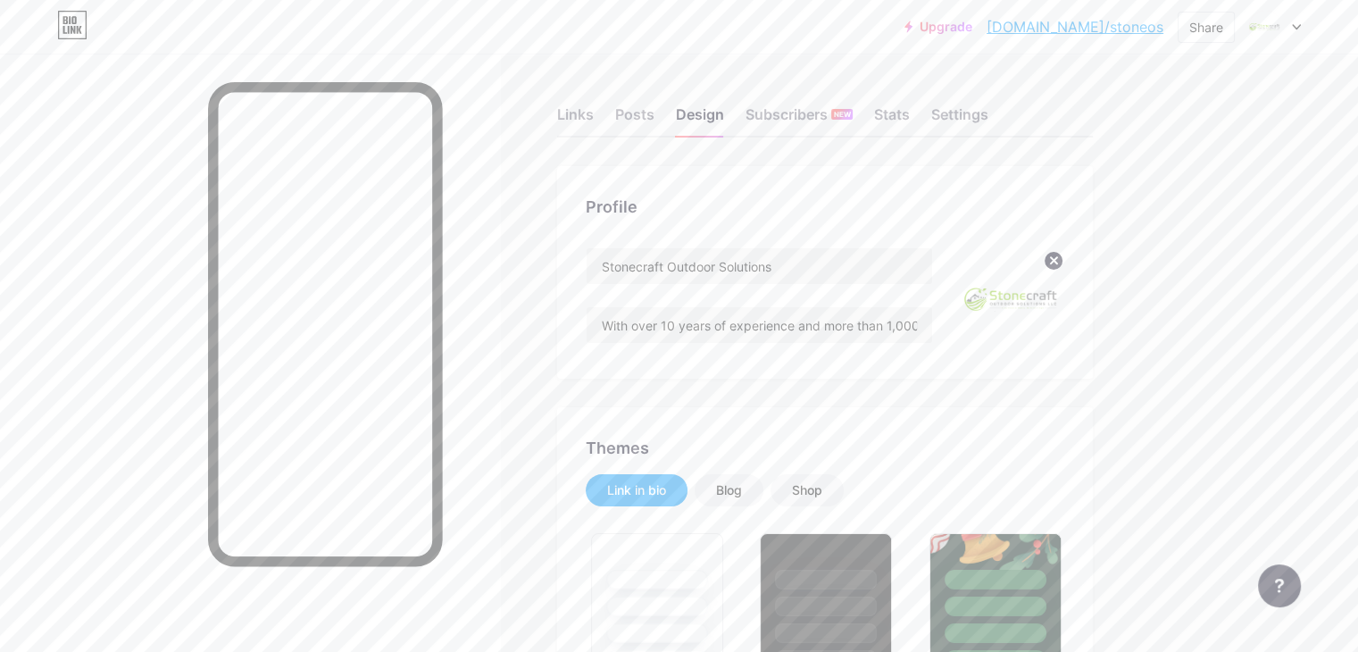
click at [1106, 35] on link "bio.link/stoneos" at bounding box center [1075, 26] width 177 height 21
